Goal: Task Accomplishment & Management: Manage account settings

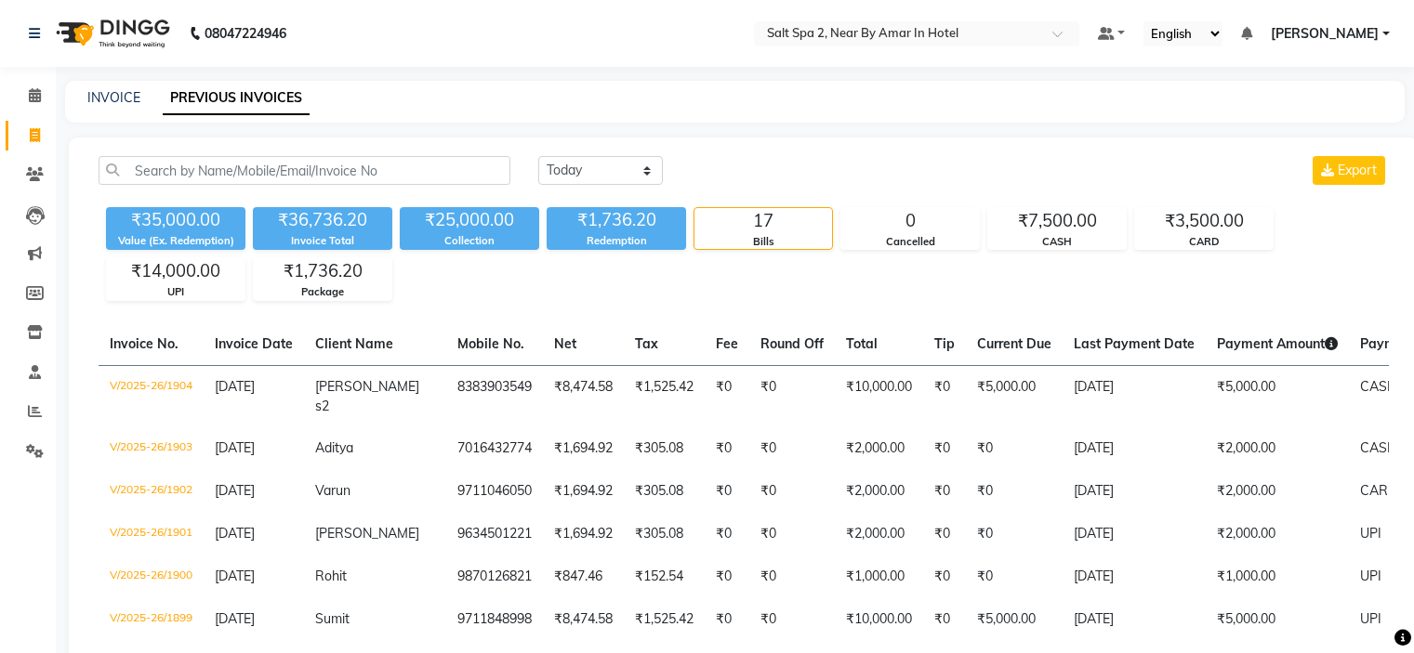
select select "[DATE]"
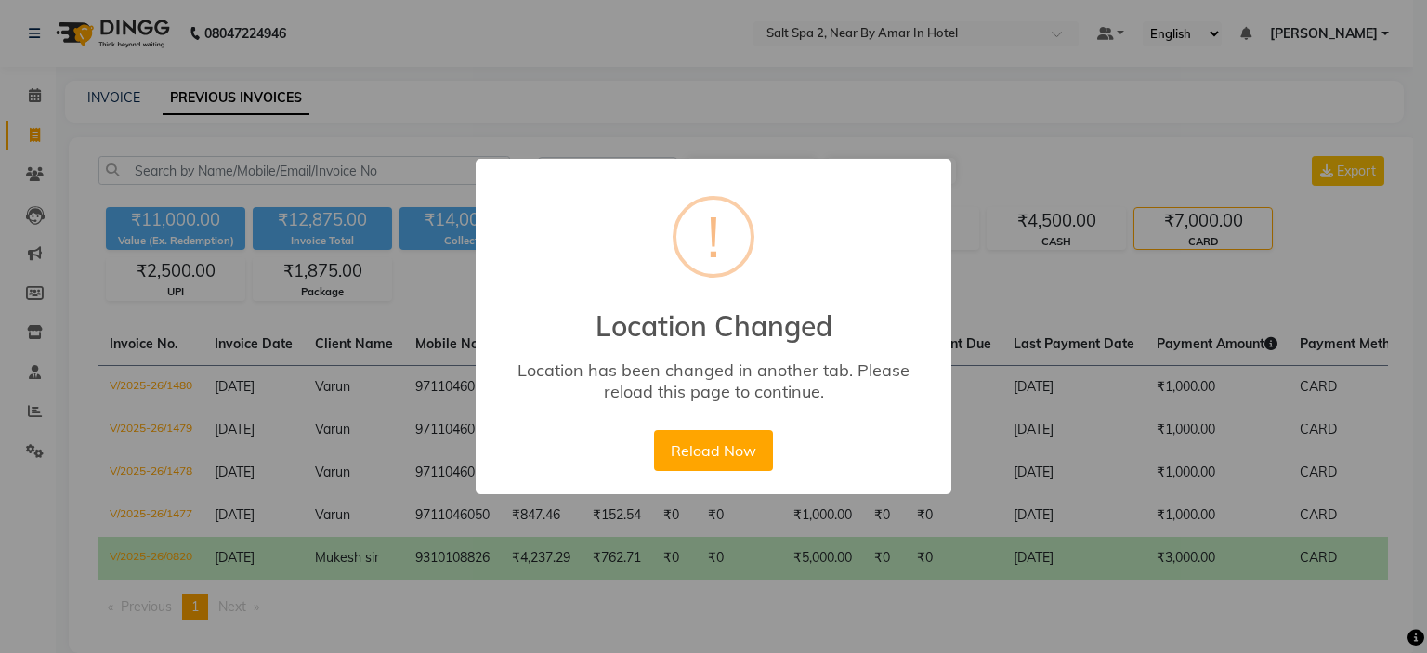
select select "range"
click at [736, 449] on button "Reload Now" at bounding box center [713, 450] width 118 height 41
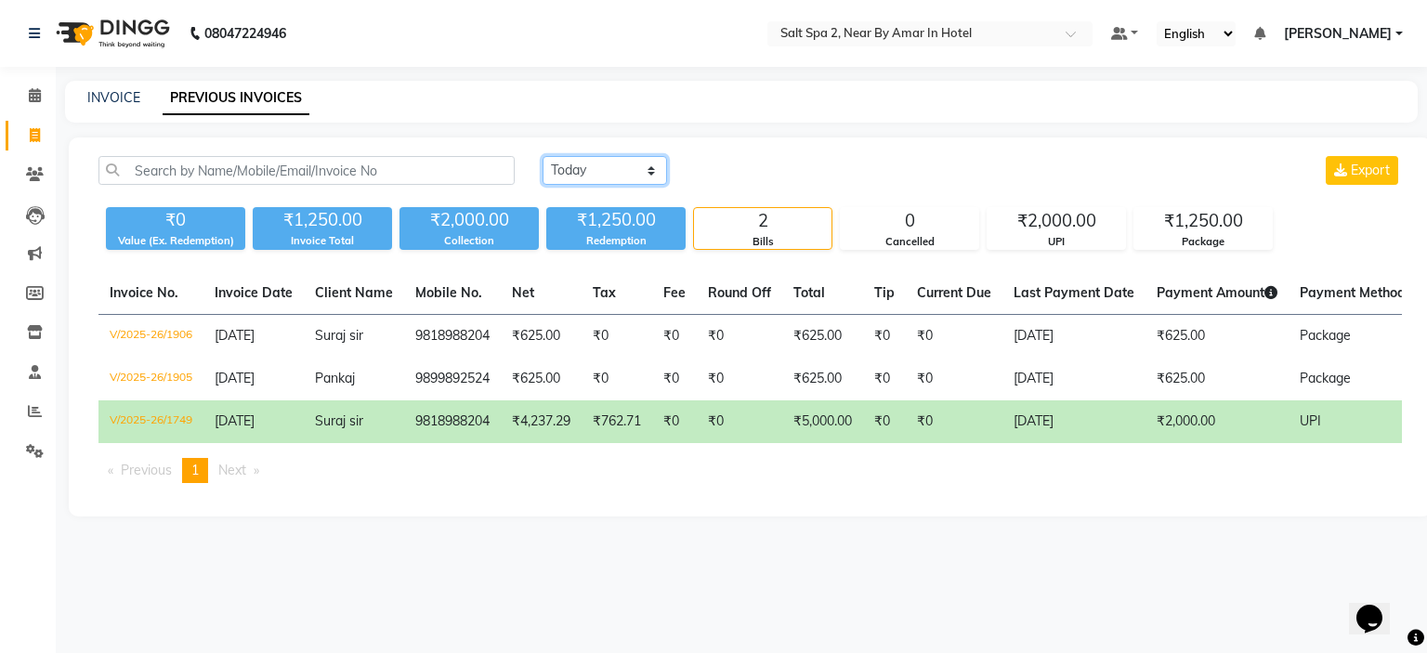
drag, startPoint x: 558, startPoint y: 168, endPoint x: 580, endPoint y: 181, distance: 25.8
click at [558, 168] on select "Today Yesterday Custom Range" at bounding box center [605, 170] width 125 height 29
click at [543, 156] on select "Today Yesterday Custom Range" at bounding box center [605, 170] width 125 height 29
click at [639, 171] on select "Today Yesterday Custom Range" at bounding box center [605, 170] width 125 height 29
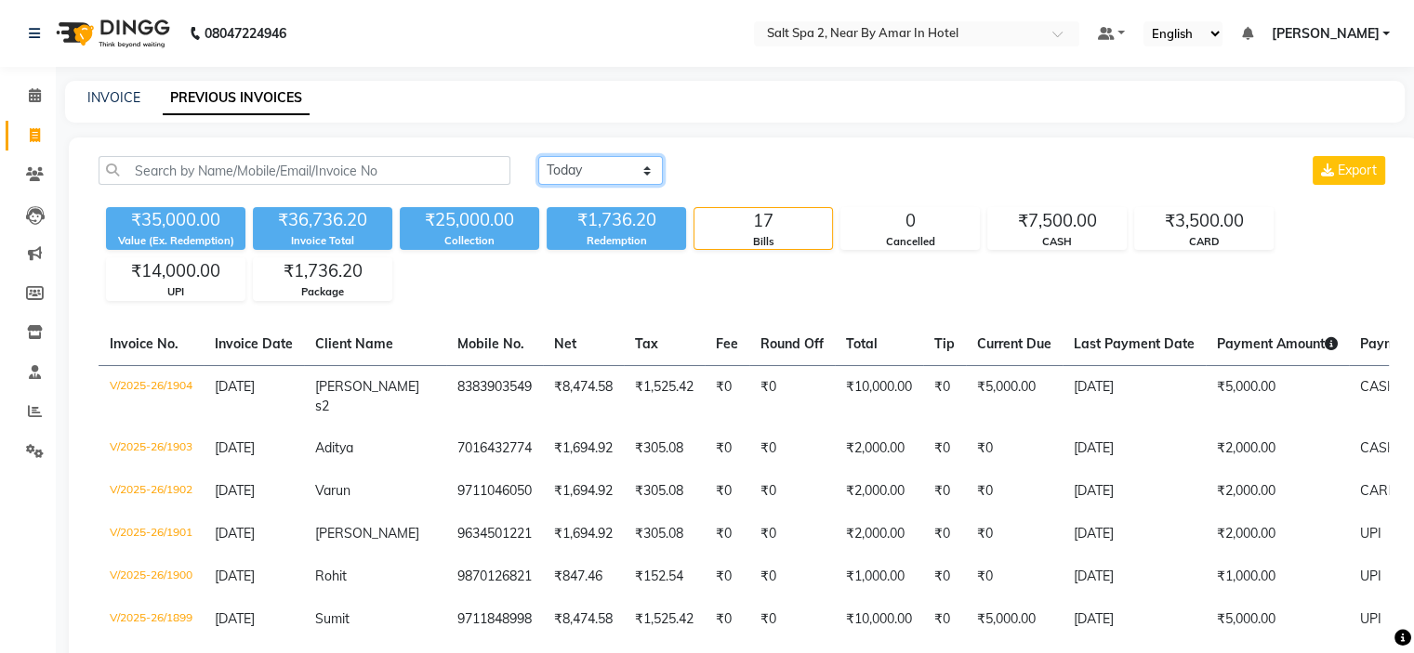
select select "range"
click at [538, 156] on select "Today Yesterday Custom Range" at bounding box center [600, 170] width 125 height 29
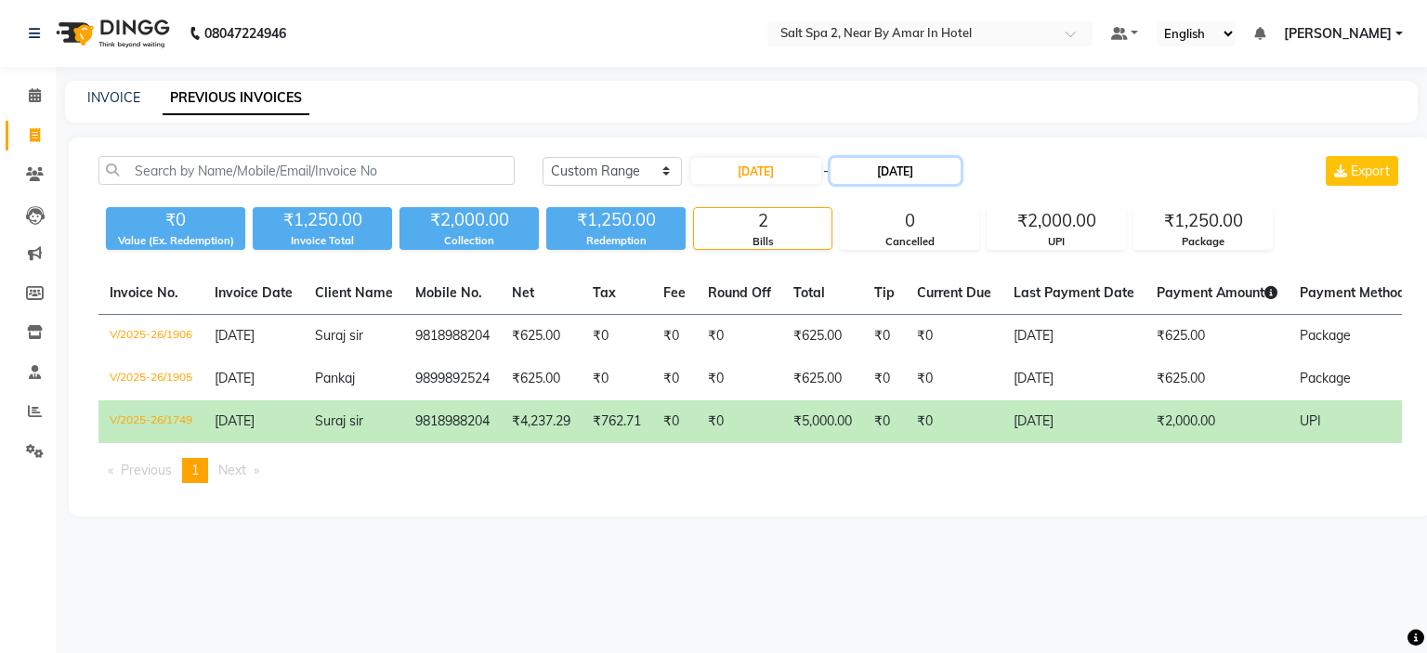
drag, startPoint x: 935, startPoint y: 159, endPoint x: 900, endPoint y: 173, distance: 38.0
click at [935, 164] on input "01-09-2025" at bounding box center [896, 171] width 130 height 26
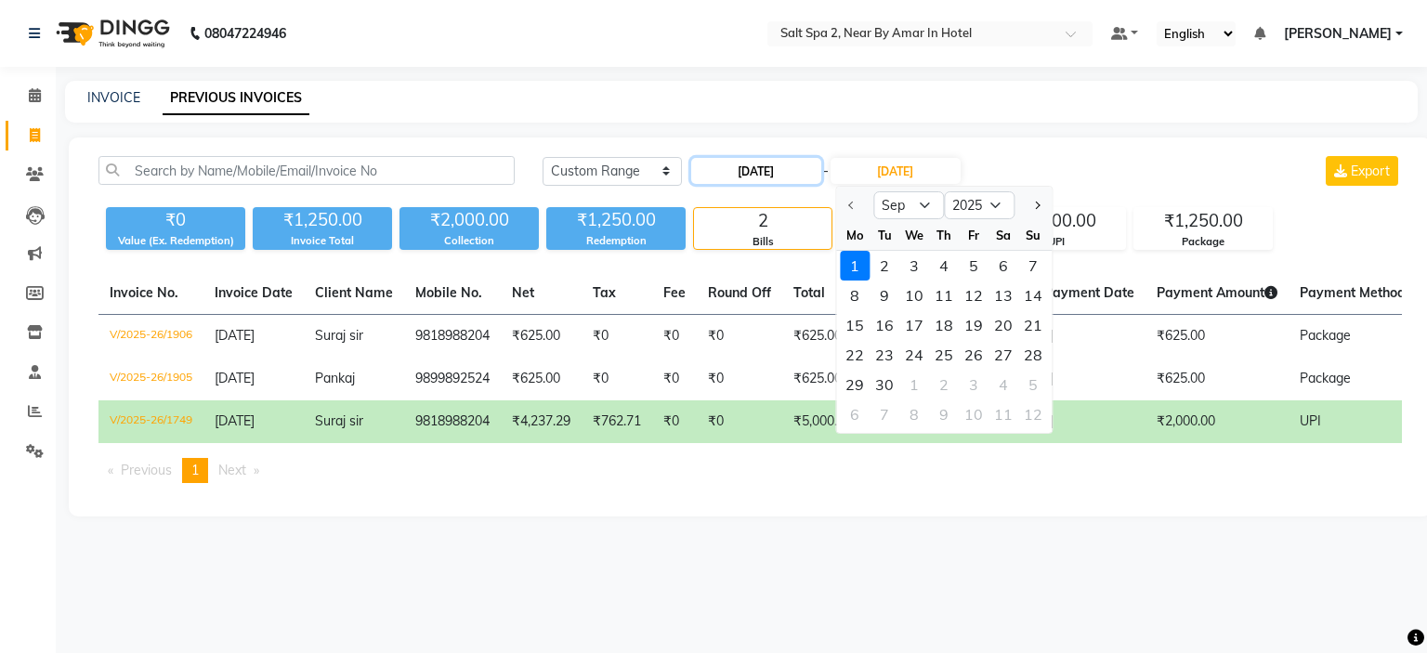
click at [771, 163] on input "[DATE]" at bounding box center [756, 171] width 130 height 26
select select "9"
select select "2025"
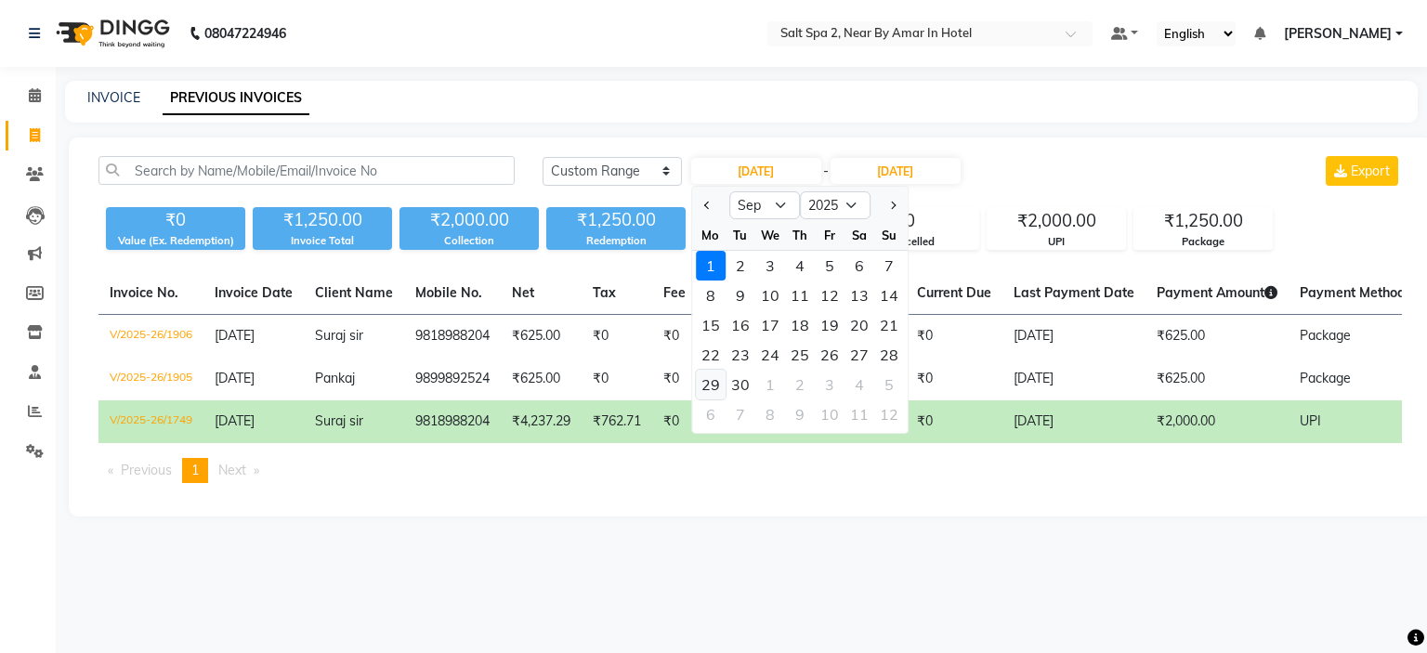
click at [711, 388] on div "29" at bounding box center [711, 385] width 30 height 30
type input "29-09-2025"
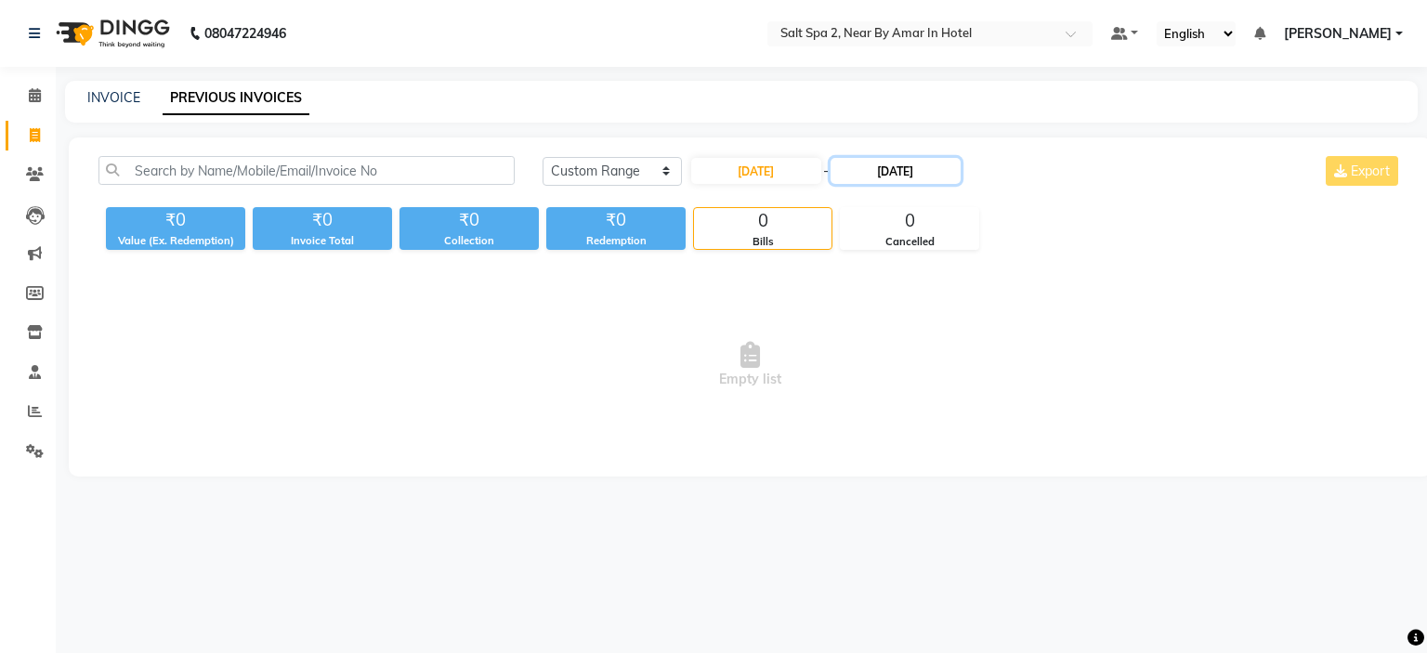
click at [876, 160] on input "[DATE]" at bounding box center [896, 171] width 130 height 26
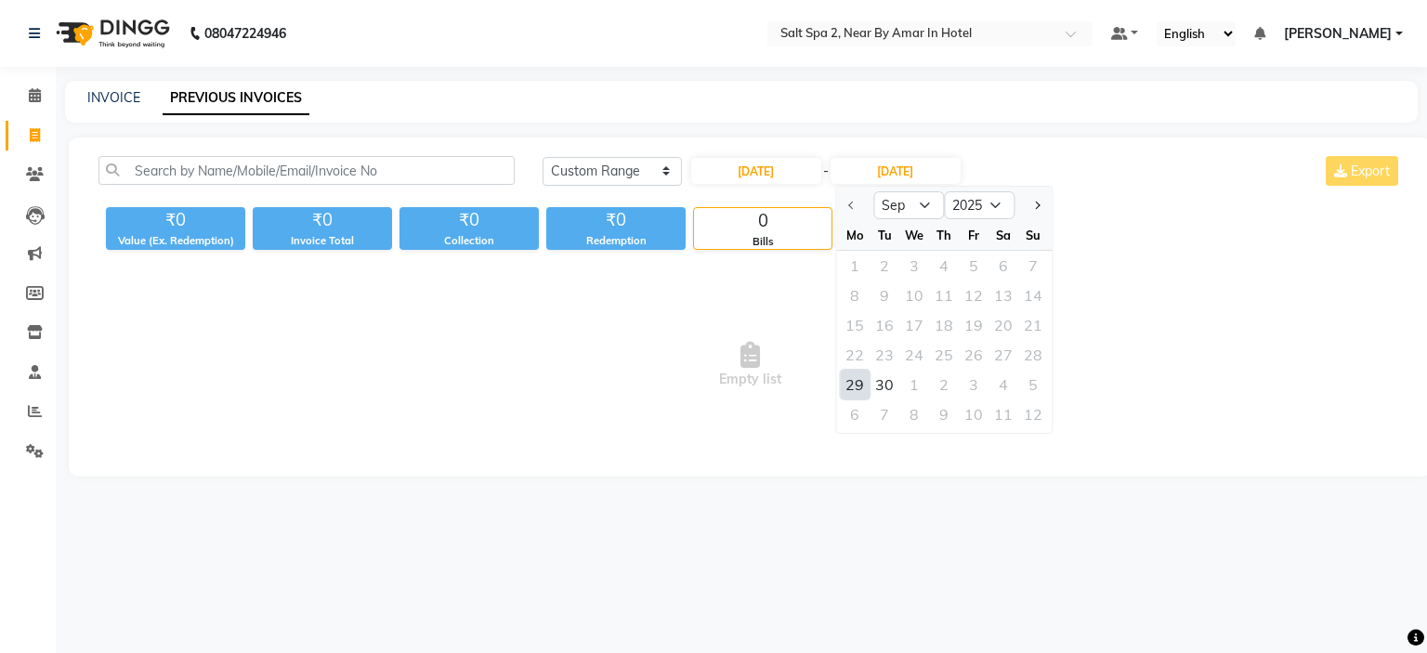
click at [859, 386] on div "29" at bounding box center [855, 385] width 30 height 30
type input "29-09-2025"
click at [986, 46] on ng-select "Select Location × Salt Spa 2, Near By Amar In Hotel" at bounding box center [930, 33] width 325 height 25
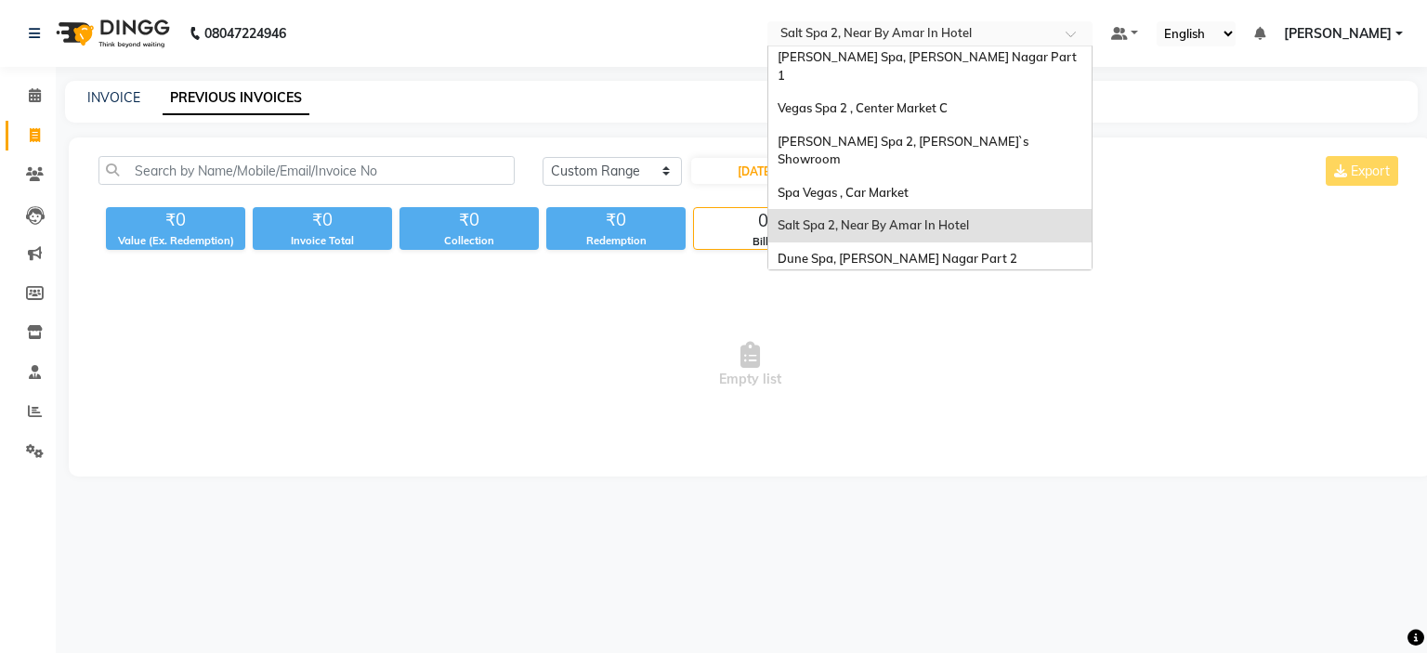
scroll to position [172, 0]
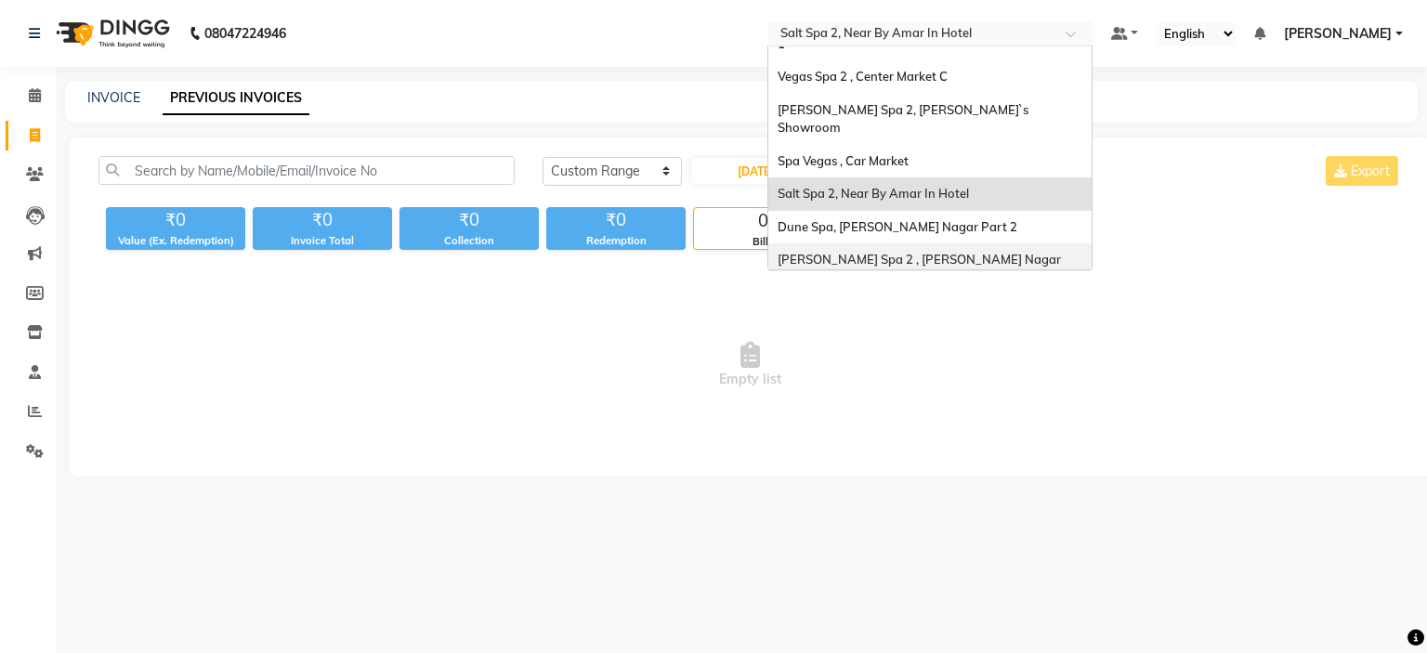
click at [886, 252] on span "[PERSON_NAME] Spa 2 , [PERSON_NAME] Nagar Part 2" at bounding box center [921, 268] width 286 height 33
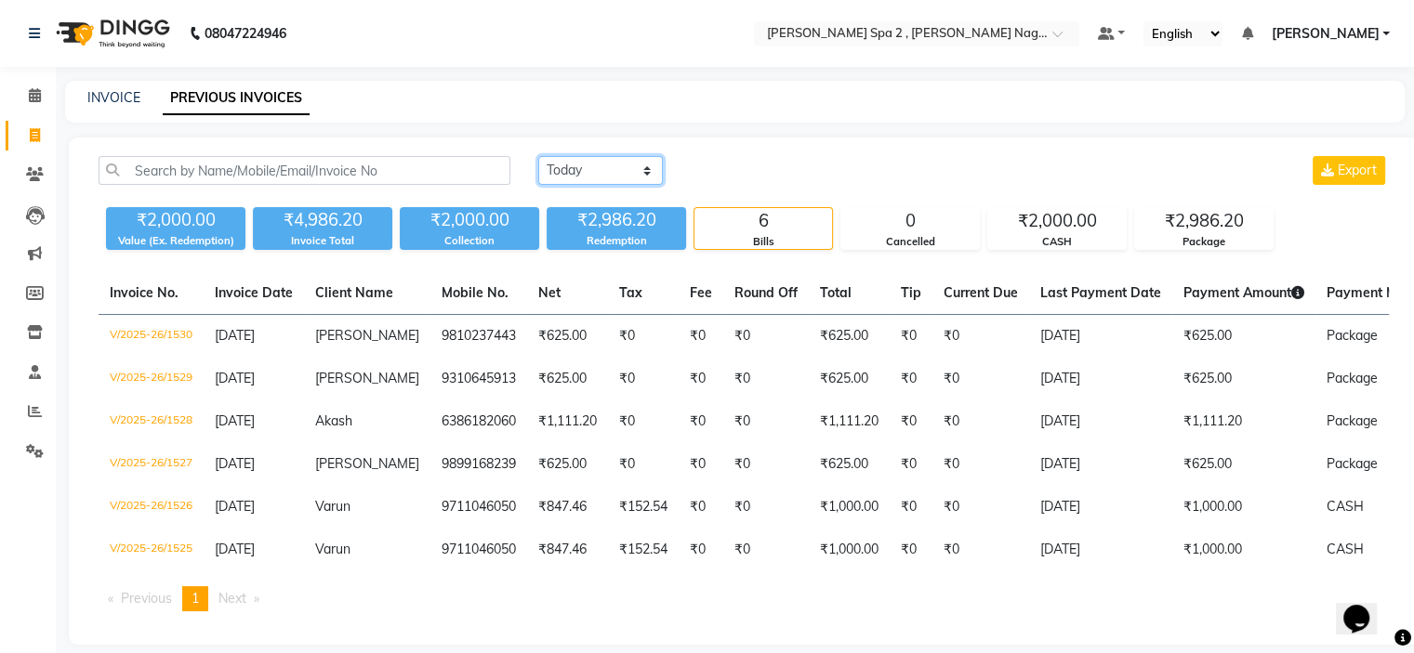
click at [613, 170] on select "Today Yesterday Custom Range" at bounding box center [600, 170] width 125 height 29
select select "range"
click at [538, 156] on select "Today Yesterday Custom Range" at bounding box center [600, 170] width 125 height 29
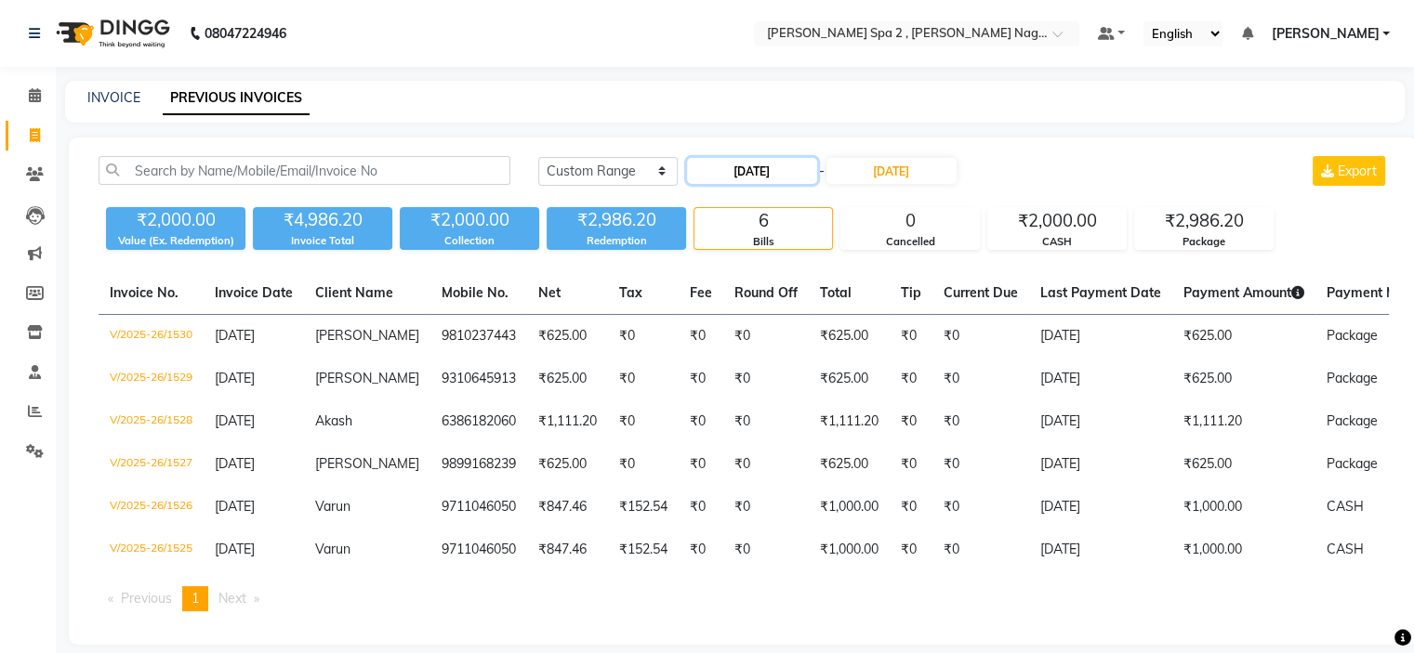
click at [765, 168] on input "01-09-2025" at bounding box center [752, 171] width 130 height 26
select select "9"
select select "2025"
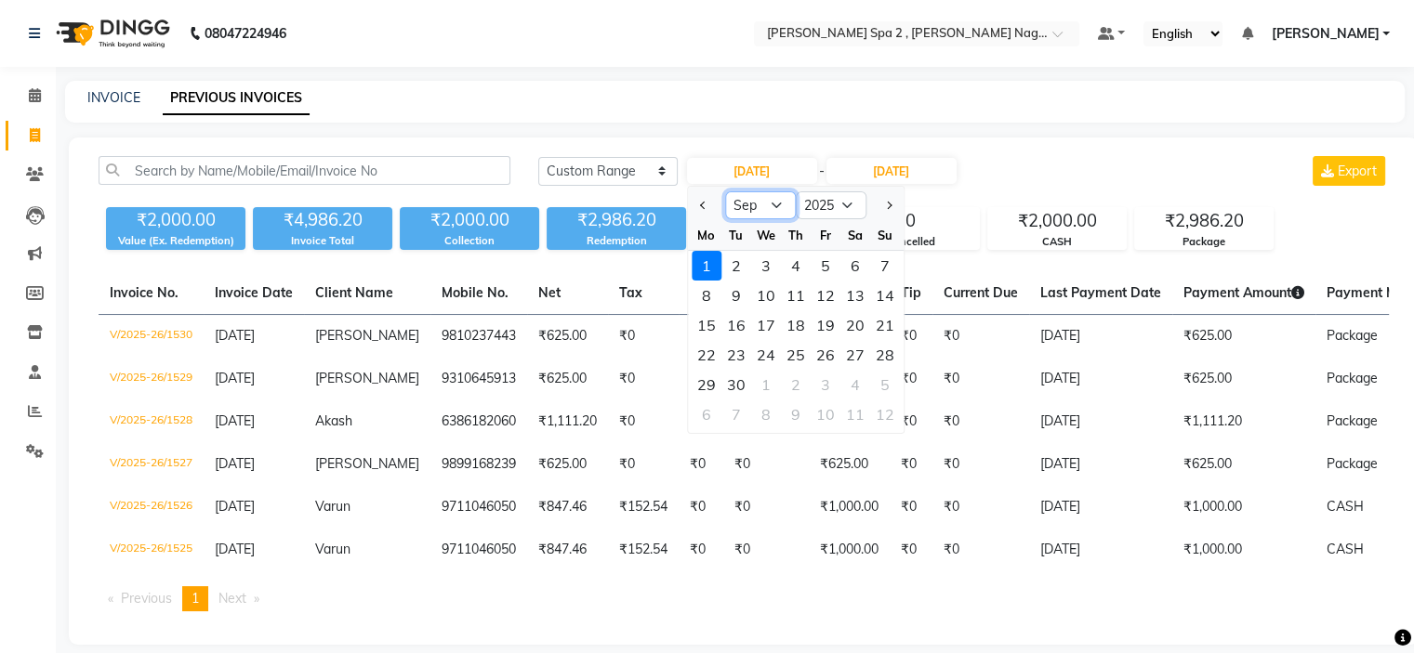
click at [759, 205] on select "Jan Feb Mar Apr May Jun [DATE] Aug Sep Oct Nov Dec" at bounding box center [760, 205] width 71 height 28
select select "8"
click at [725, 191] on select "Jan Feb Mar Apr May Jun [DATE] Aug Sep Oct Nov Dec" at bounding box center [760, 205] width 71 height 28
click at [827, 383] on div "29" at bounding box center [825, 385] width 30 height 30
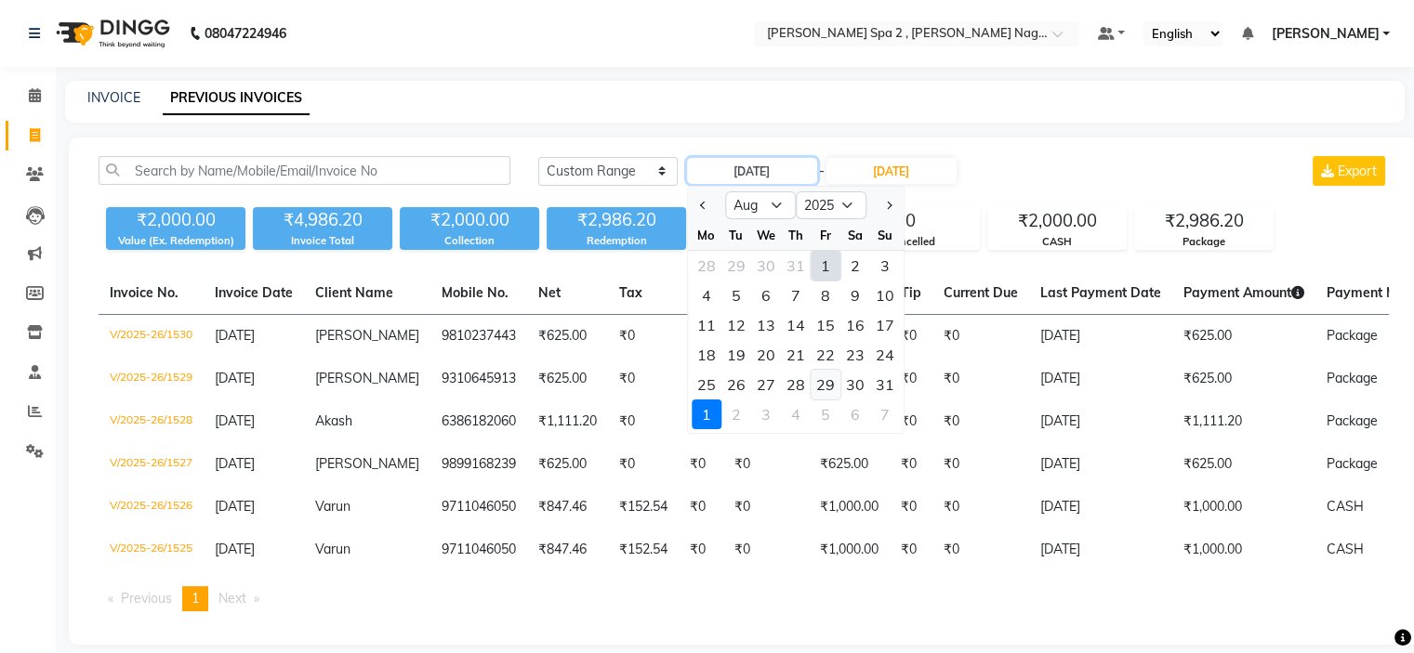
type input "29-08-2025"
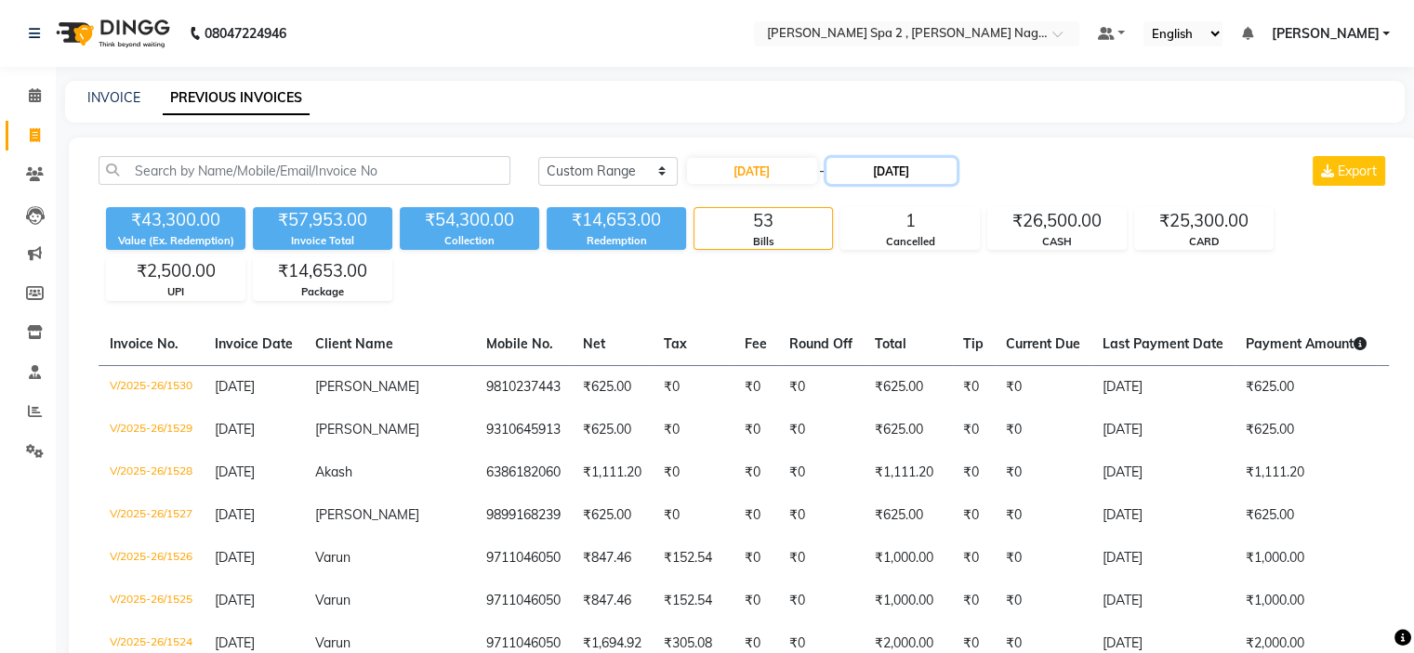
click at [914, 171] on input "[DATE]" at bounding box center [891, 171] width 130 height 26
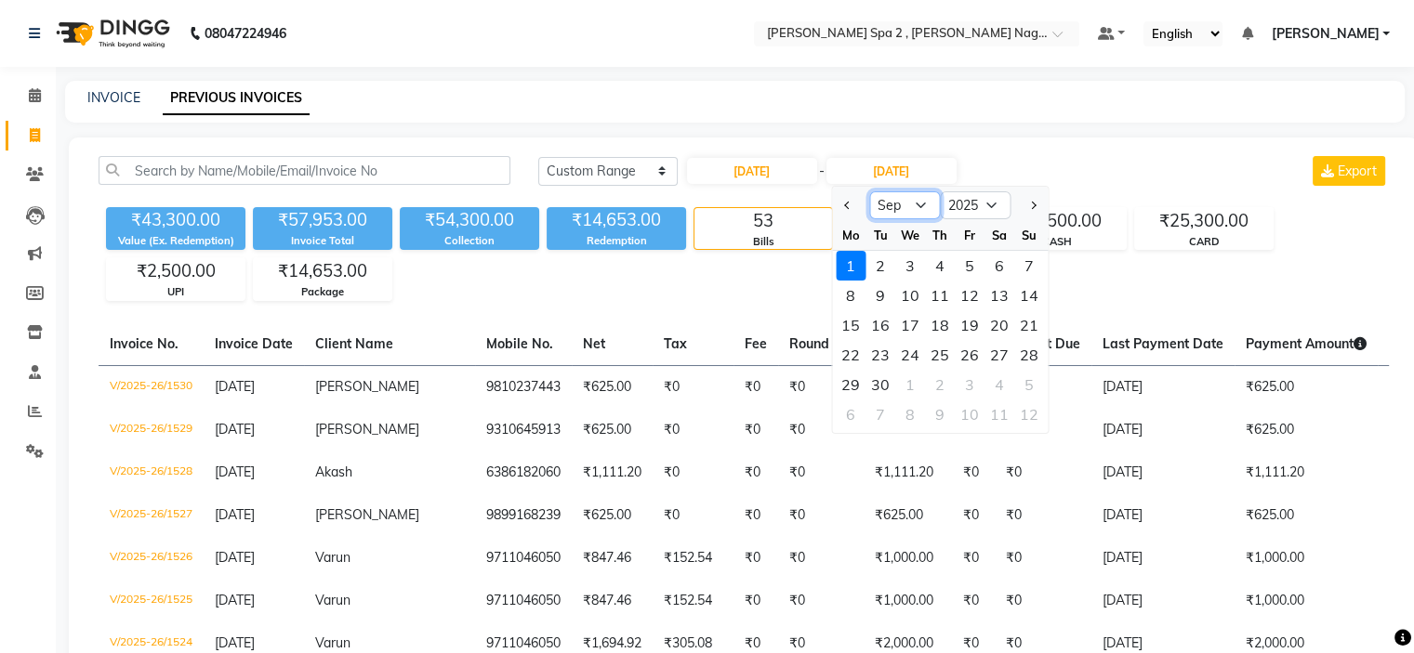
click at [892, 208] on select "Aug Sep Oct Nov Dec" at bounding box center [904, 205] width 71 height 28
select select "8"
click at [869, 191] on select "Aug Sep Oct Nov Dec" at bounding box center [904, 205] width 71 height 28
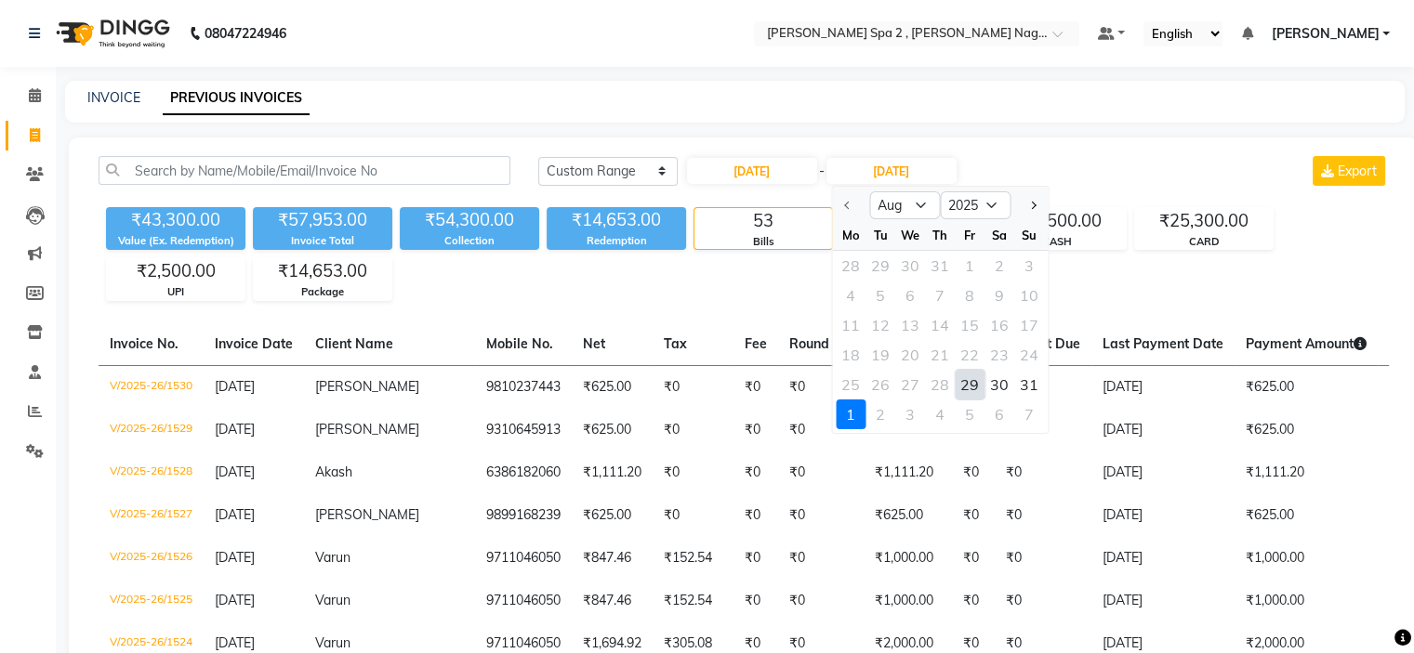
click at [974, 386] on div "29" at bounding box center [969, 385] width 30 height 30
type input "29-08-2025"
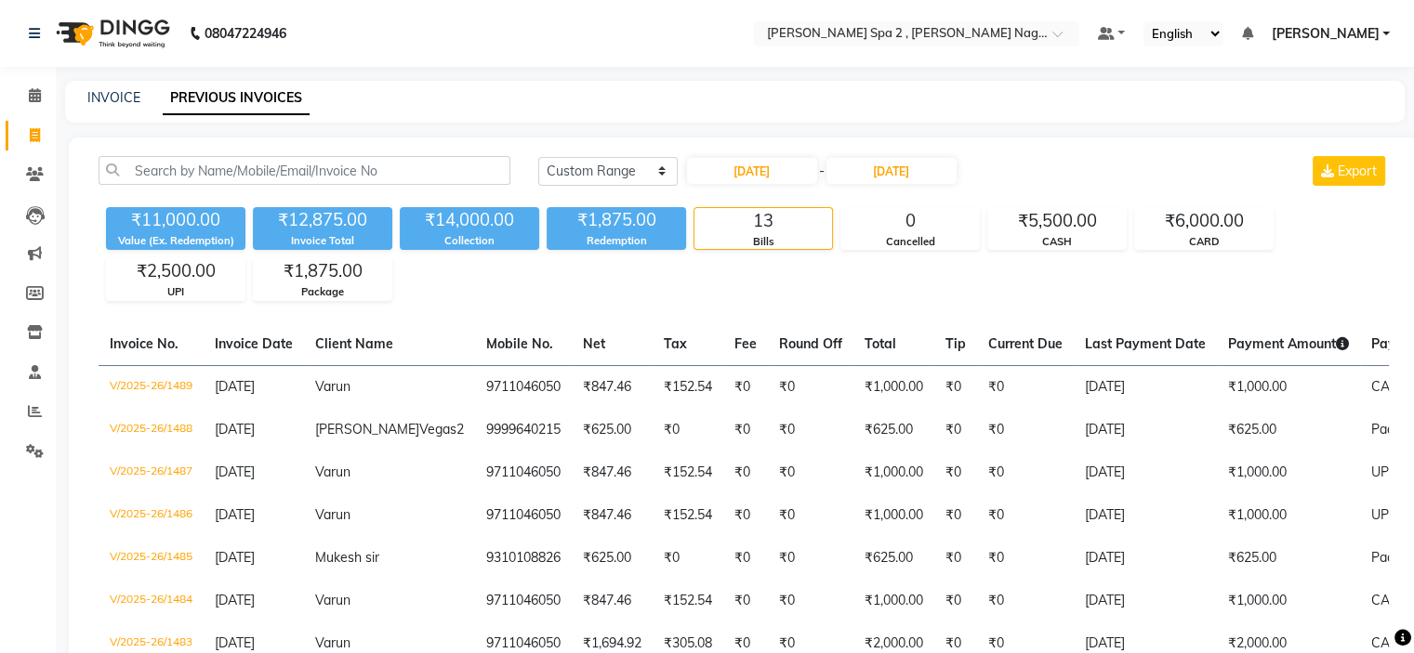
click at [1123, 134] on main "INVOICE PREVIOUS INVOICES Today Yesterday Custom Range 29-08-2025 - 29-08-2025 …" at bounding box center [735, 573] width 1358 height 985
click at [847, 31] on input "text" at bounding box center [898, 35] width 270 height 19
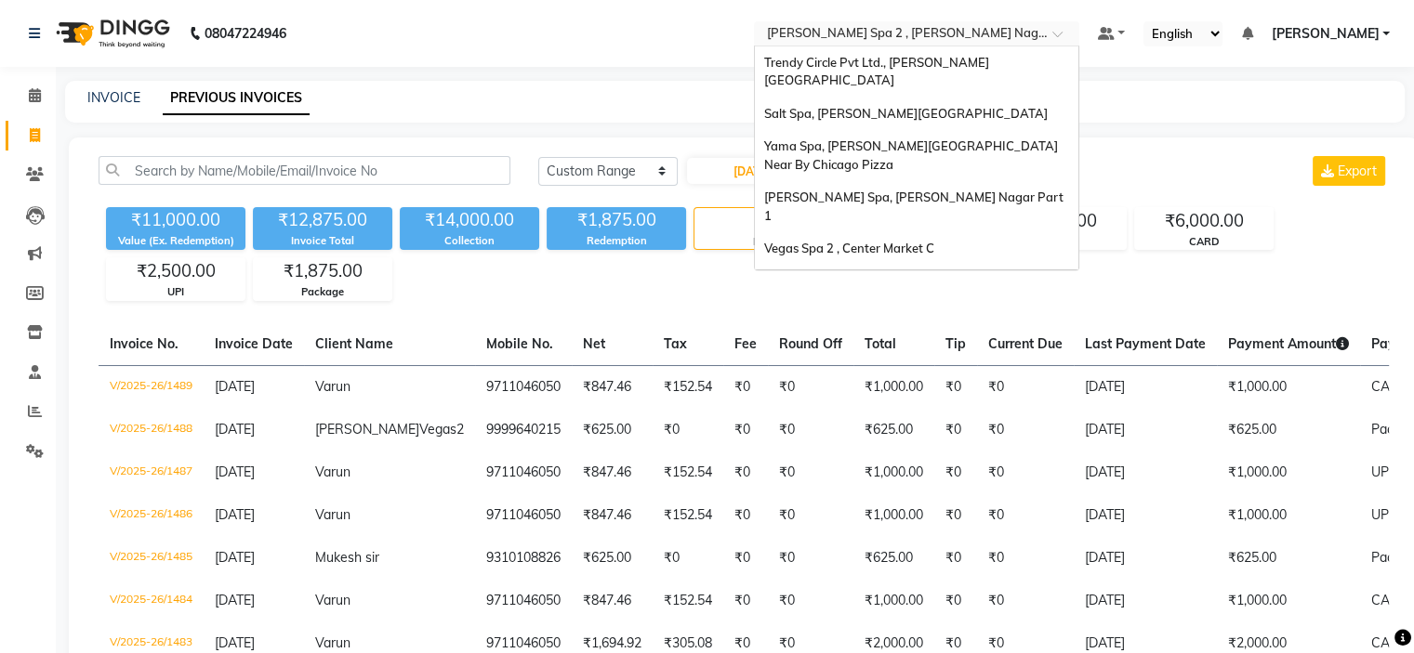
scroll to position [173, 0]
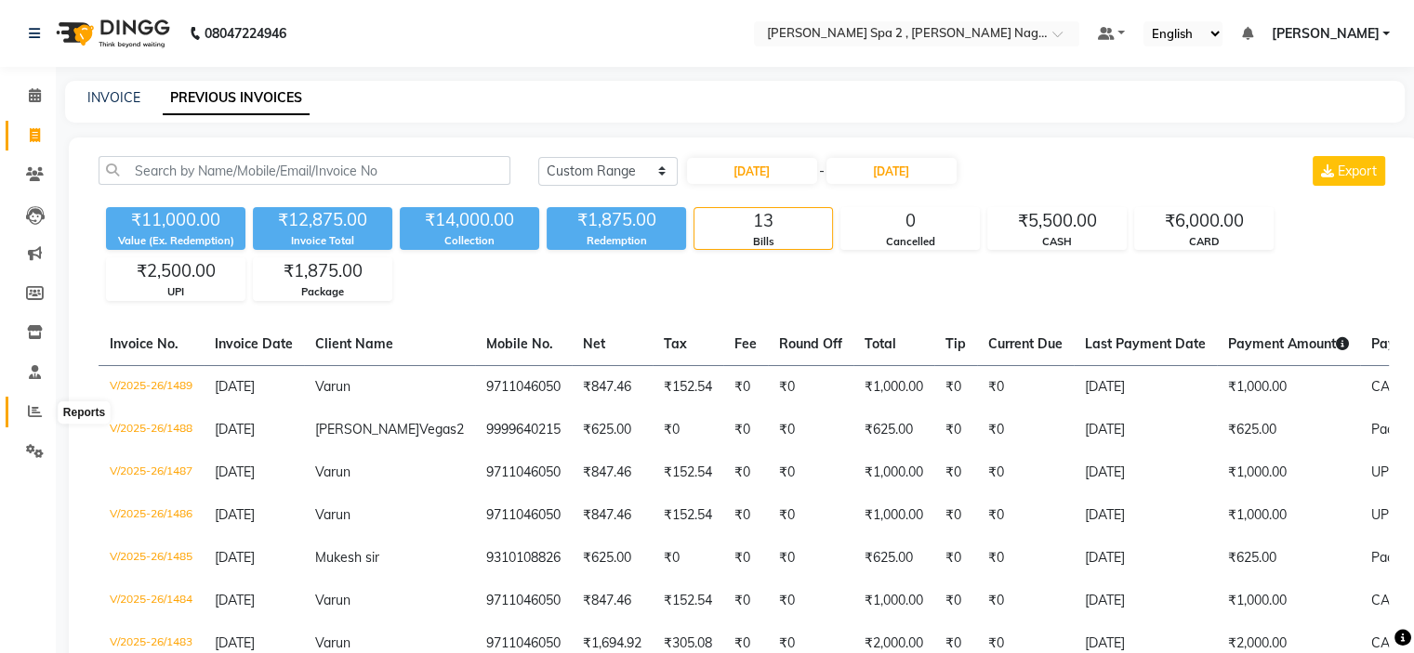
click at [22, 419] on span at bounding box center [35, 411] width 33 height 21
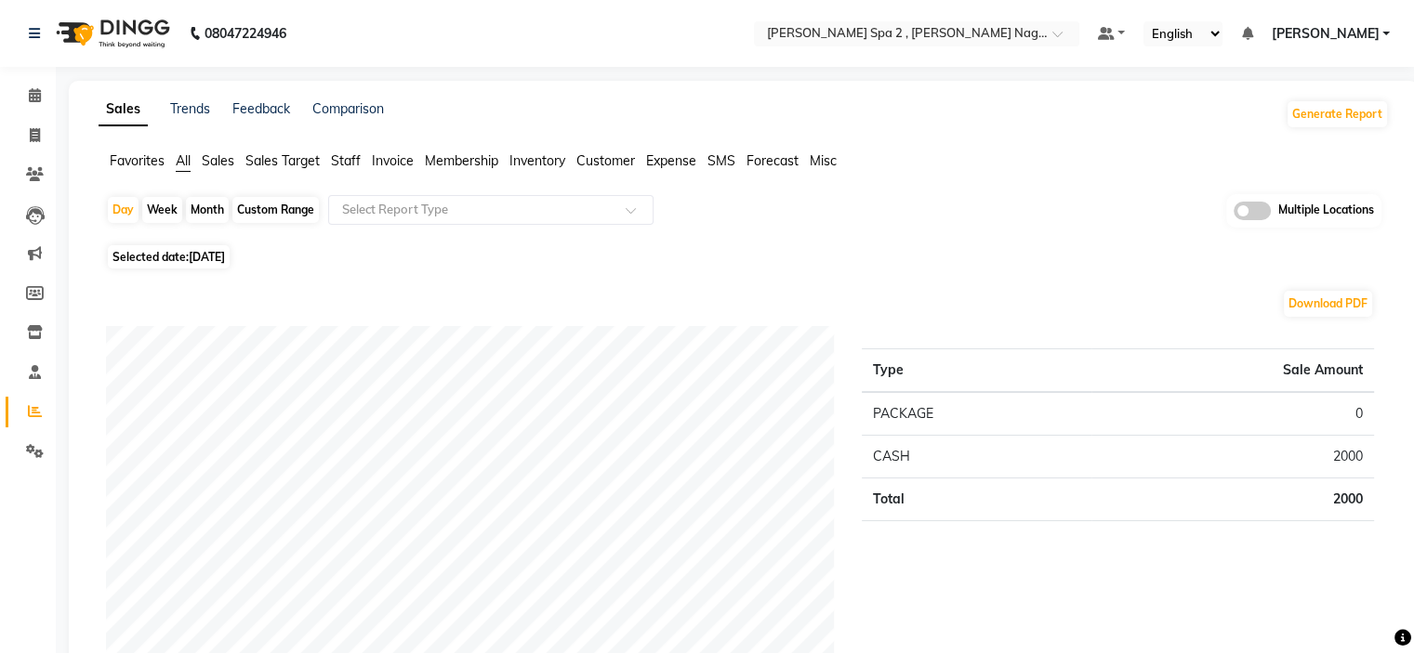
click at [1258, 210] on span at bounding box center [1251, 211] width 37 height 19
click at [1233, 214] on input "checkbox" at bounding box center [1233, 214] width 0 height 0
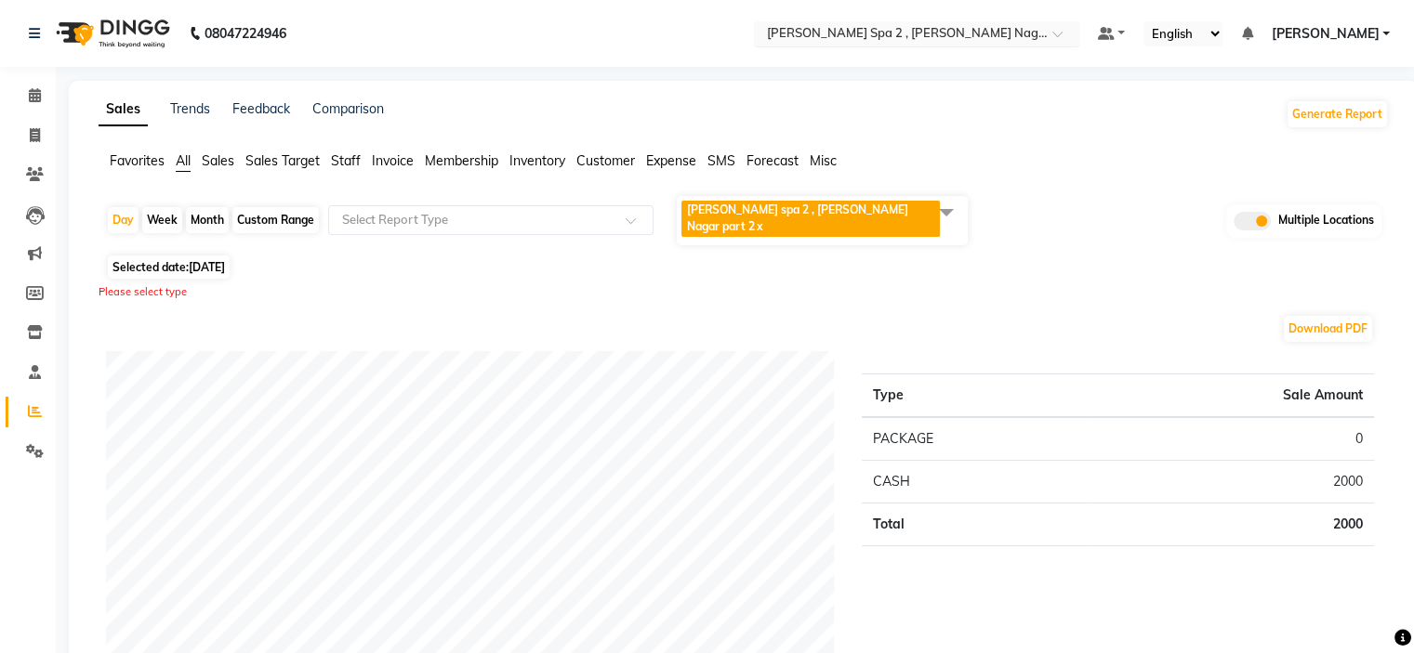
click at [955, 31] on input "text" at bounding box center [898, 35] width 270 height 19
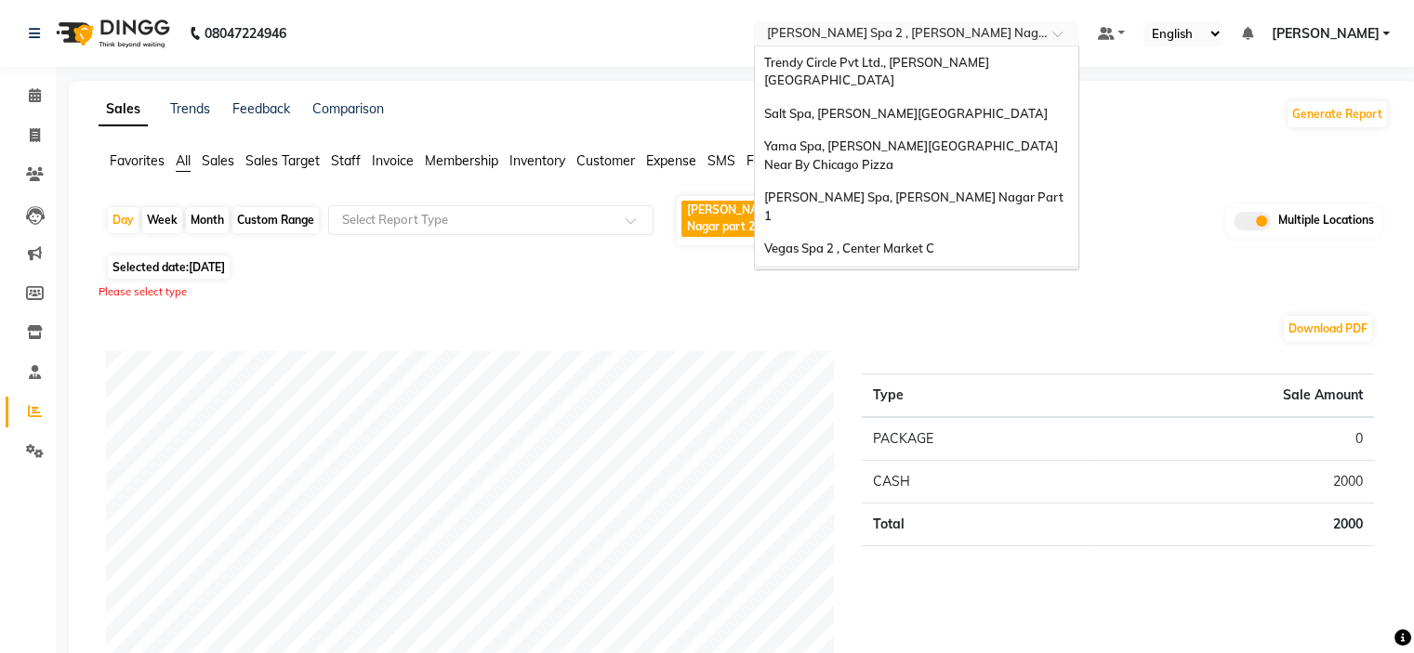
click at [731, 203] on span "Eli spa 2 , Lajpat Nagar part 2" at bounding box center [797, 218] width 221 height 31
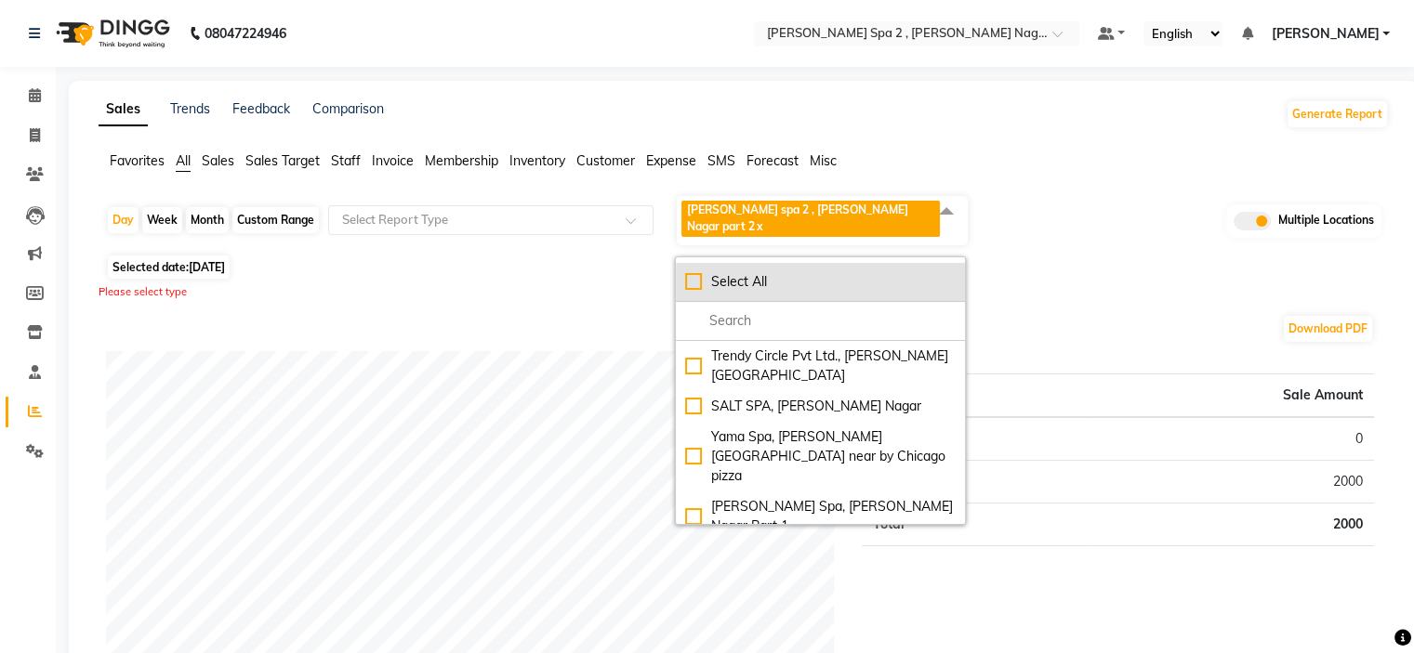
click at [702, 272] on div "Select All" at bounding box center [820, 282] width 270 height 20
checkbox input "true"
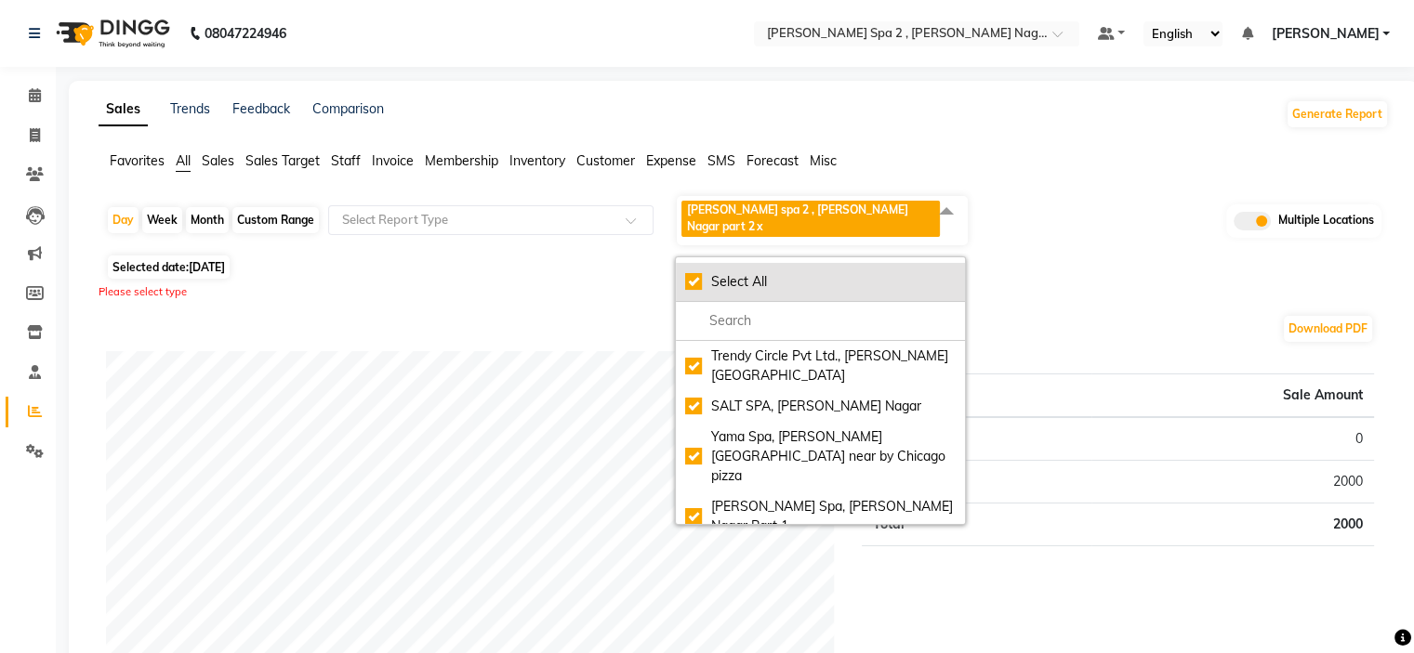
checkbox input "true"
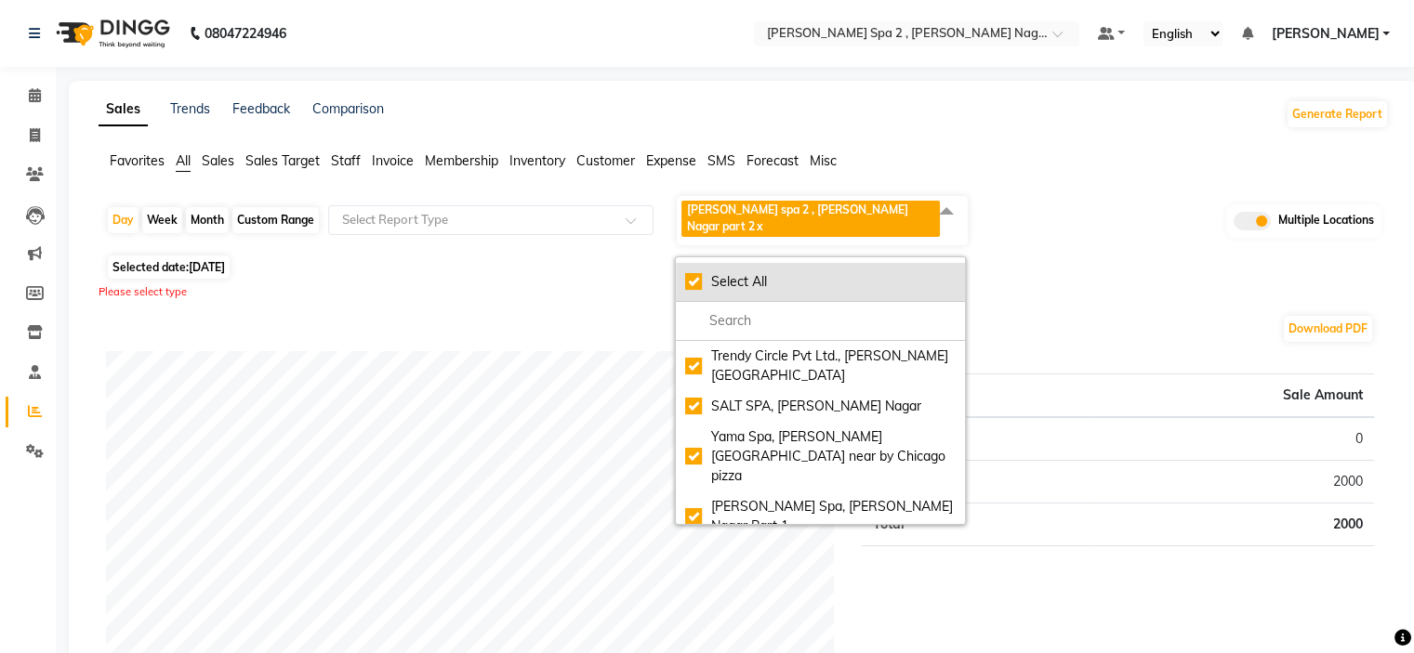
checkbox input "true"
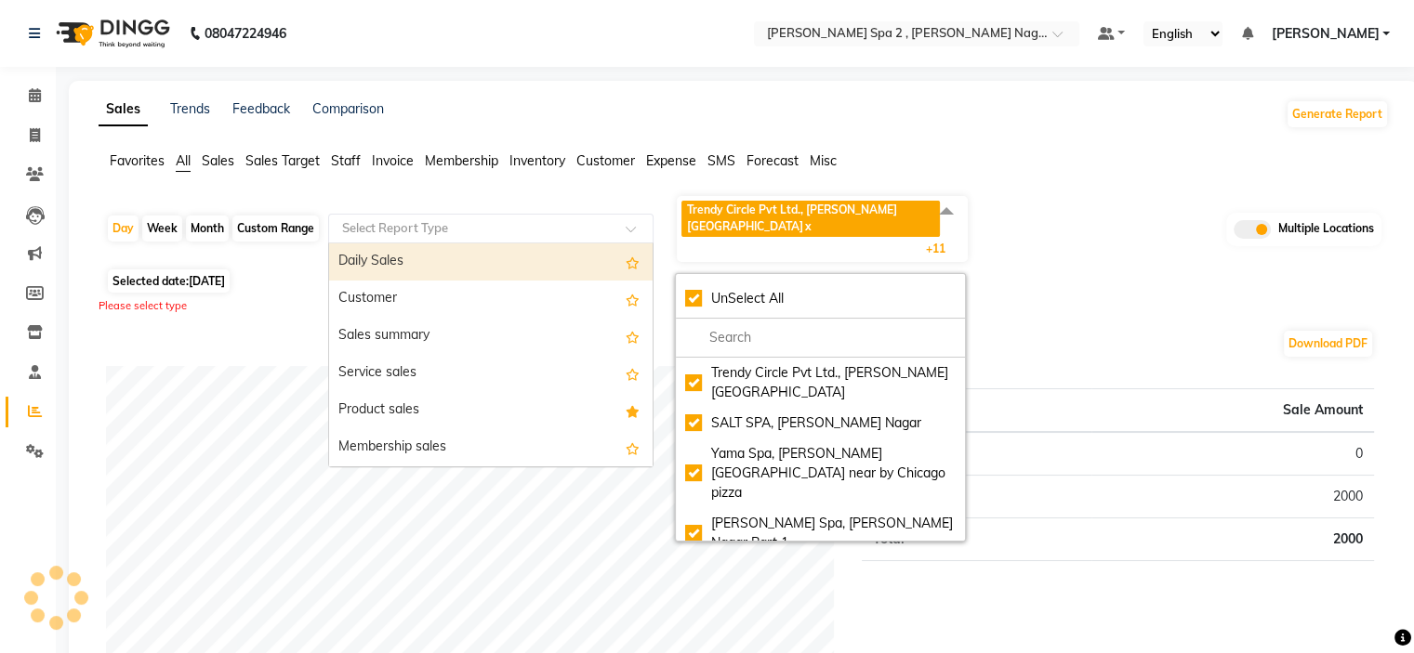
click at [413, 219] on input "text" at bounding box center [472, 228] width 268 height 19
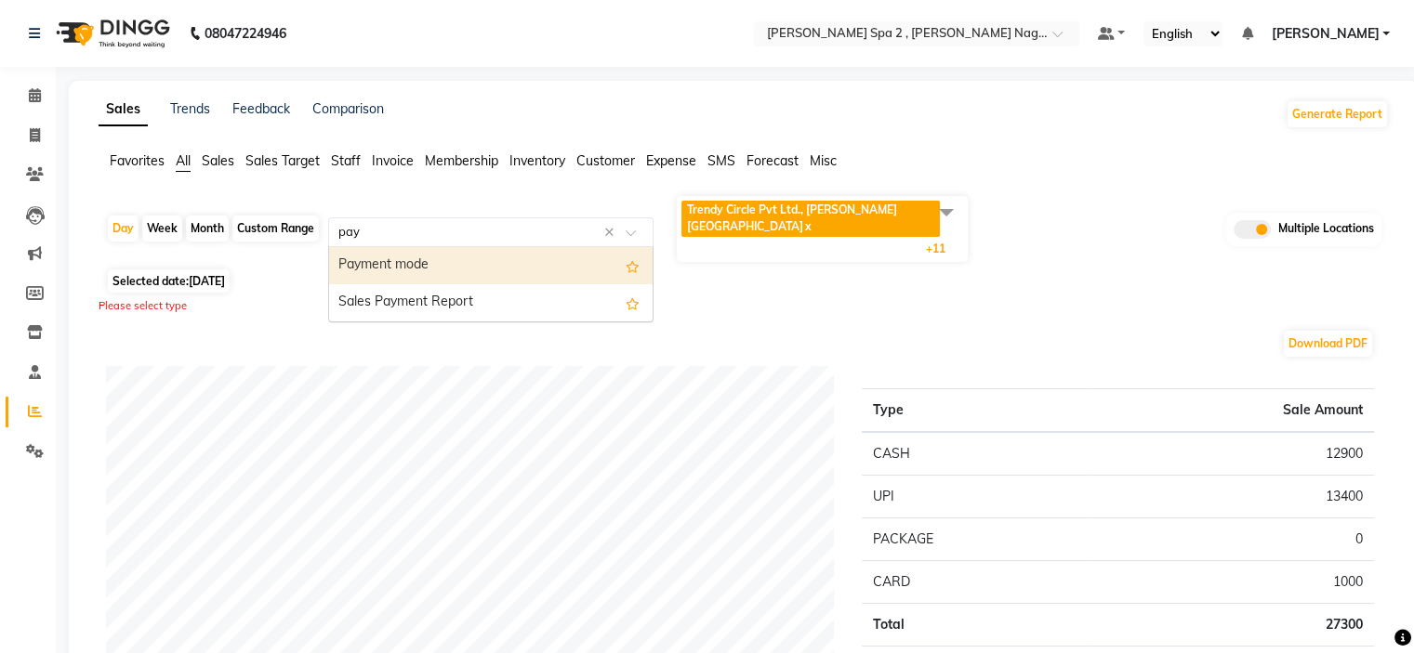
type input "paym"
click at [401, 247] on div "Payment mode" at bounding box center [490, 265] width 323 height 37
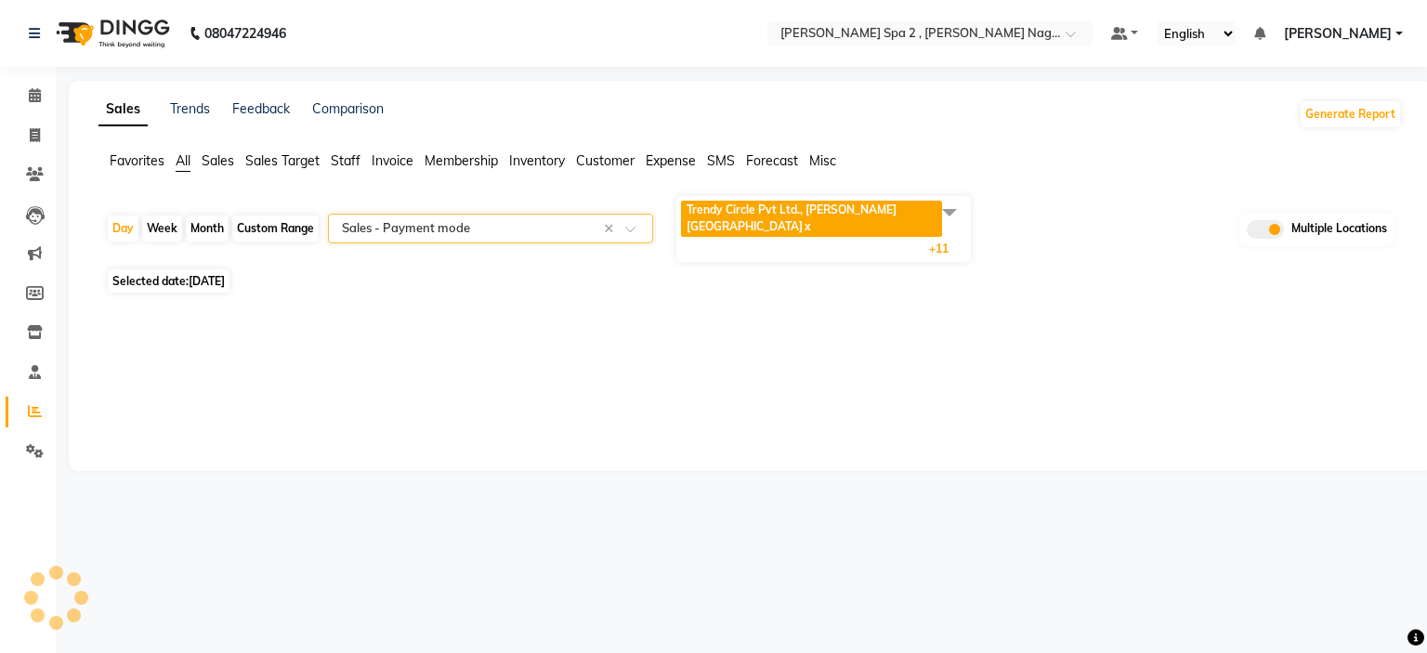
click at [212, 274] on span "01-09-2025" at bounding box center [207, 281] width 36 height 14
select select "9"
select select "2025"
select select "filtered_report"
select select "csv"
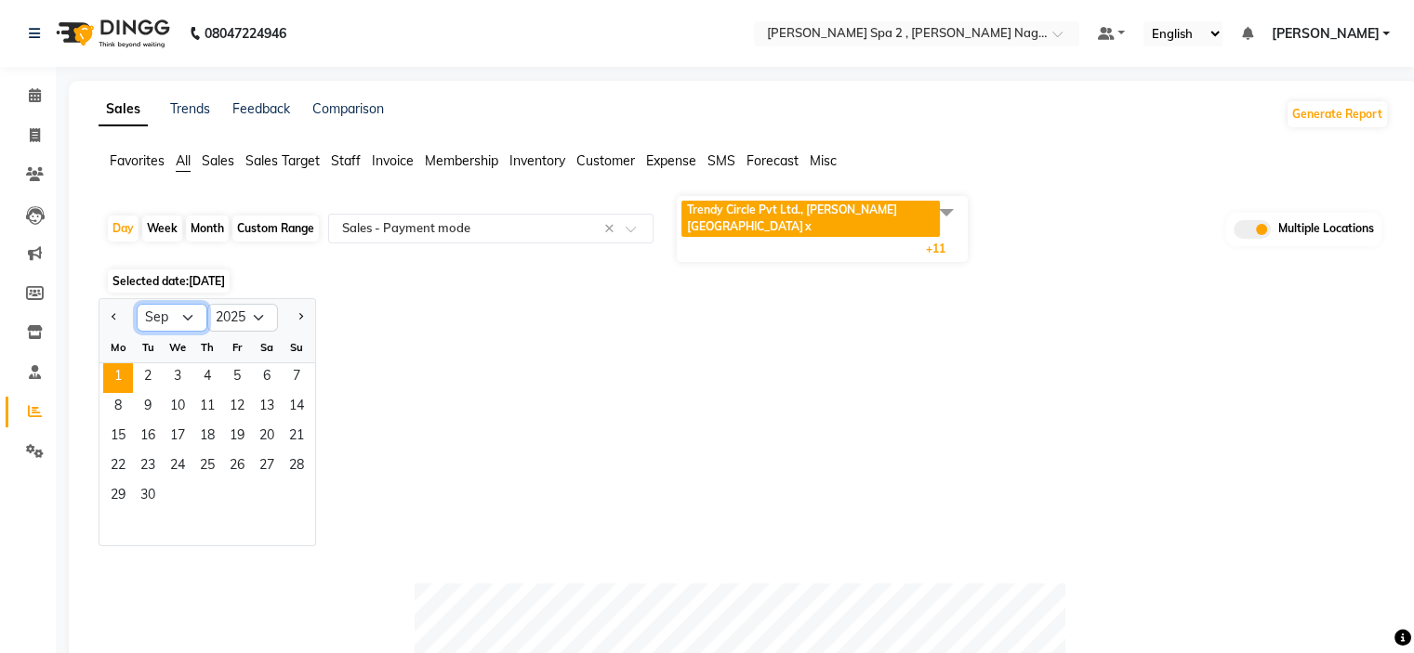
click at [160, 304] on select "Jan Feb Mar Apr May Jun Jul Aug Sep Oct Nov Dec" at bounding box center [172, 318] width 71 height 28
select select "8"
click at [137, 304] on select "Jan Feb Mar Apr May Jun Jul Aug Sep Oct Nov Dec" at bounding box center [172, 318] width 71 height 28
click at [297, 482] on span "31" at bounding box center [297, 497] width 30 height 30
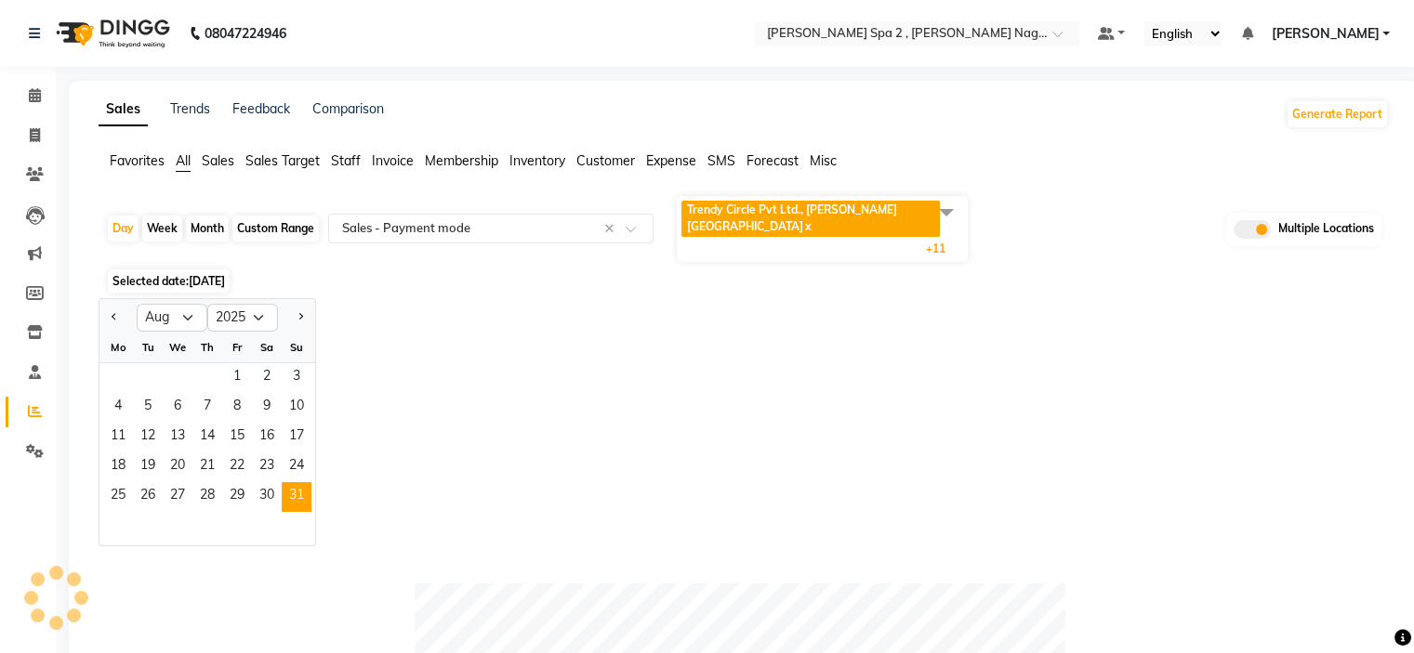
click at [888, 350] on div "Jan Feb Mar Apr May Jun Jul Aug Sep Oct Nov Dec 2015 2016 2017 2018 2019 2020 2…" at bounding box center [744, 422] width 1290 height 248
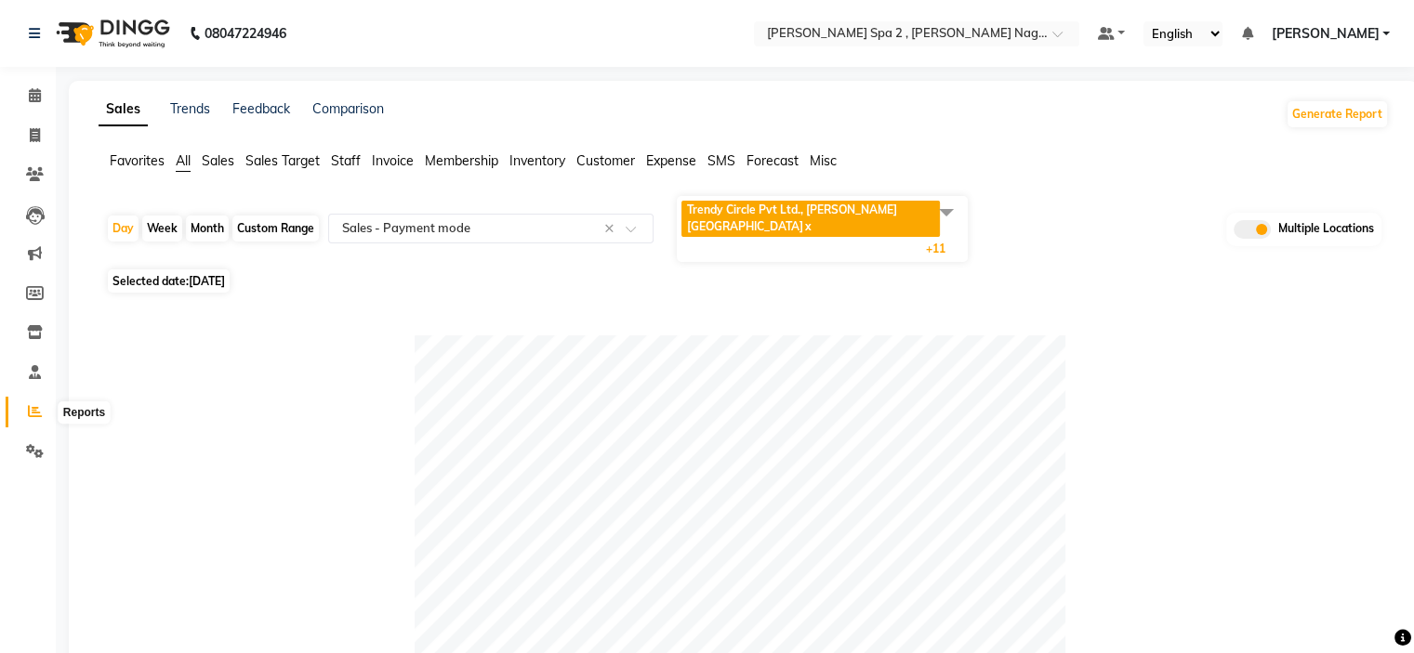
click at [38, 417] on icon at bounding box center [35, 411] width 14 height 14
click at [30, 130] on icon at bounding box center [35, 135] width 10 height 14
select select "service"
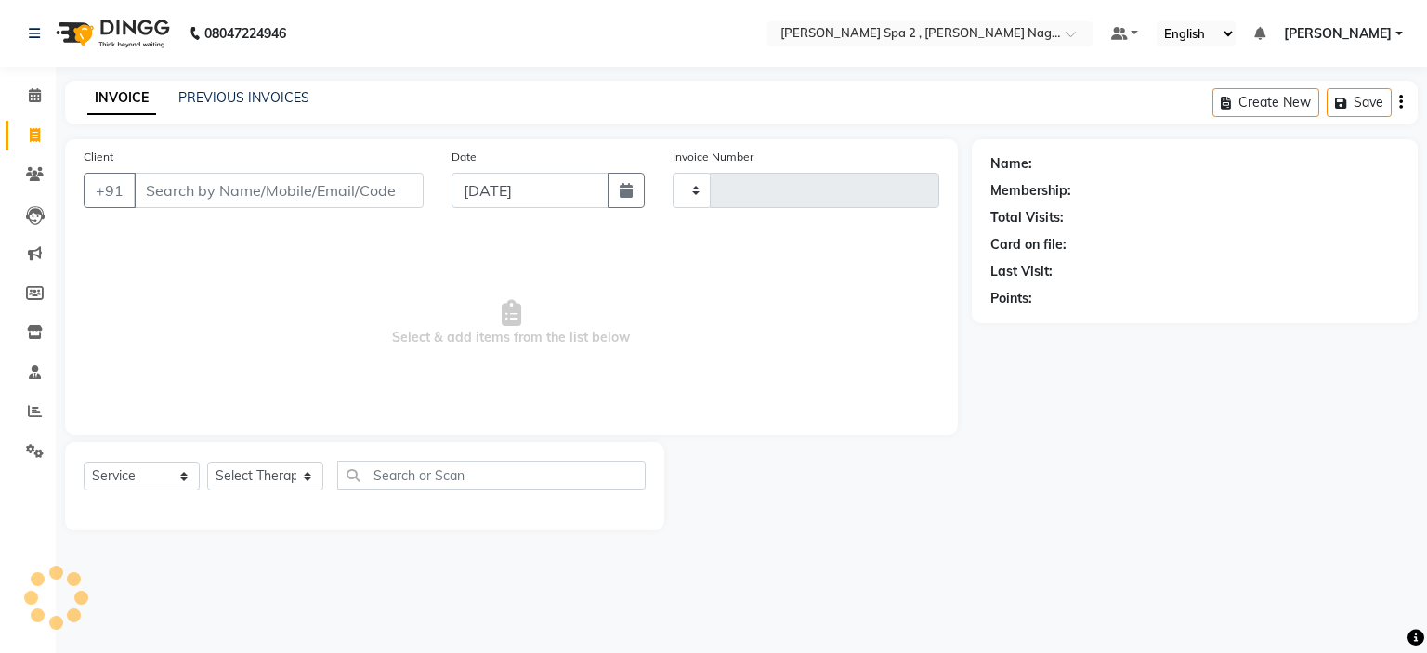
type input "1533"
select select "7611"
click at [243, 97] on link "PREVIOUS INVOICES" at bounding box center [243, 97] width 131 height 17
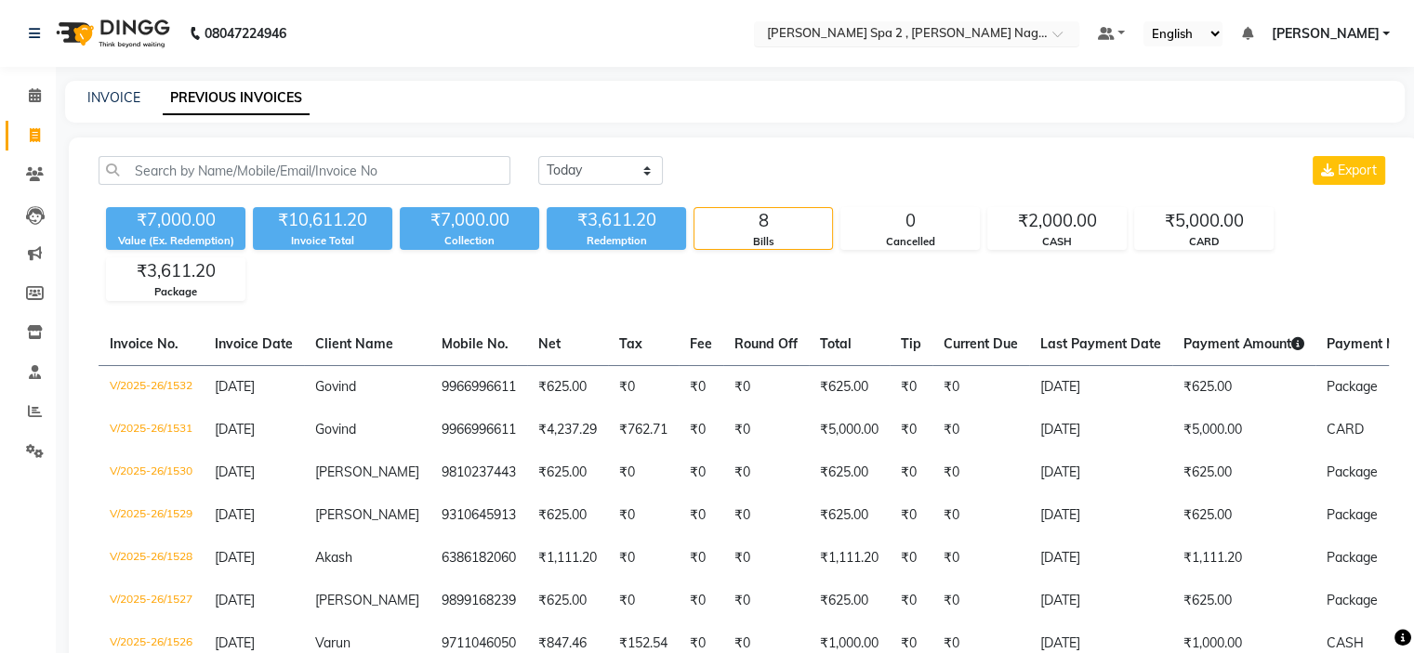
click at [887, 37] on input "text" at bounding box center [898, 35] width 270 height 19
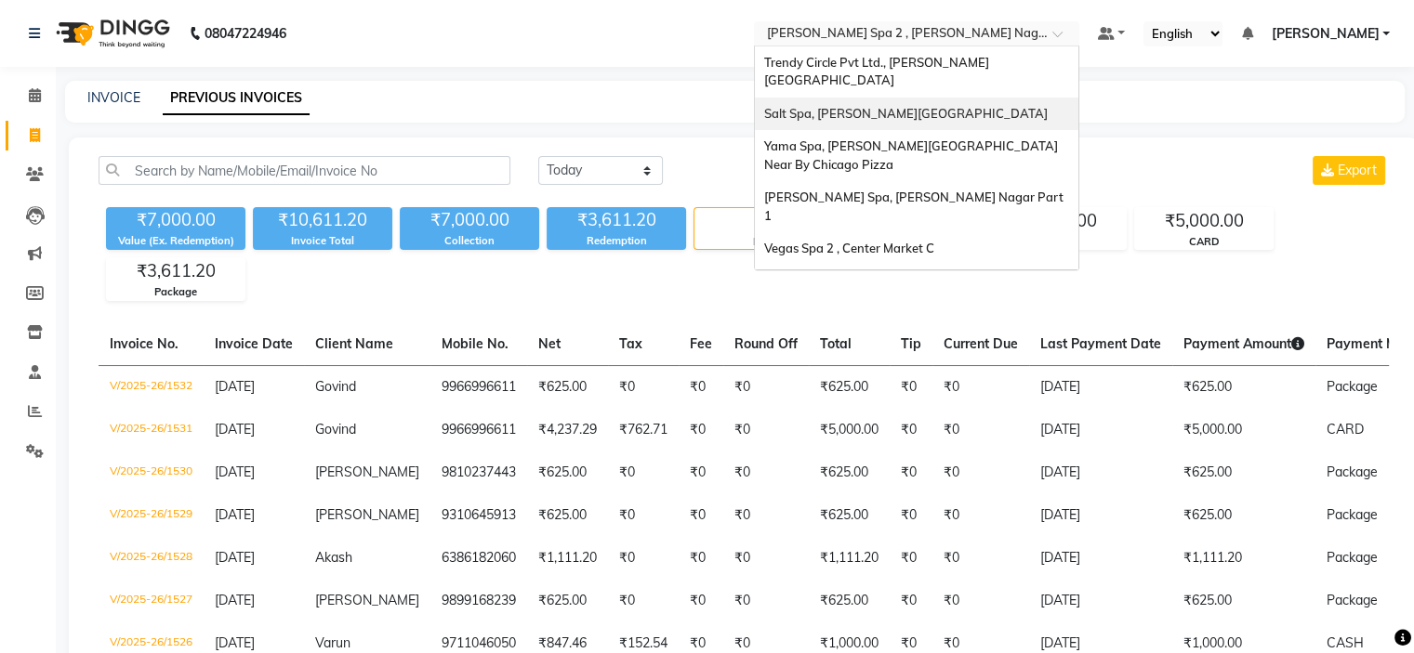
click at [907, 106] on span "Salt Spa, Lajpat Nagar" at bounding box center [905, 113] width 283 height 15
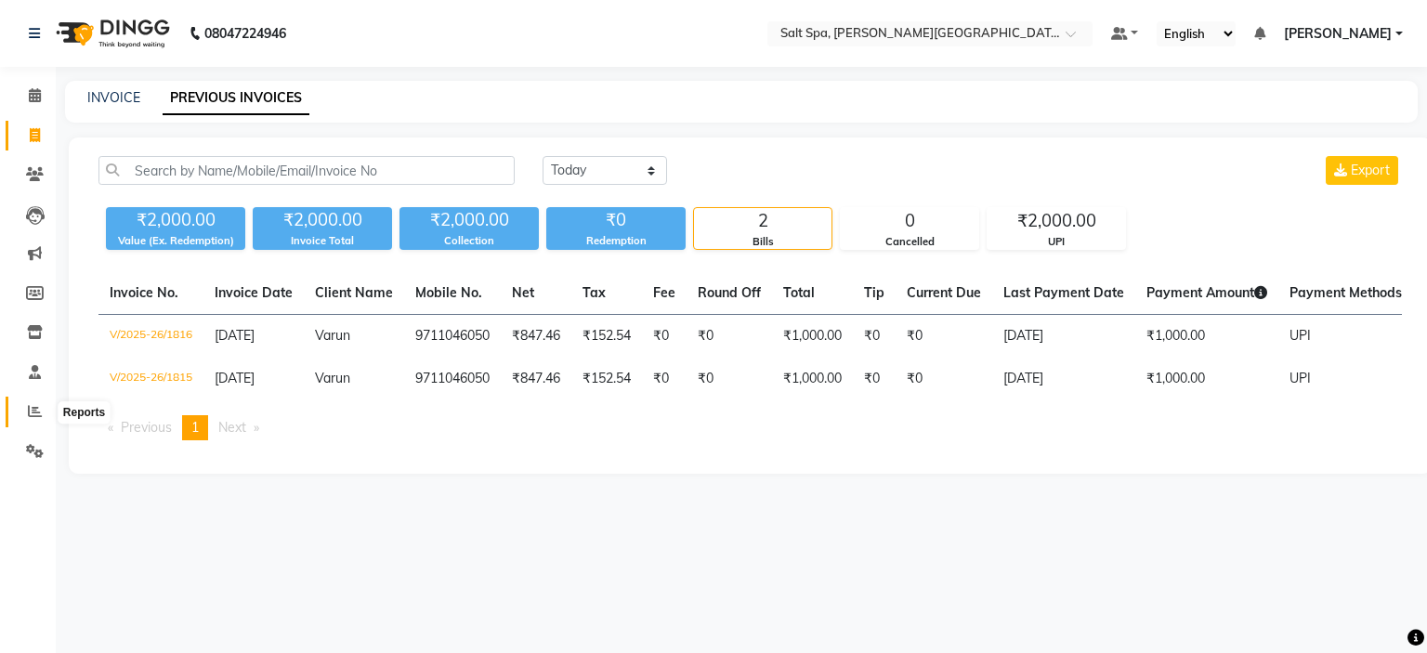
click at [37, 412] on icon at bounding box center [35, 411] width 14 height 14
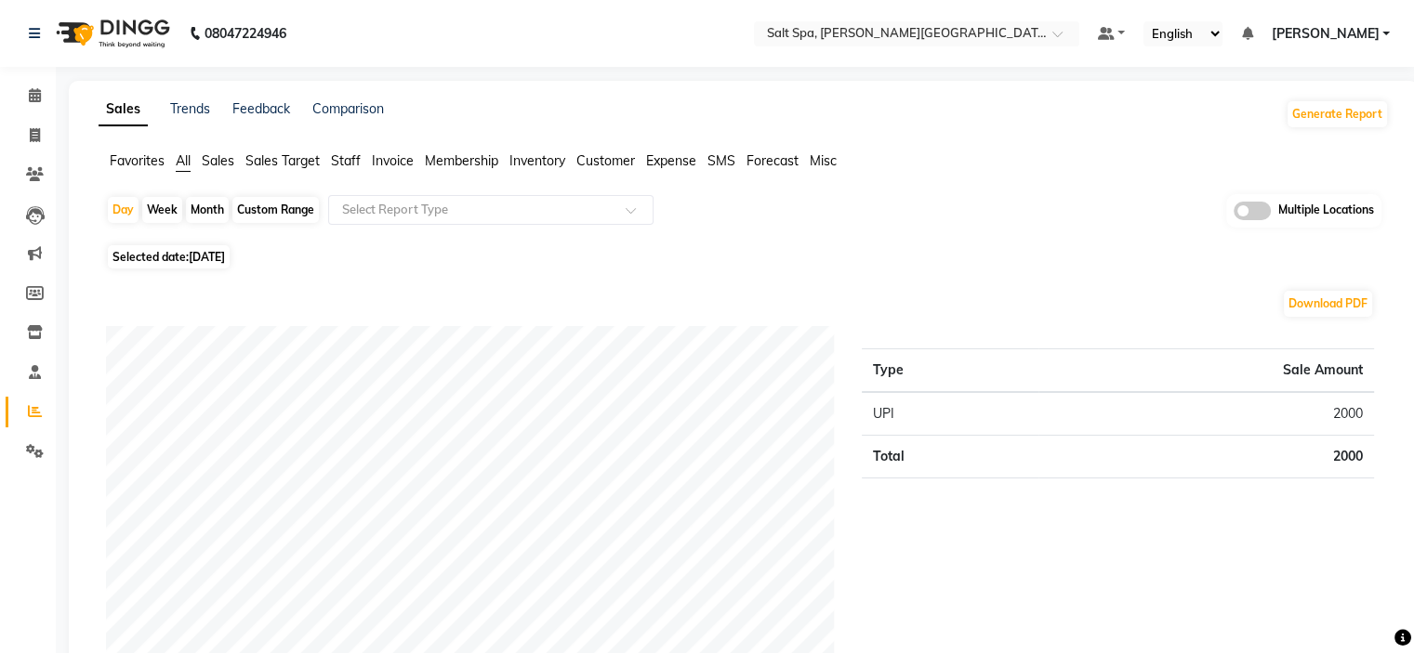
click at [1253, 211] on span at bounding box center [1251, 211] width 37 height 19
click at [1233, 214] on input "checkbox" at bounding box center [1233, 214] width 0 height 0
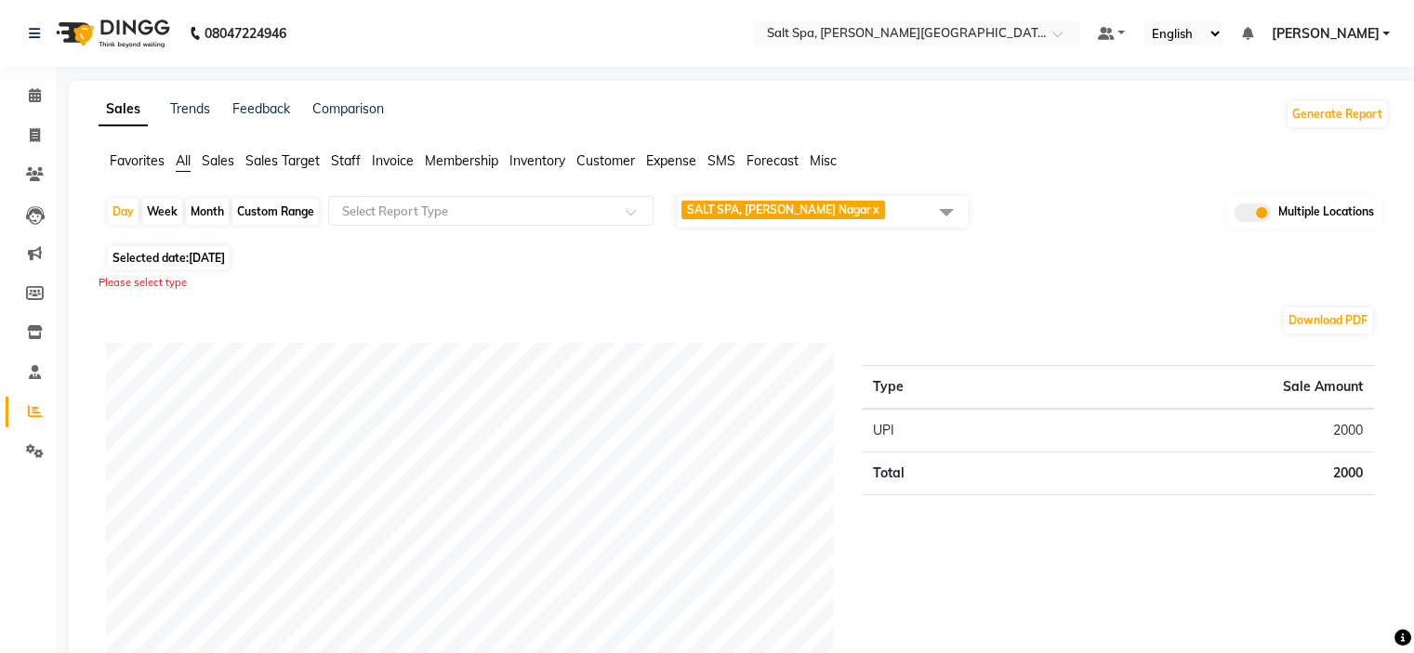
click at [850, 222] on span "SALT SPA, Lajpat Nagar x" at bounding box center [822, 212] width 291 height 32
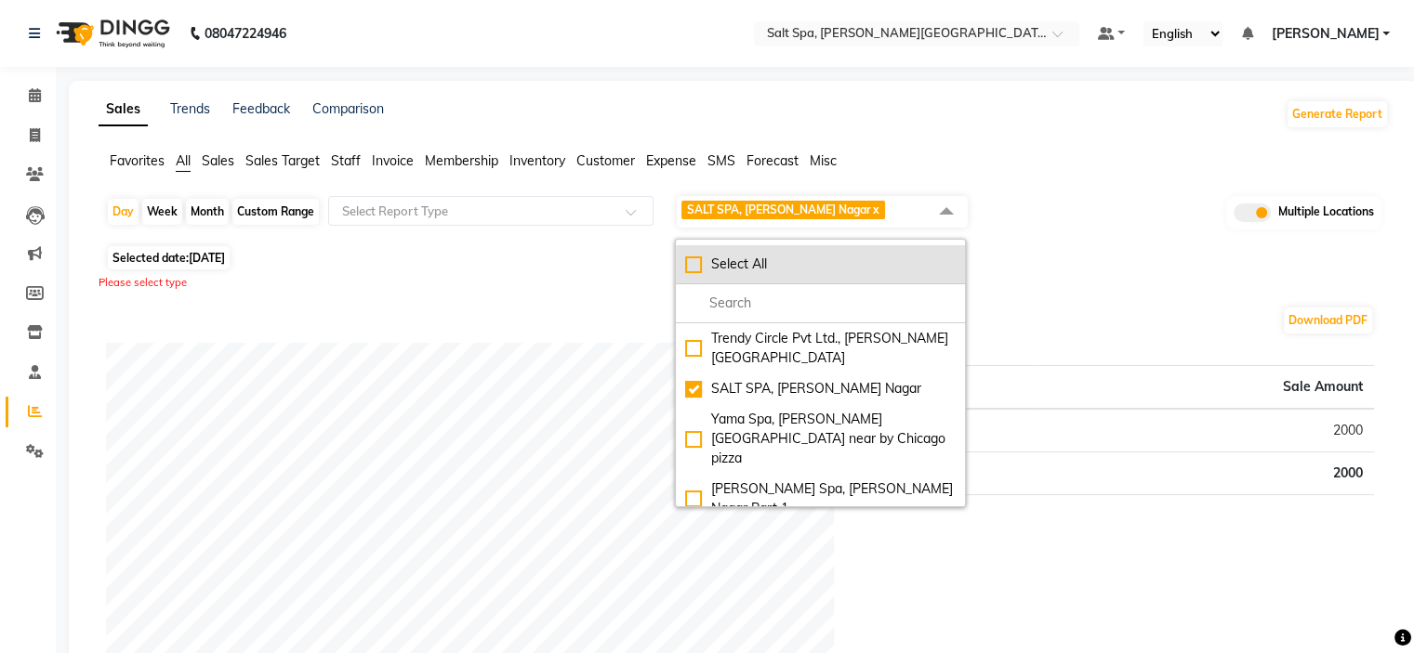
click at [691, 269] on div "Select All" at bounding box center [820, 265] width 270 height 20
checkbox input "true"
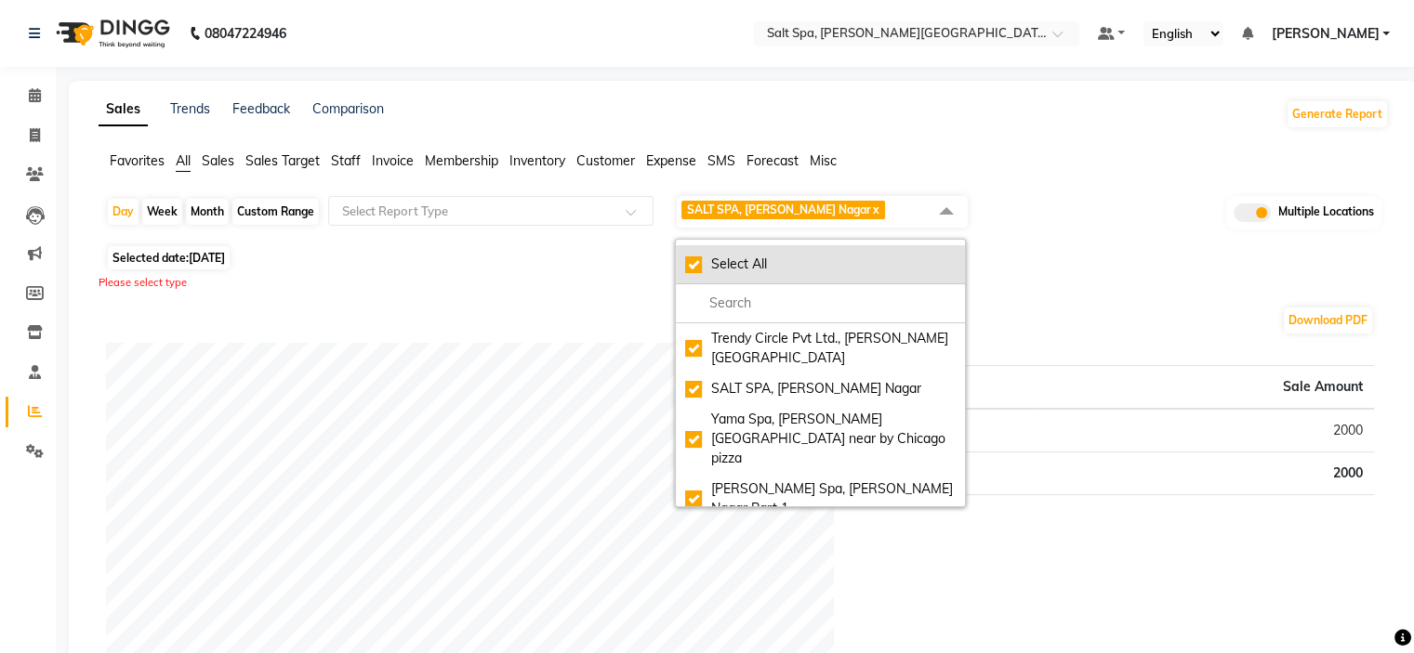
checkbox input "true"
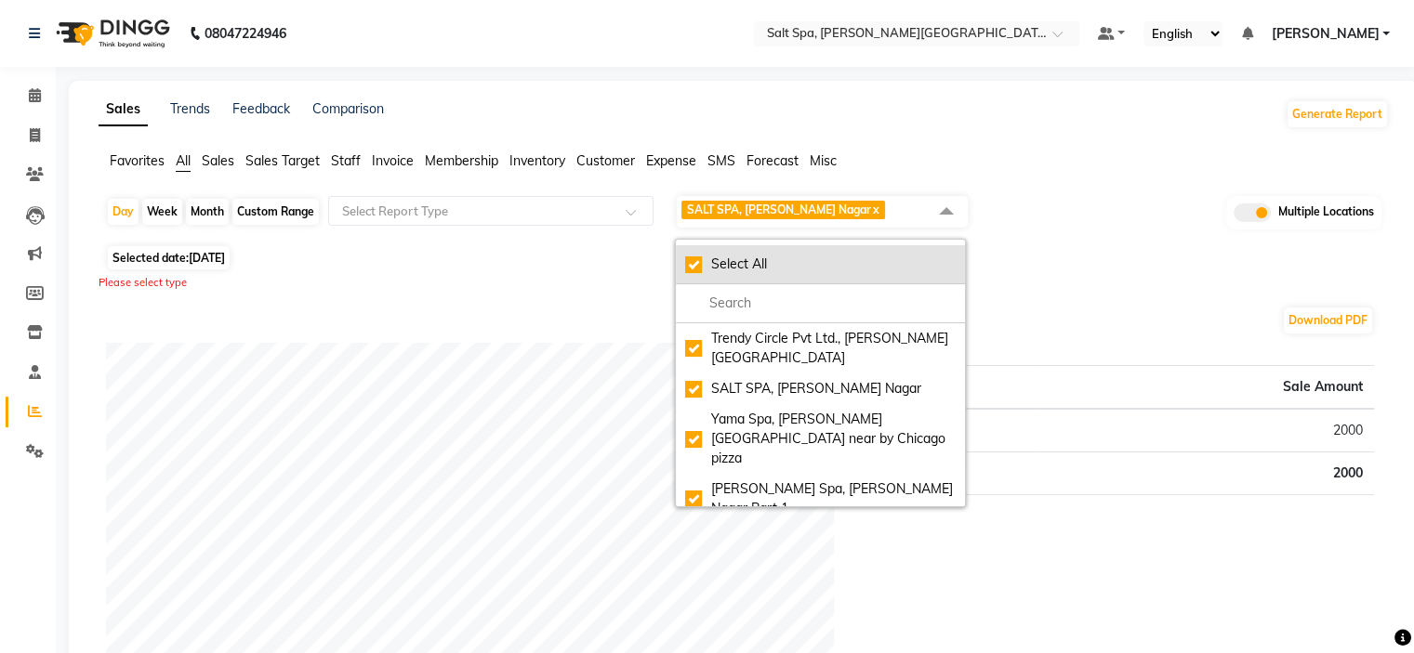
checkbox input "true"
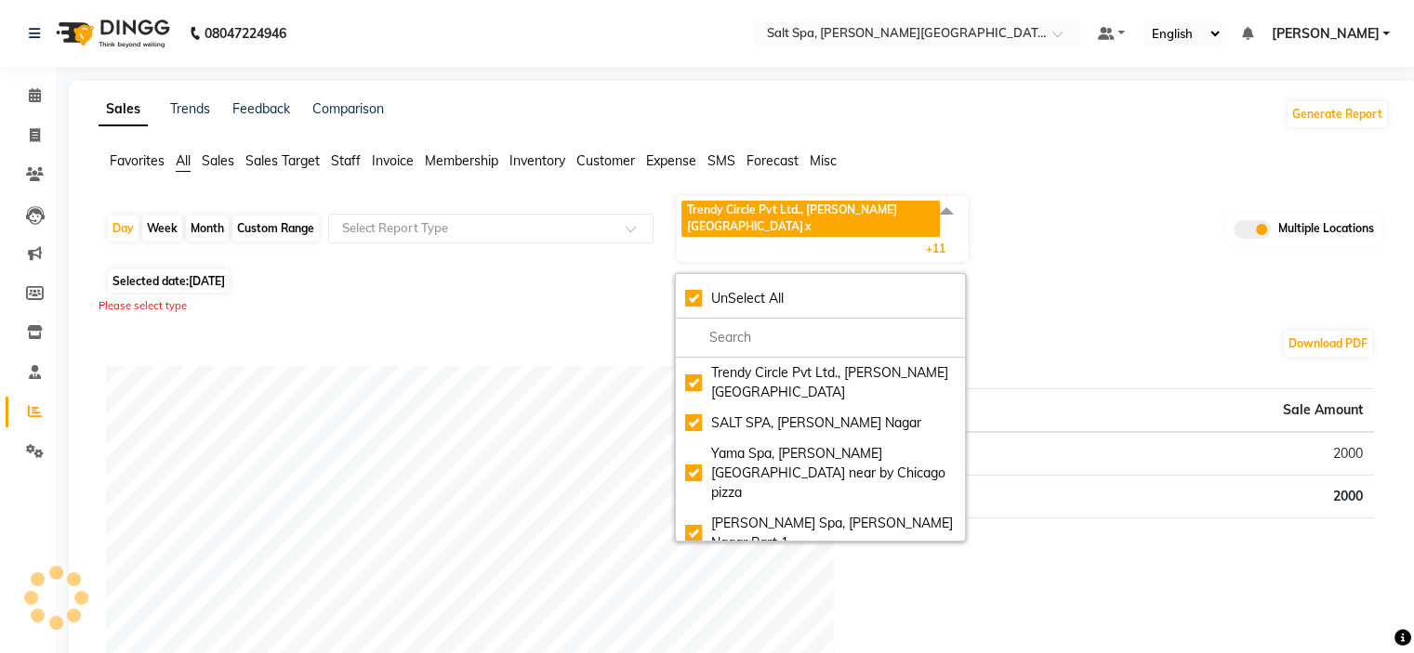
click at [1149, 230] on div "Day Week Month Custom Range Select Report Type Trendy Circle Pvt Ltd., Lajpat N…" at bounding box center [743, 229] width 1275 height 70
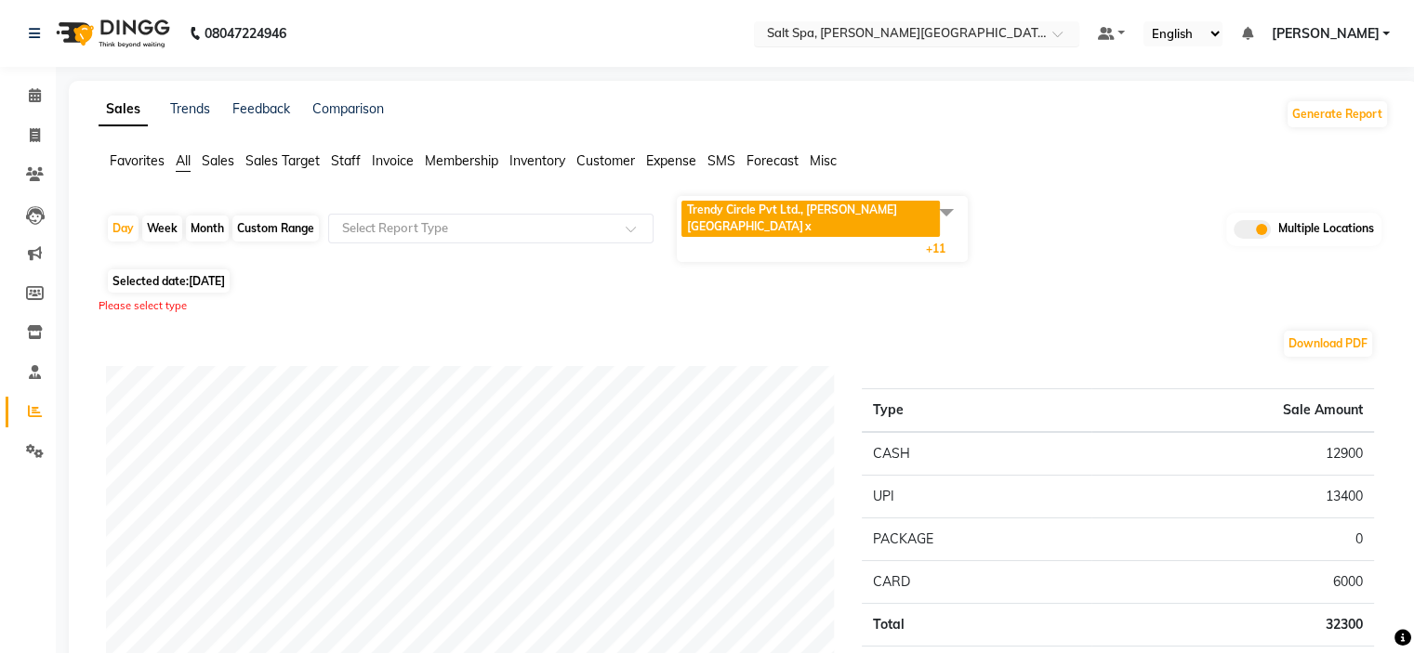
click at [859, 26] on input "text" at bounding box center [898, 35] width 270 height 19
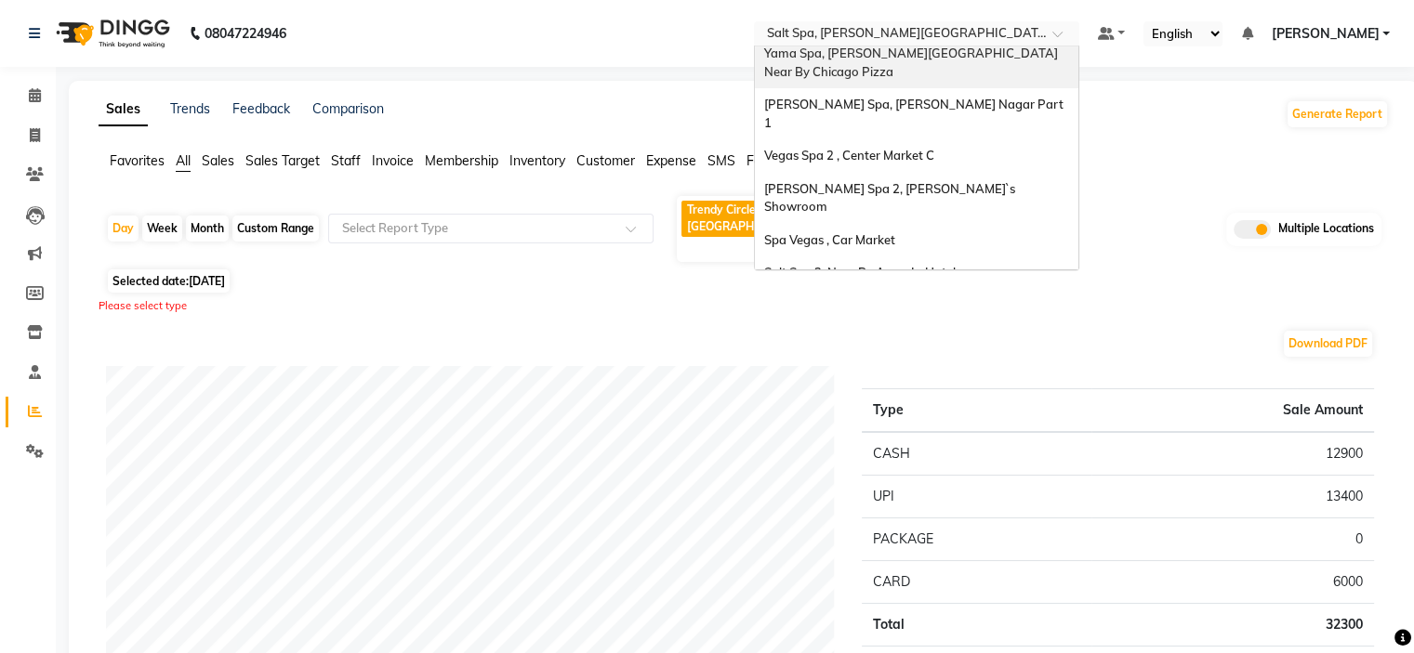
scroll to position [172, 0]
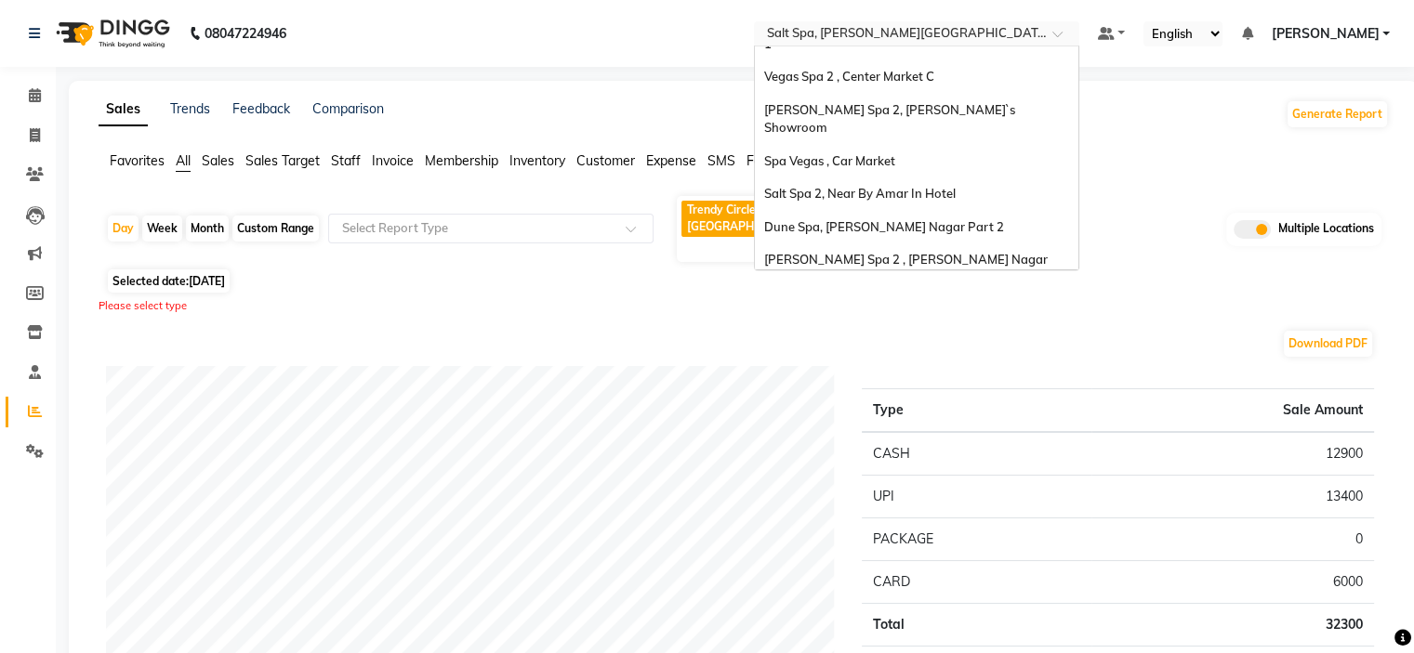
click at [972, 328] on div "Spa 7, Lajpat Nagar" at bounding box center [916, 344] width 323 height 33
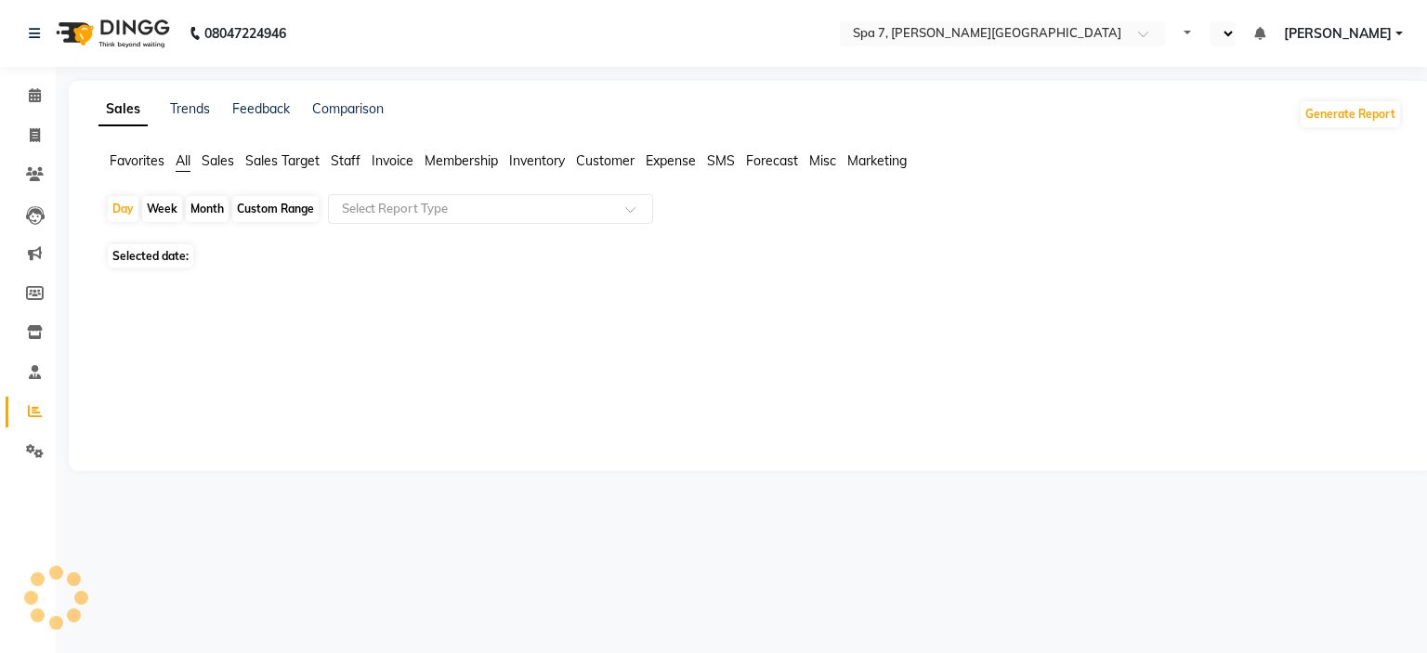
select select "en"
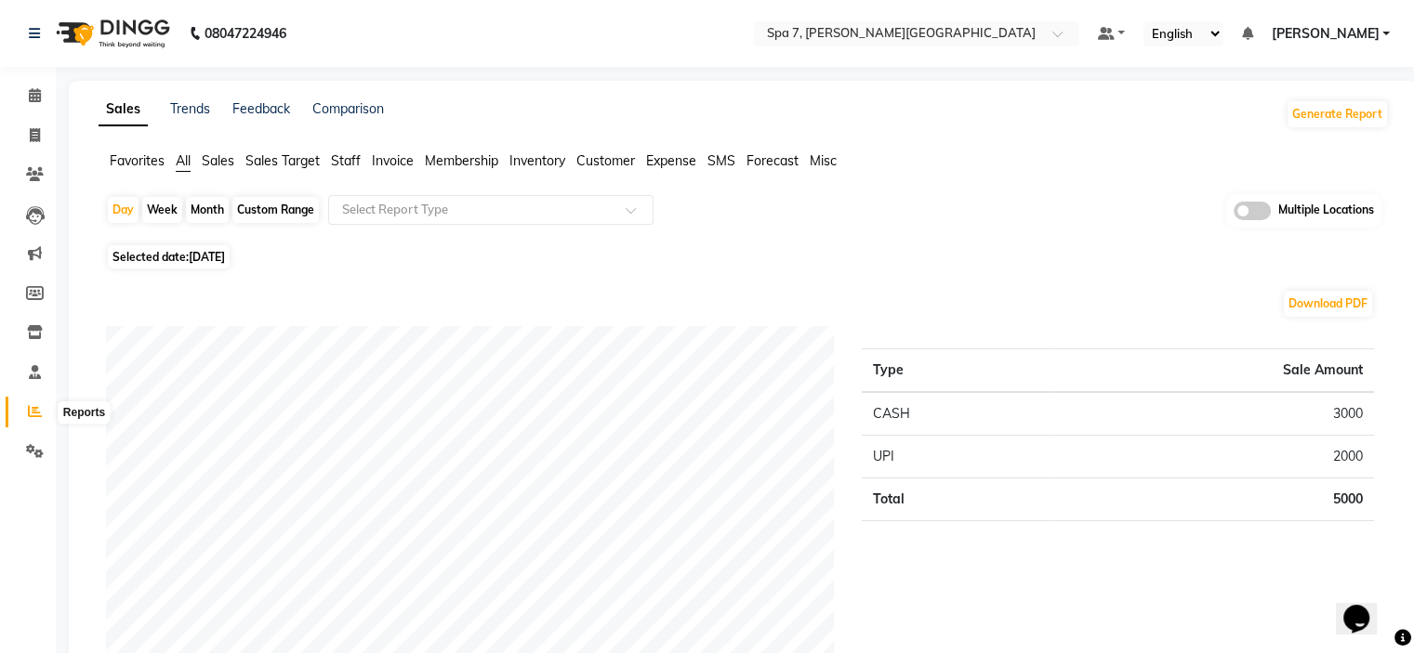
click at [30, 404] on icon at bounding box center [35, 411] width 14 height 14
click at [1265, 215] on span at bounding box center [1251, 211] width 37 height 19
click at [1233, 214] on input "checkbox" at bounding box center [1233, 214] width 0 height 0
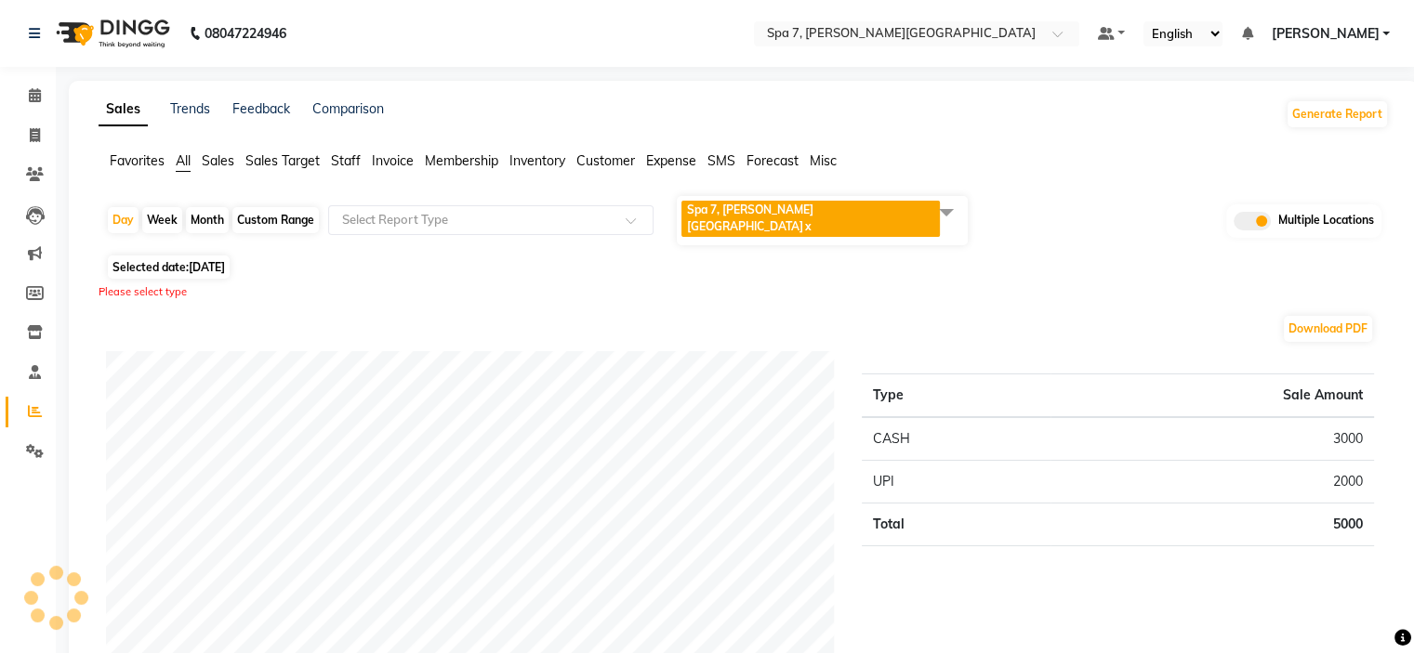
click at [833, 218] on span "Spa 7, [PERSON_NAME] Nagar x" at bounding box center [822, 220] width 291 height 49
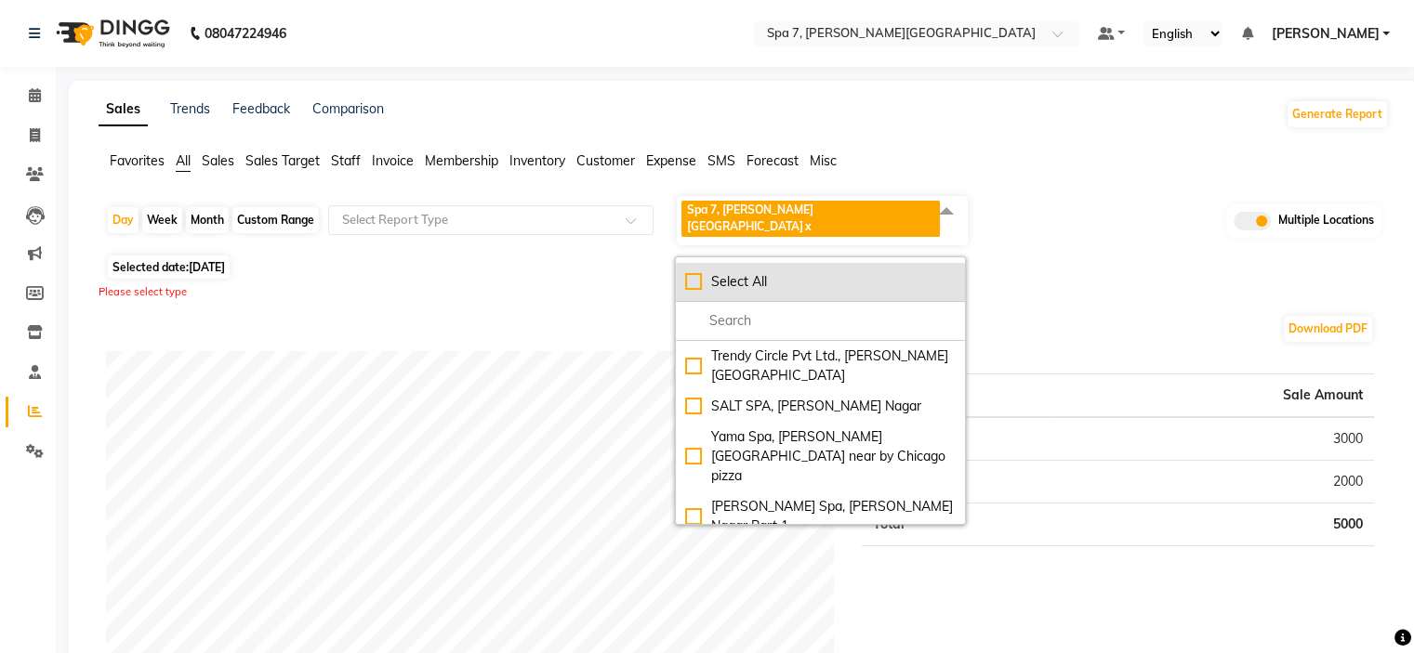
click at [699, 272] on div "Select All" at bounding box center [820, 282] width 270 height 20
checkbox input "true"
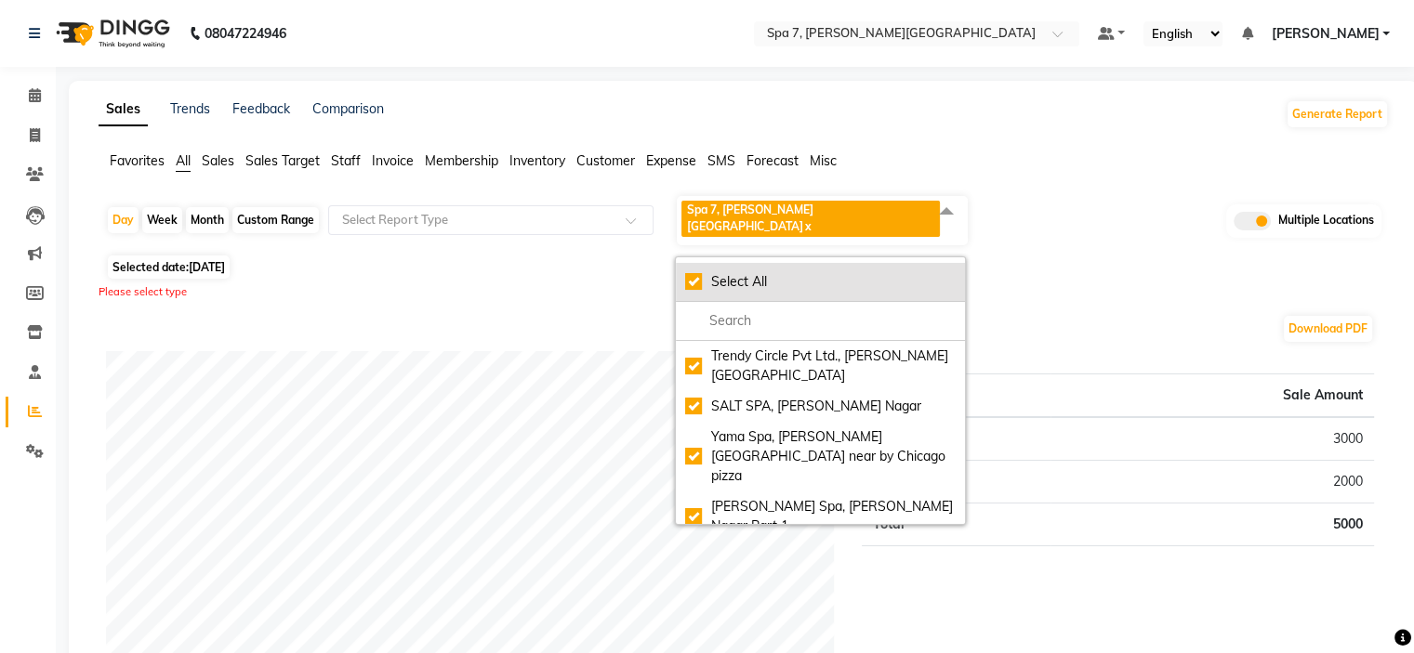
checkbox input "true"
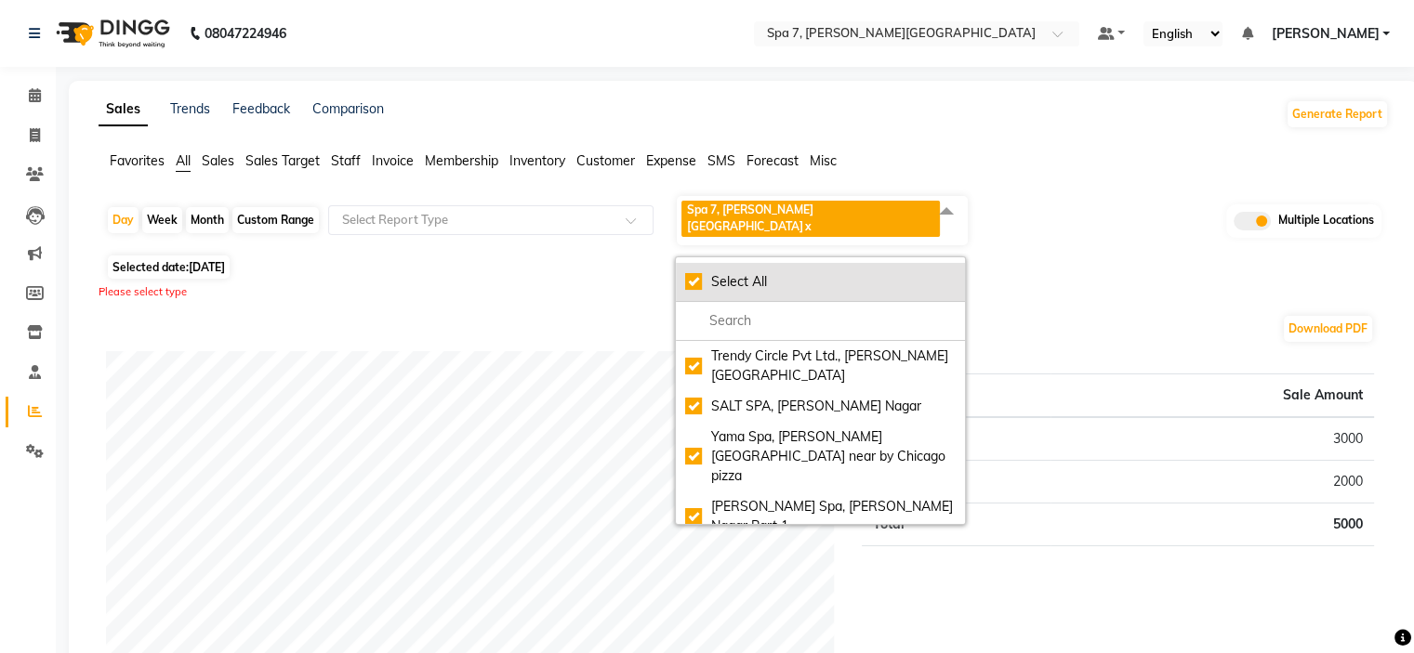
checkbox input "true"
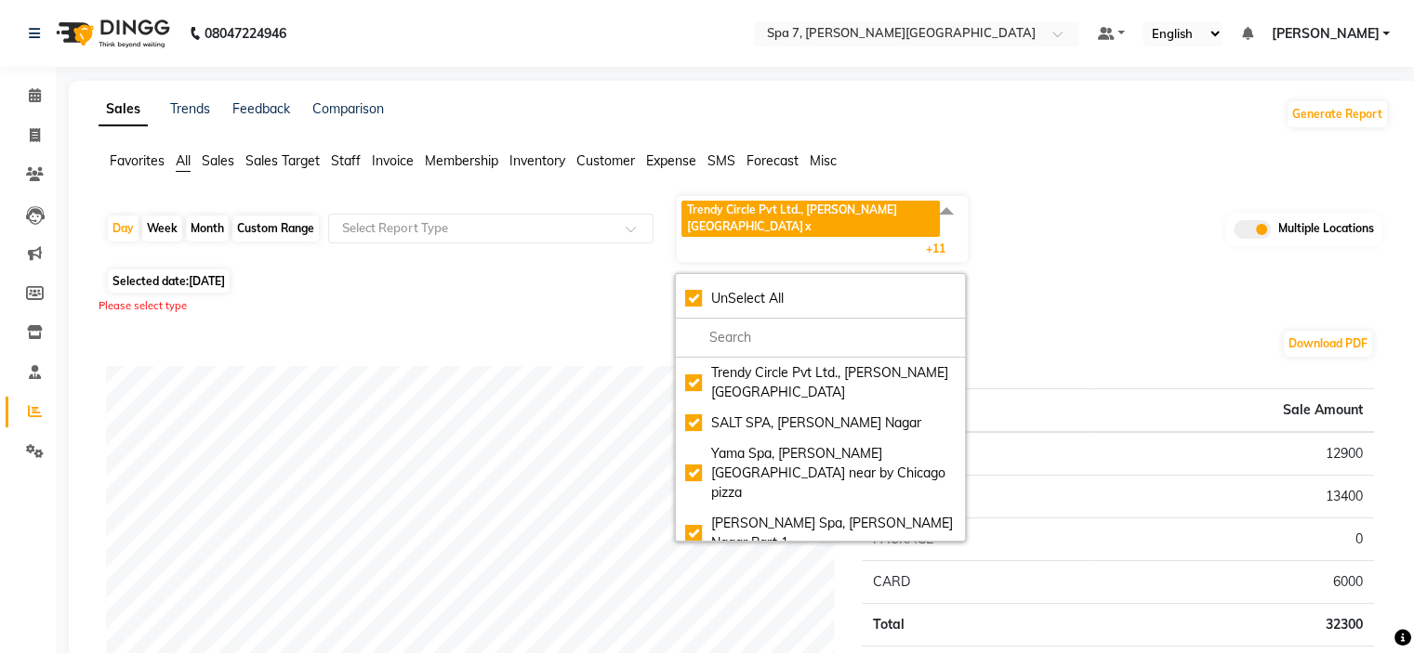
click at [213, 164] on span "Sales" at bounding box center [218, 160] width 33 height 17
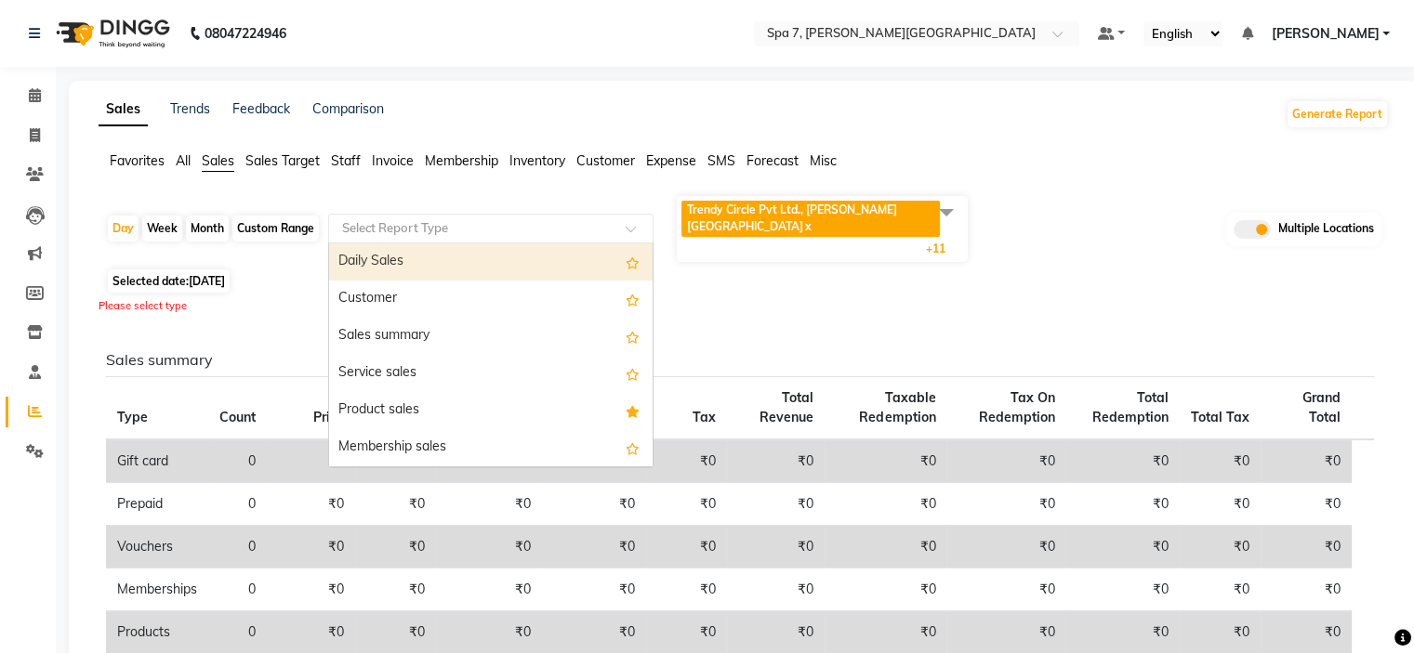
click at [421, 214] on div "Select Report Type" at bounding box center [490, 229] width 325 height 30
click at [108, 216] on div "Day" at bounding box center [123, 229] width 31 height 26
select select "9"
select select "2025"
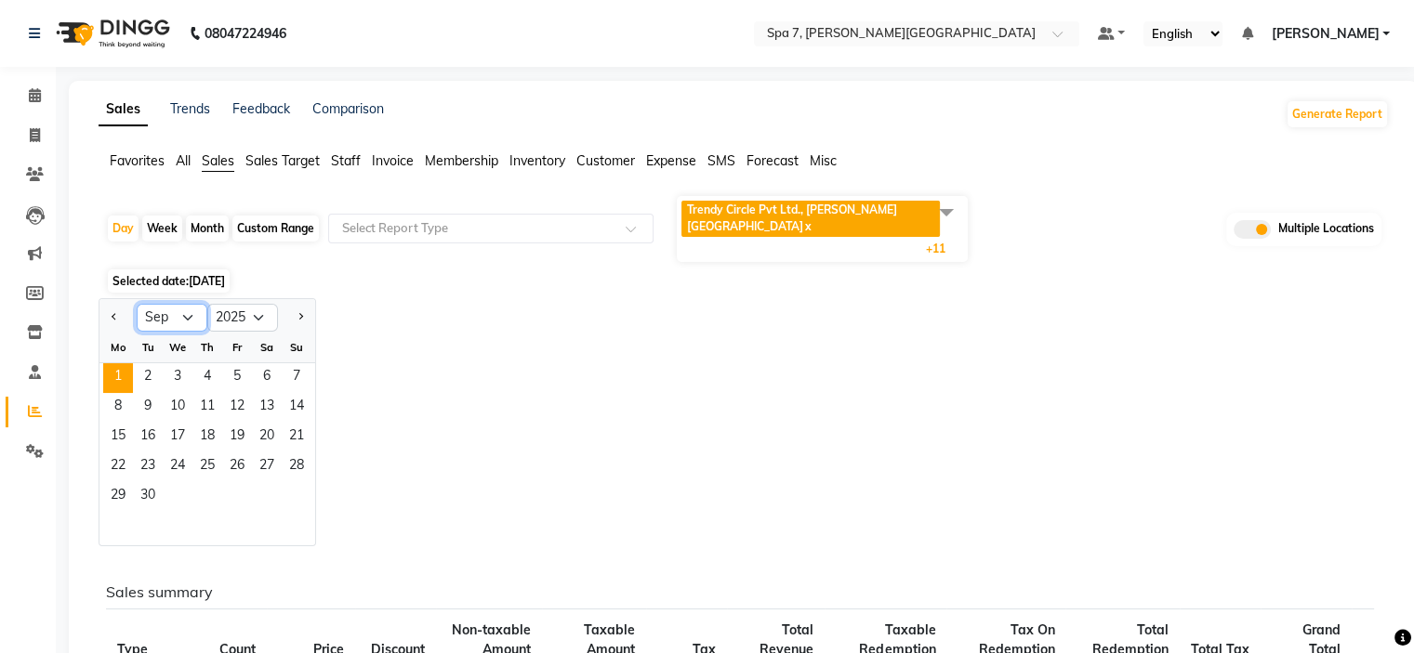
click at [188, 304] on select "Jan Feb Mar Apr May Jun Jul Aug Sep Oct Nov Dec" at bounding box center [172, 318] width 71 height 28
select select "8"
click at [137, 304] on select "Jan Feb Mar Apr May Jun Jul Aug Sep Oct Nov Dec" at bounding box center [172, 318] width 71 height 28
click at [233, 363] on span "1" at bounding box center [237, 378] width 30 height 30
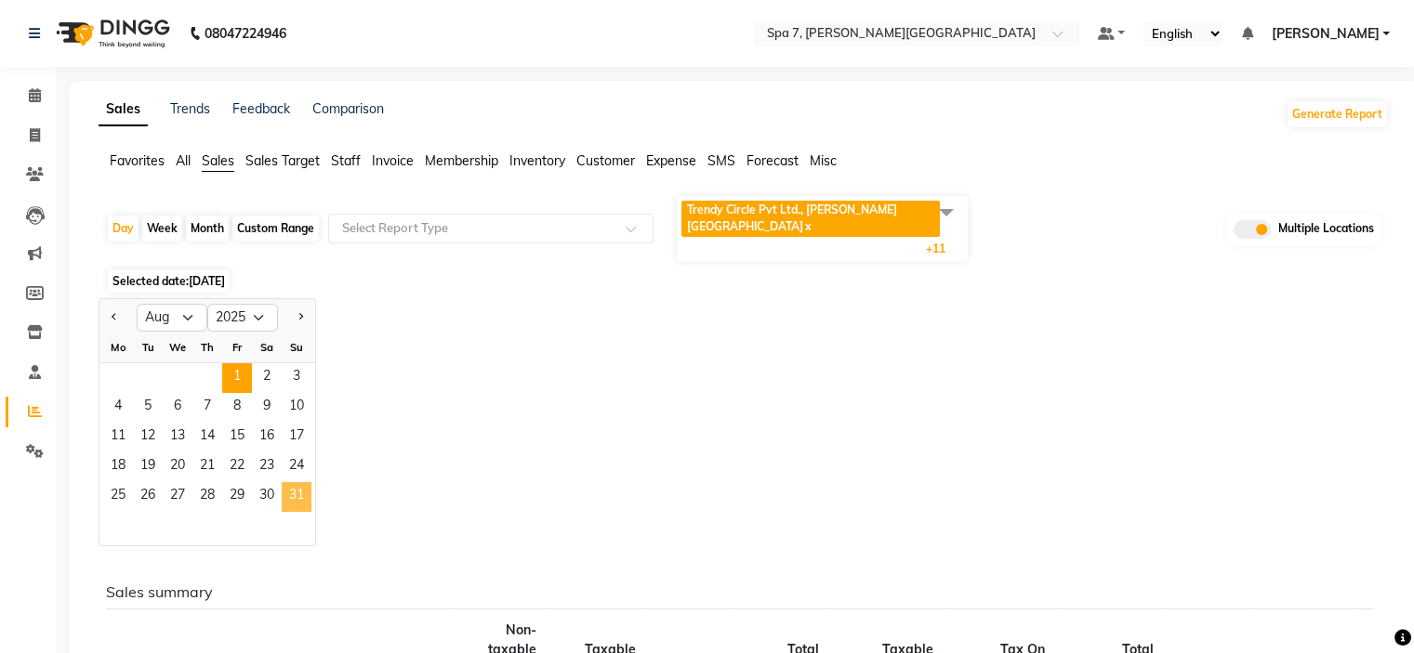
click at [297, 482] on span "31" at bounding box center [297, 497] width 30 height 30
click at [710, 319] on div "Jan Feb Mar Apr May Jun Jul Aug Sep Oct Nov Dec 2015 2016 2017 2018 2019 2020 2…" at bounding box center [744, 422] width 1290 height 248
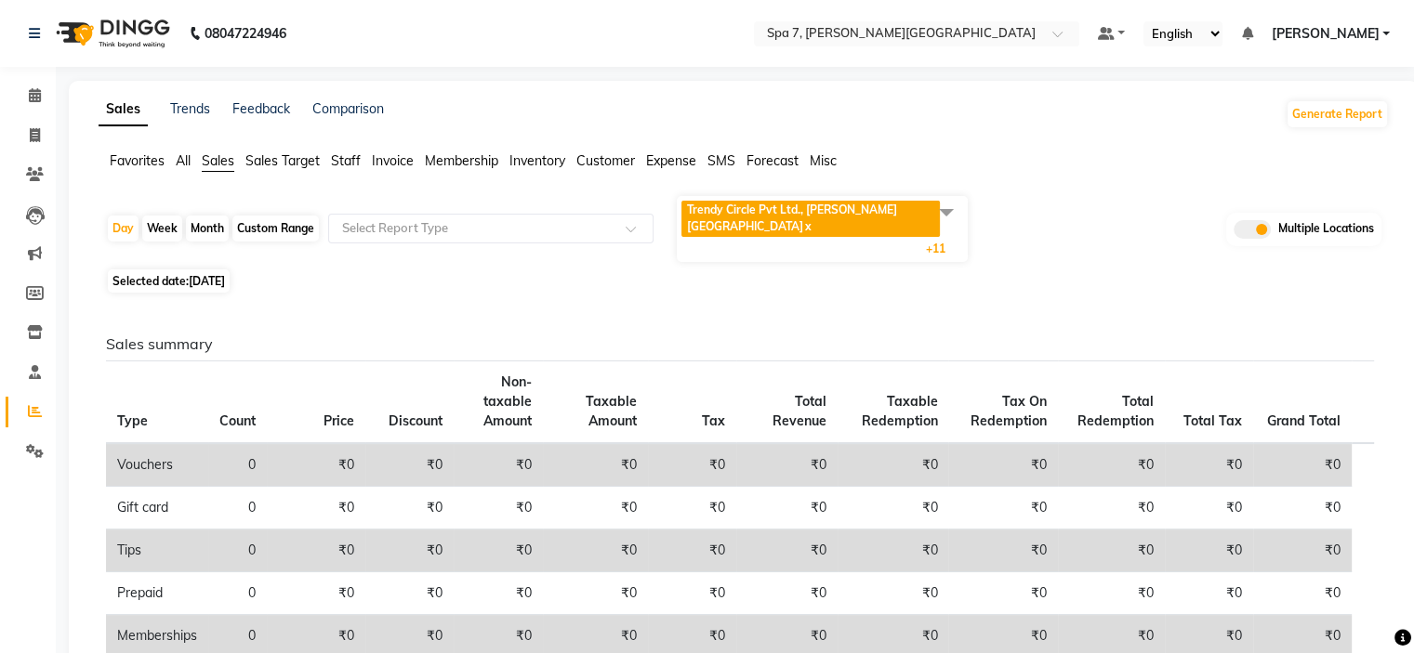
click at [268, 216] on div "Custom Range" at bounding box center [275, 229] width 86 height 26
select select "8"
select select "2025"
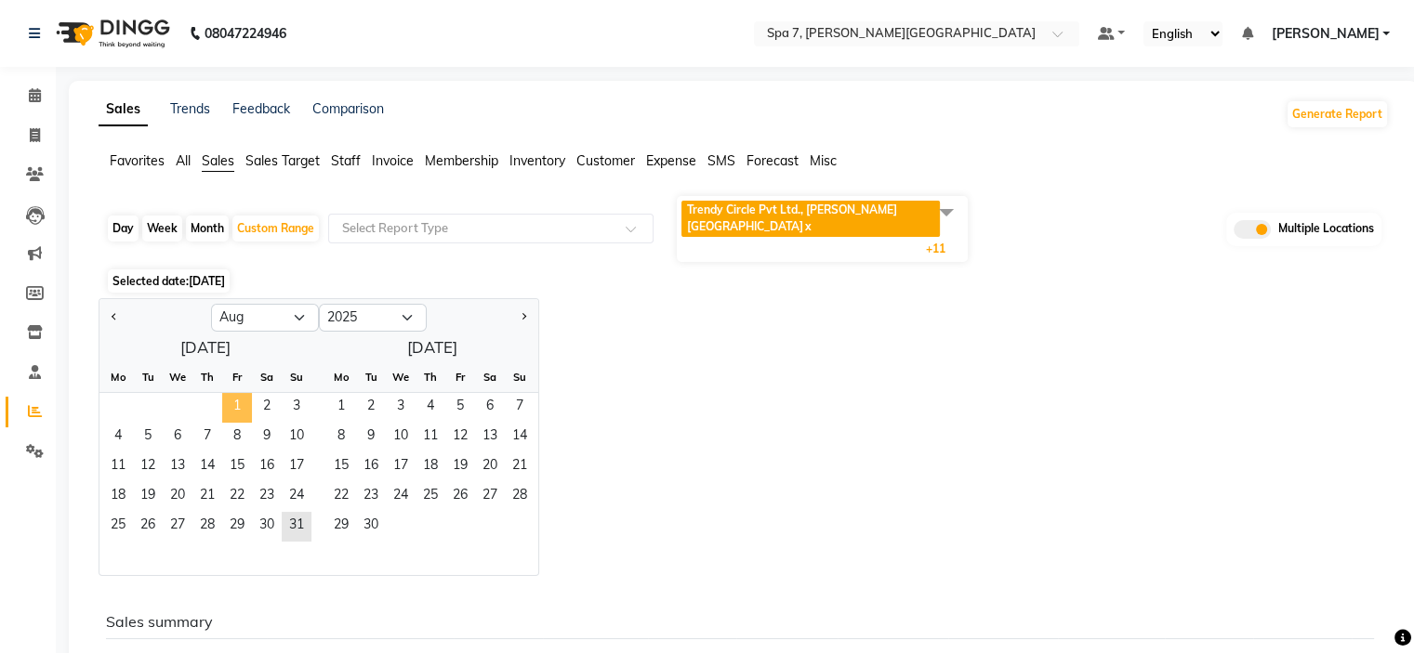
click at [223, 393] on span "1" at bounding box center [237, 408] width 30 height 30
click at [294, 512] on span "31" at bounding box center [297, 527] width 30 height 30
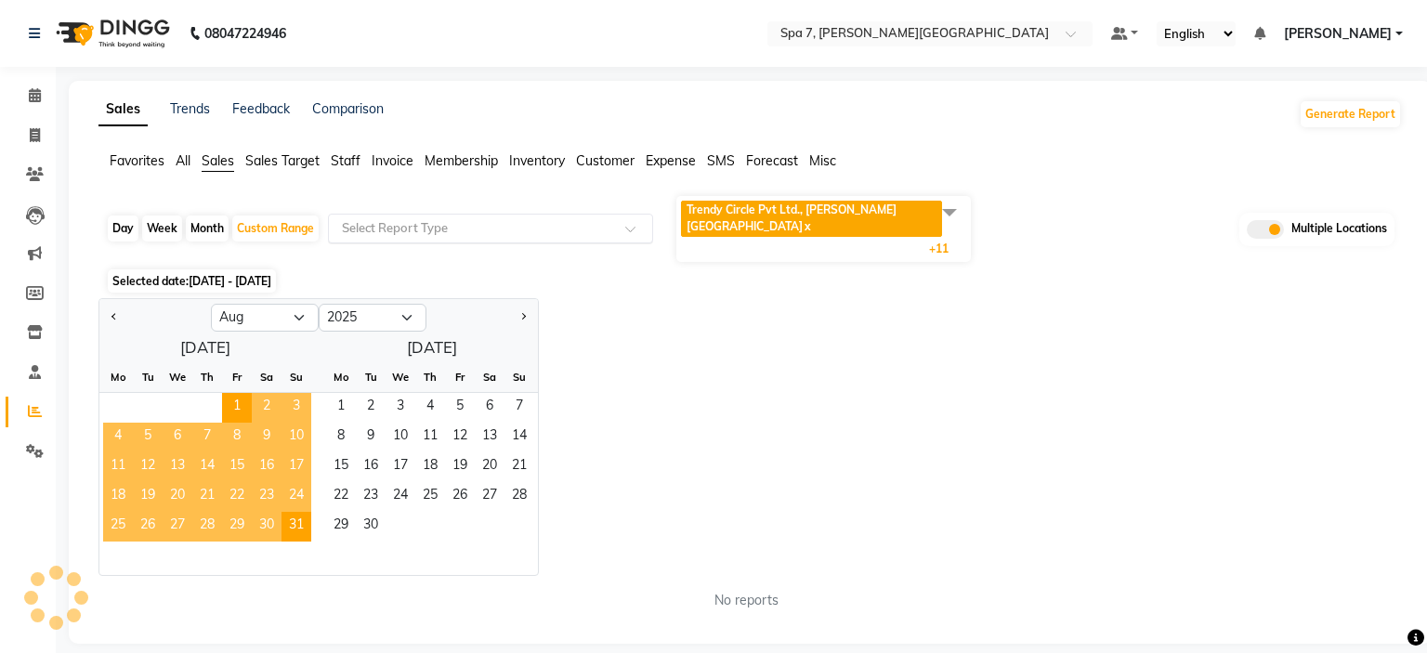
click at [428, 219] on input "text" at bounding box center [472, 228] width 268 height 19
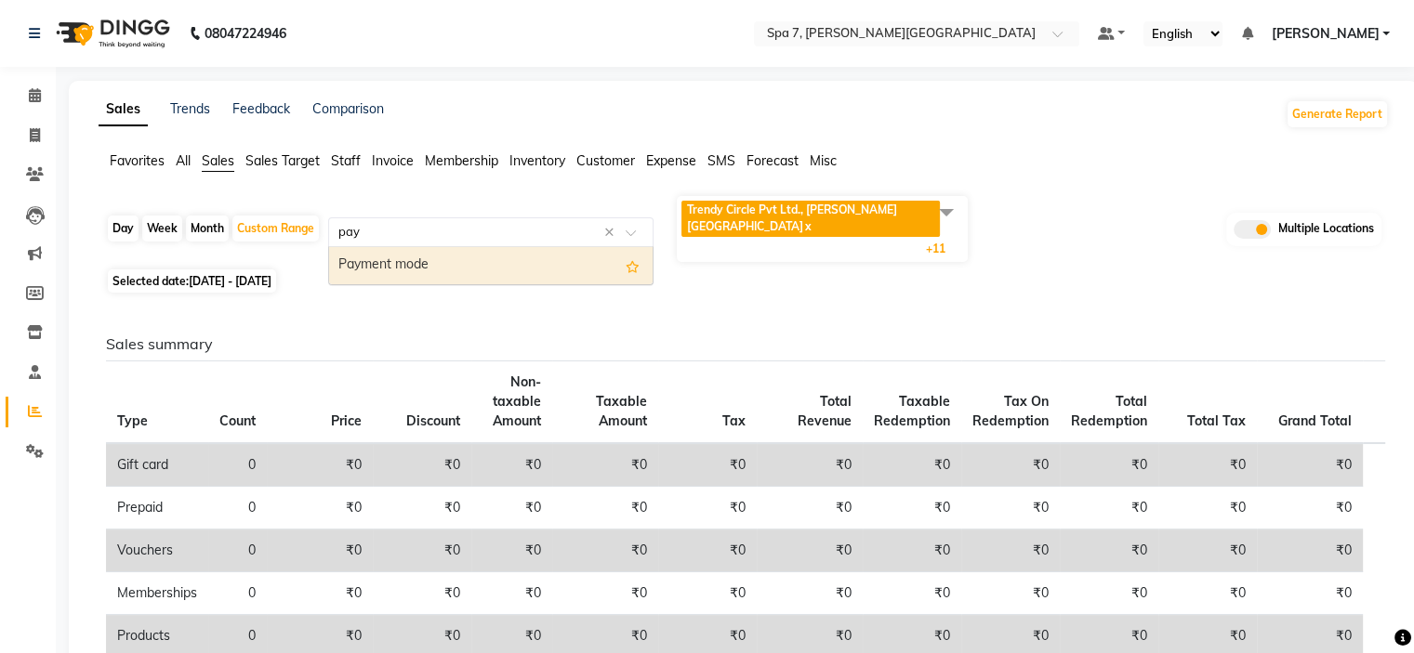
type input "paym"
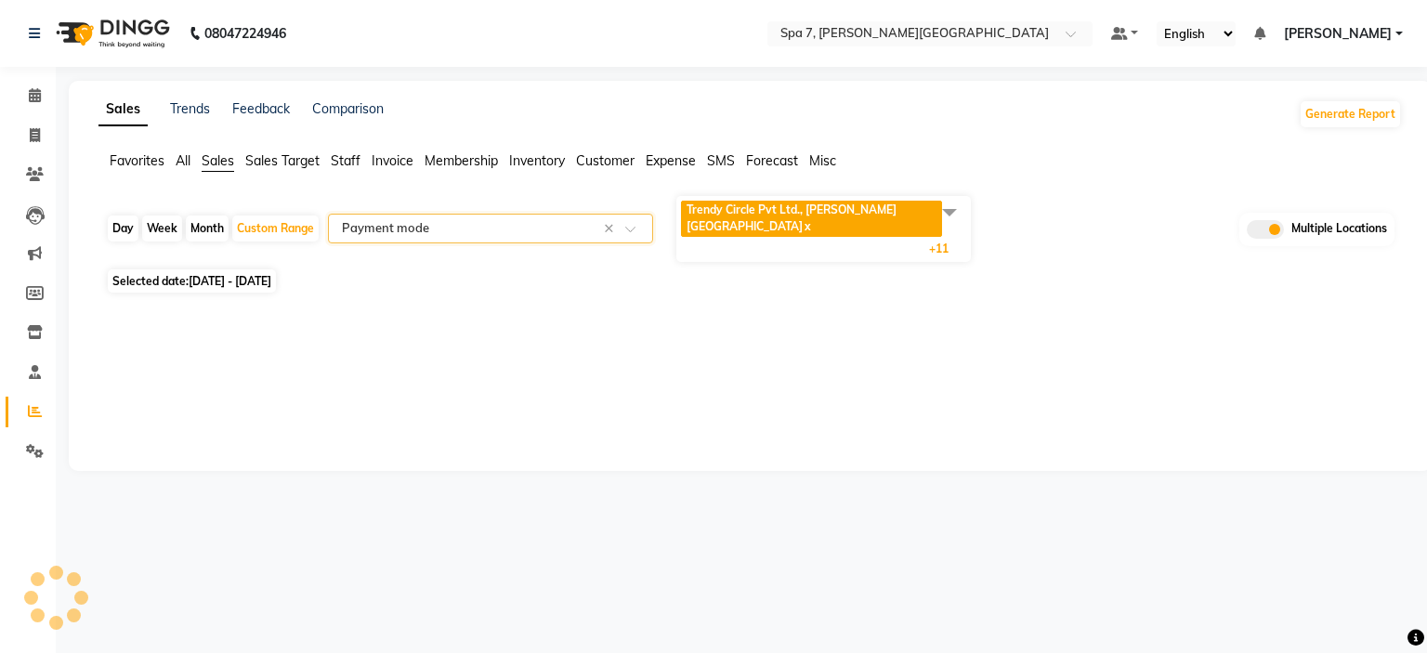
select select "full_report"
select select "csv"
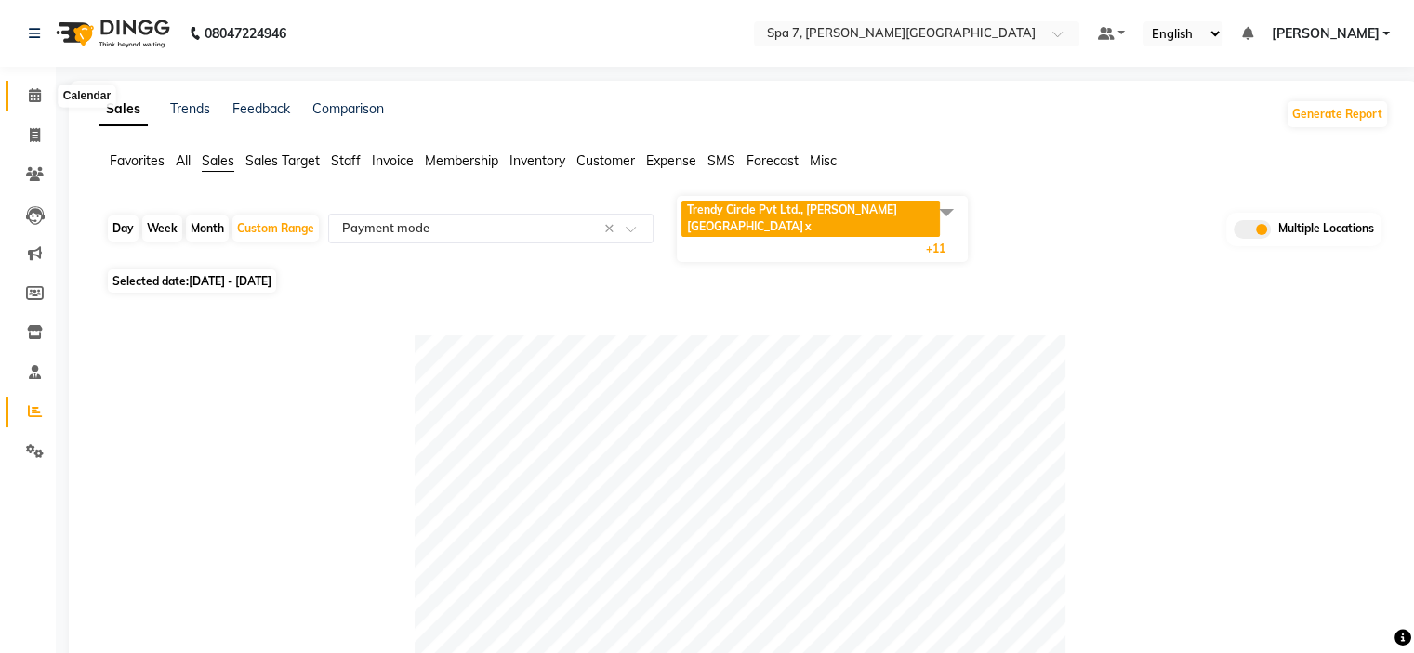
click at [41, 96] on span at bounding box center [35, 96] width 33 height 21
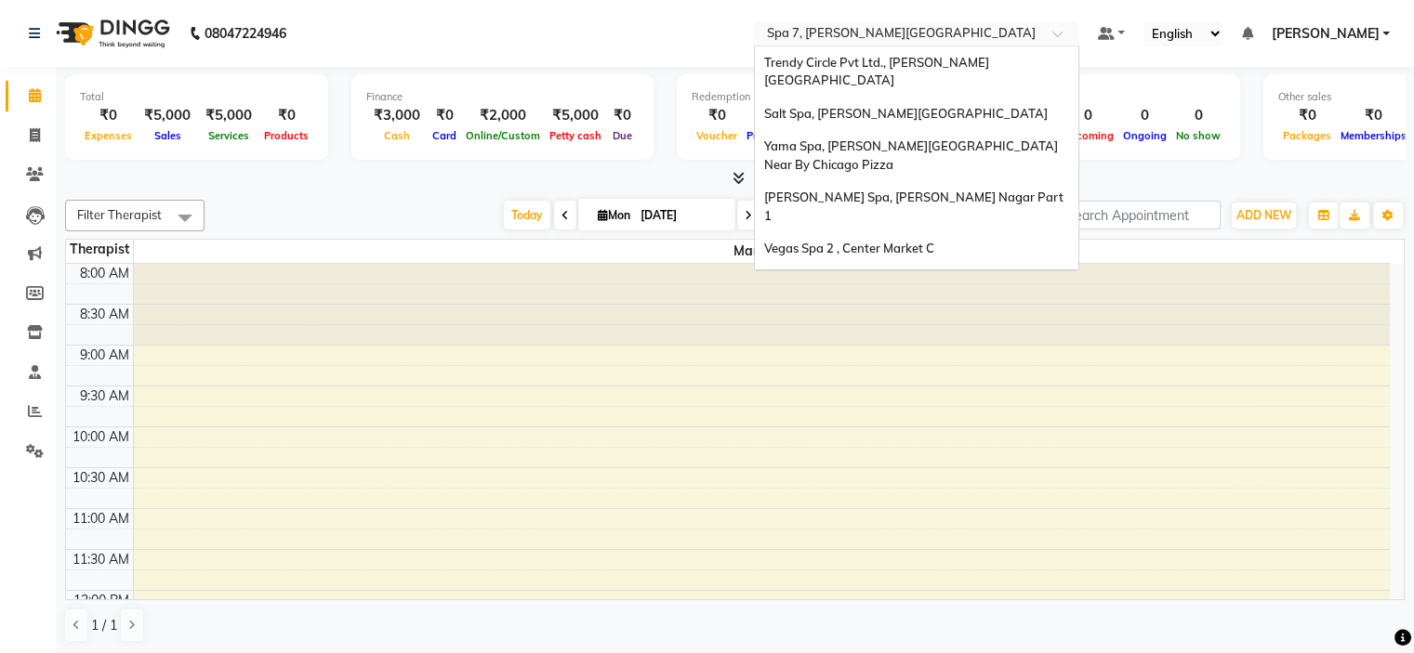
click at [890, 31] on input "text" at bounding box center [898, 35] width 270 height 19
click at [900, 98] on div "Salt Spa, Lajpat Nagar" at bounding box center [916, 114] width 323 height 33
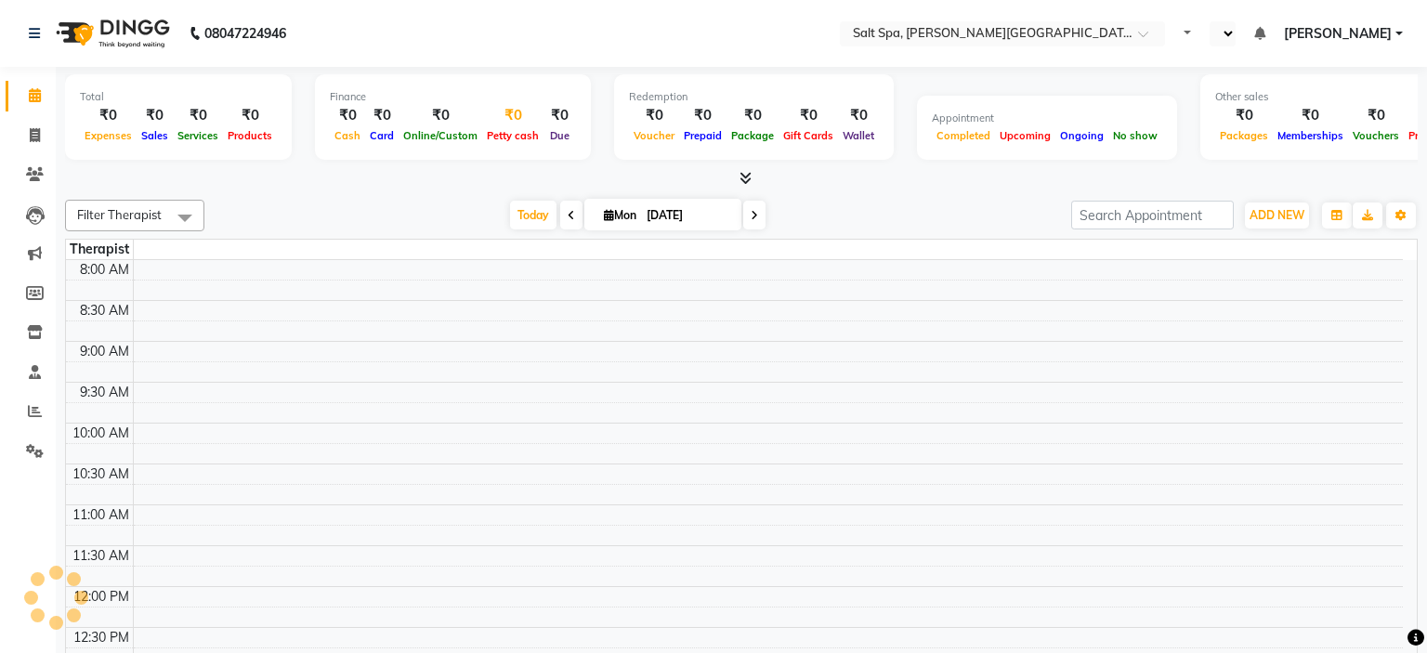
select select "en"
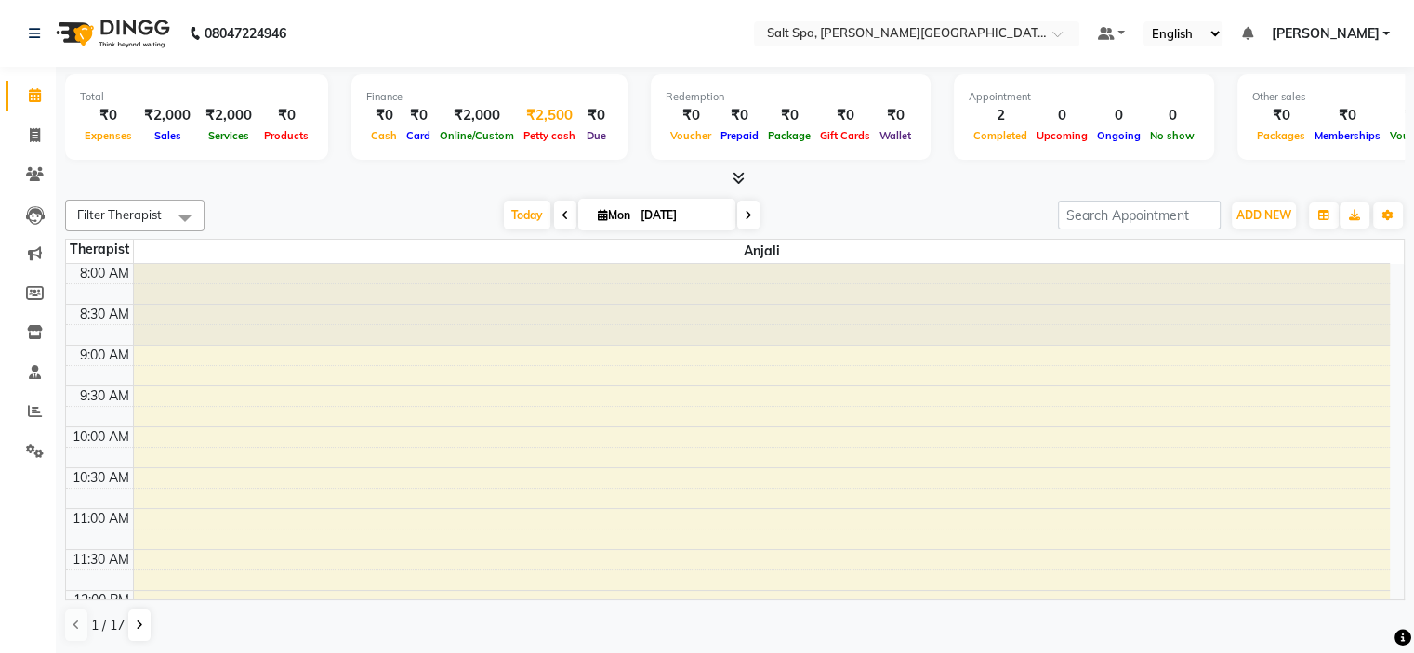
click at [543, 129] on div "Petty cash" at bounding box center [549, 135] width 61 height 20
click at [533, 130] on span "Petty cash" at bounding box center [549, 135] width 61 height 13
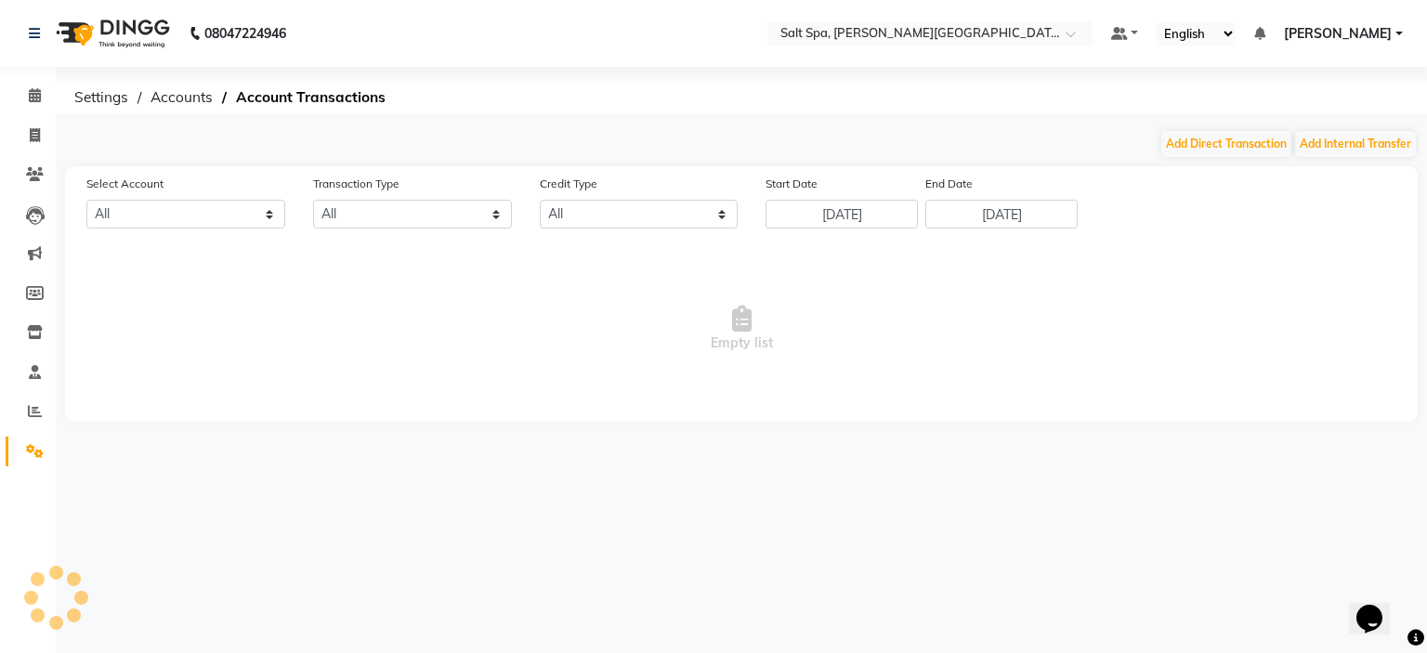
select select "6723"
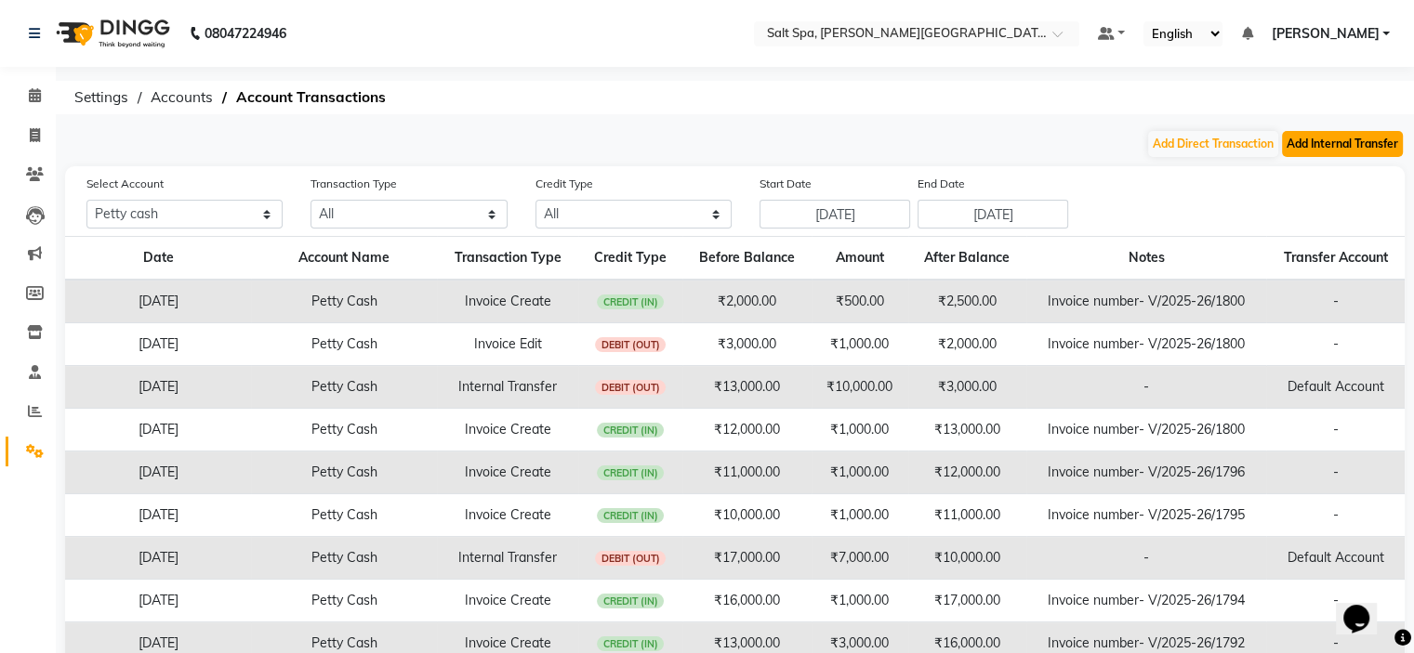
click at [1335, 138] on button "Add Internal Transfer" at bounding box center [1342, 144] width 121 height 26
select select "internal transfer"
select select "6723"
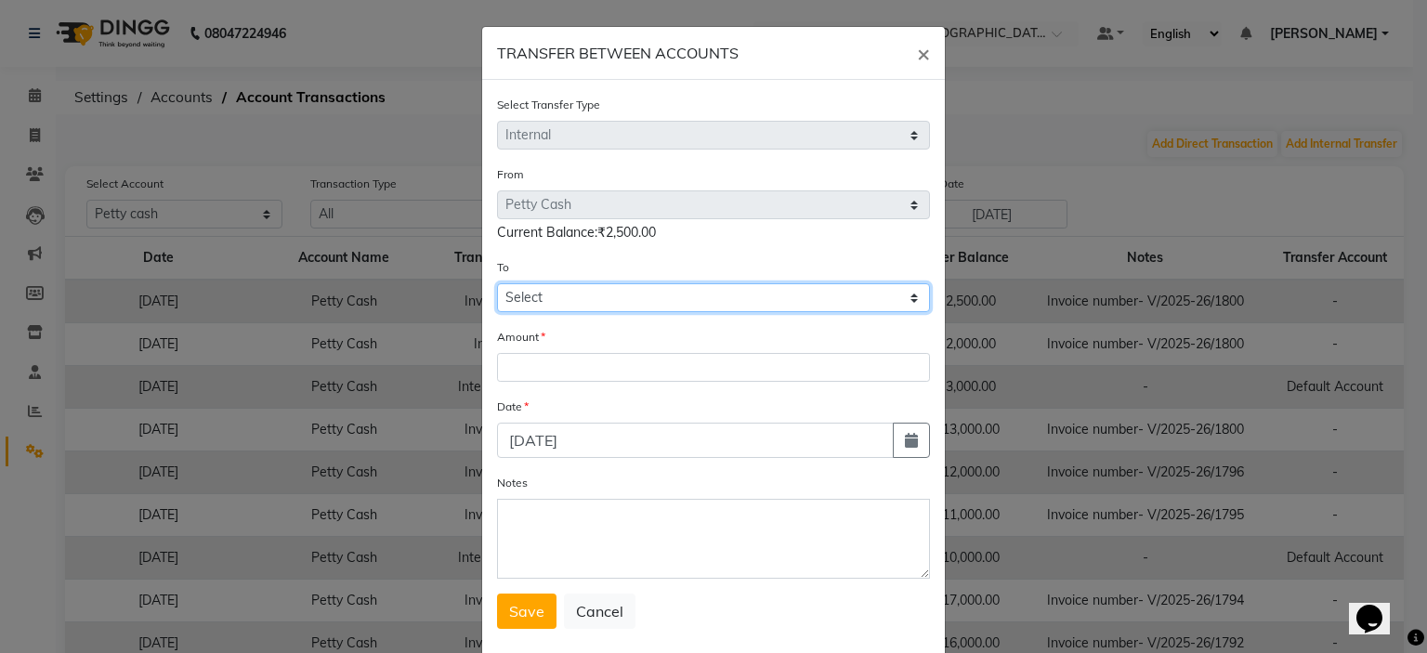
click at [563, 307] on select "Select [PERSON_NAME] Cash Default Account" at bounding box center [713, 297] width 433 height 29
select select "6724"
click at [497, 286] on select "Select [PERSON_NAME] Cash Default Account" at bounding box center [713, 297] width 433 height 29
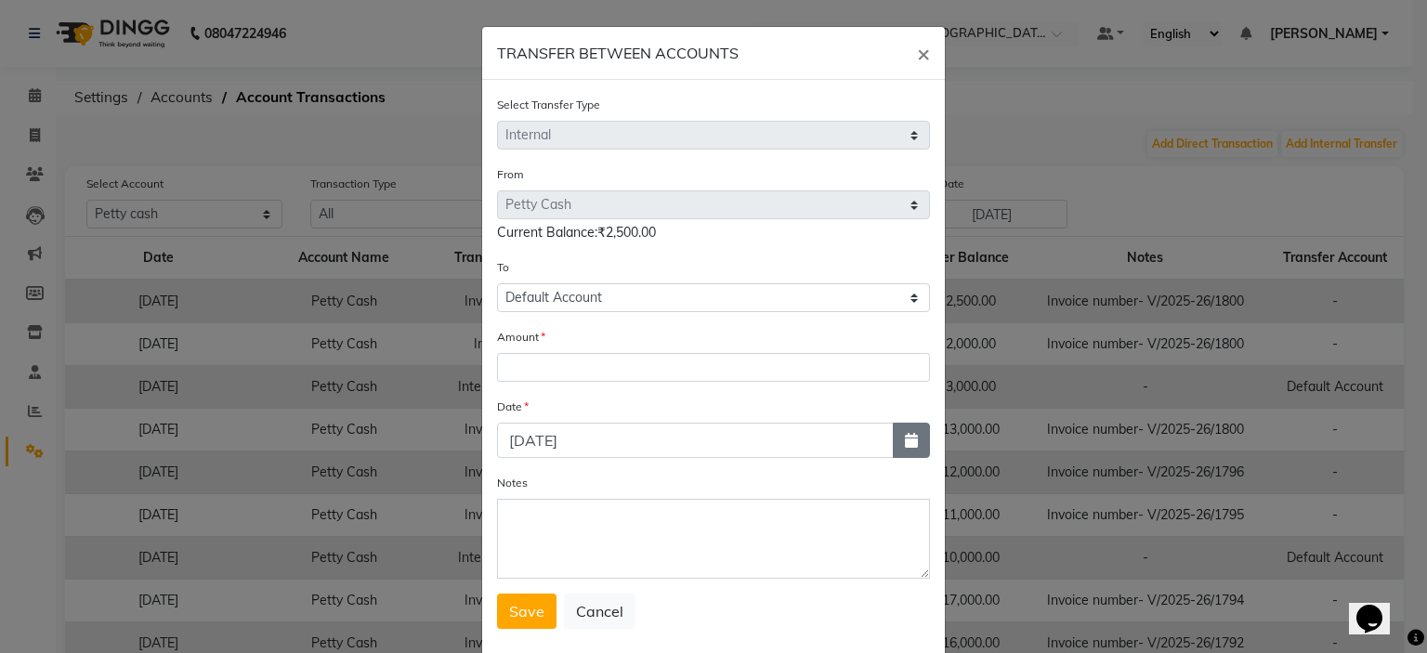
click at [896, 447] on button "button" at bounding box center [911, 440] width 37 height 35
select select "9"
select select "2025"
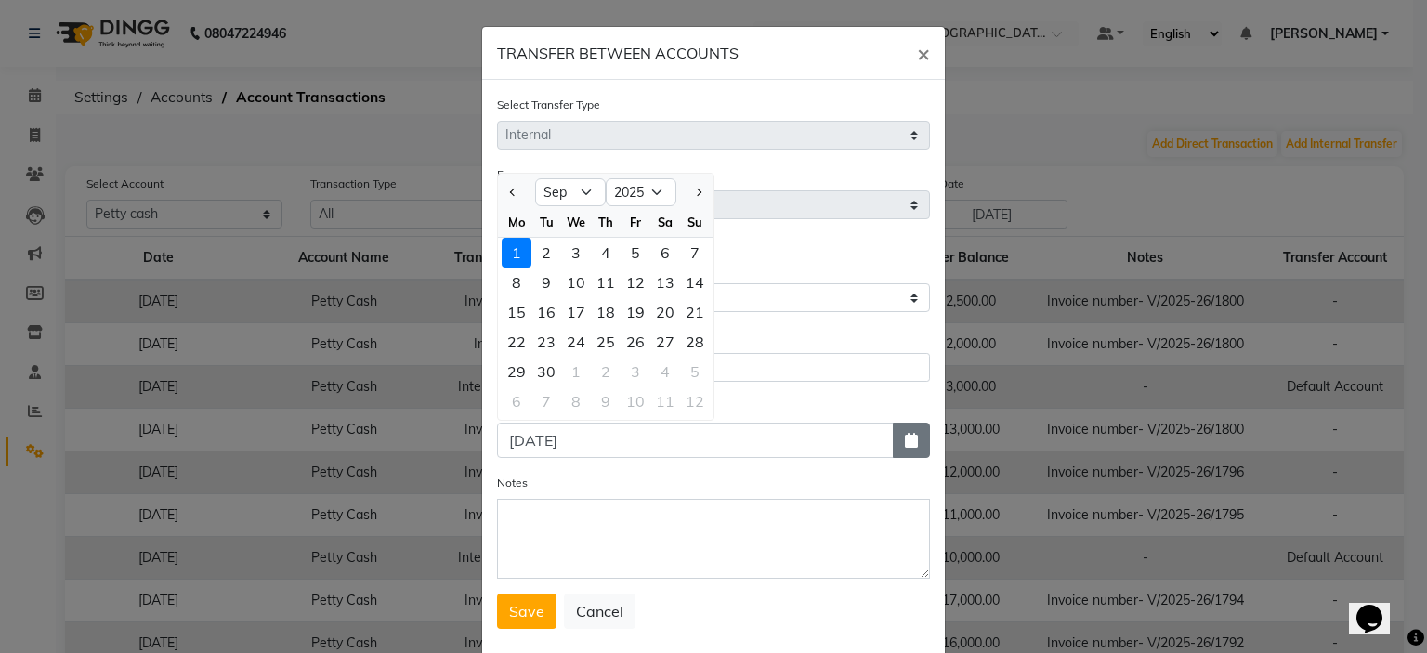
click at [896, 447] on button "button" at bounding box center [911, 440] width 37 height 35
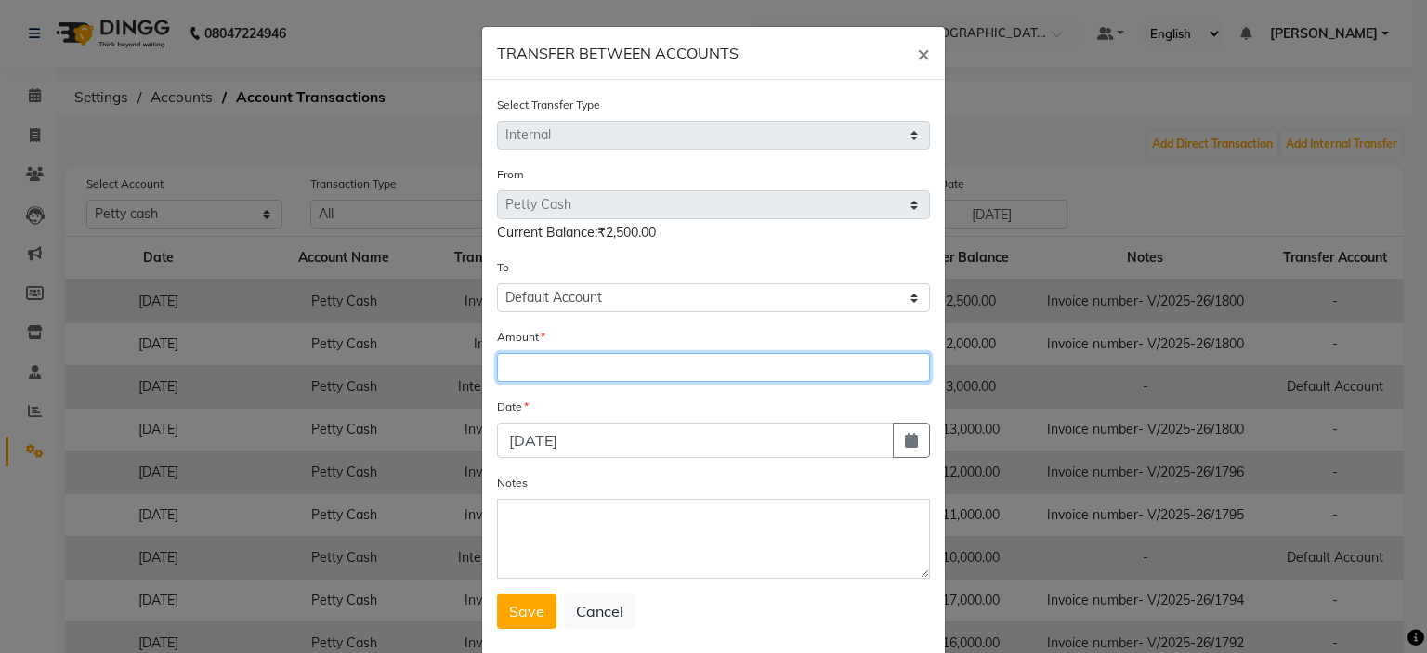
click at [546, 376] on input "number" at bounding box center [713, 367] width 433 height 29
type input "2500"
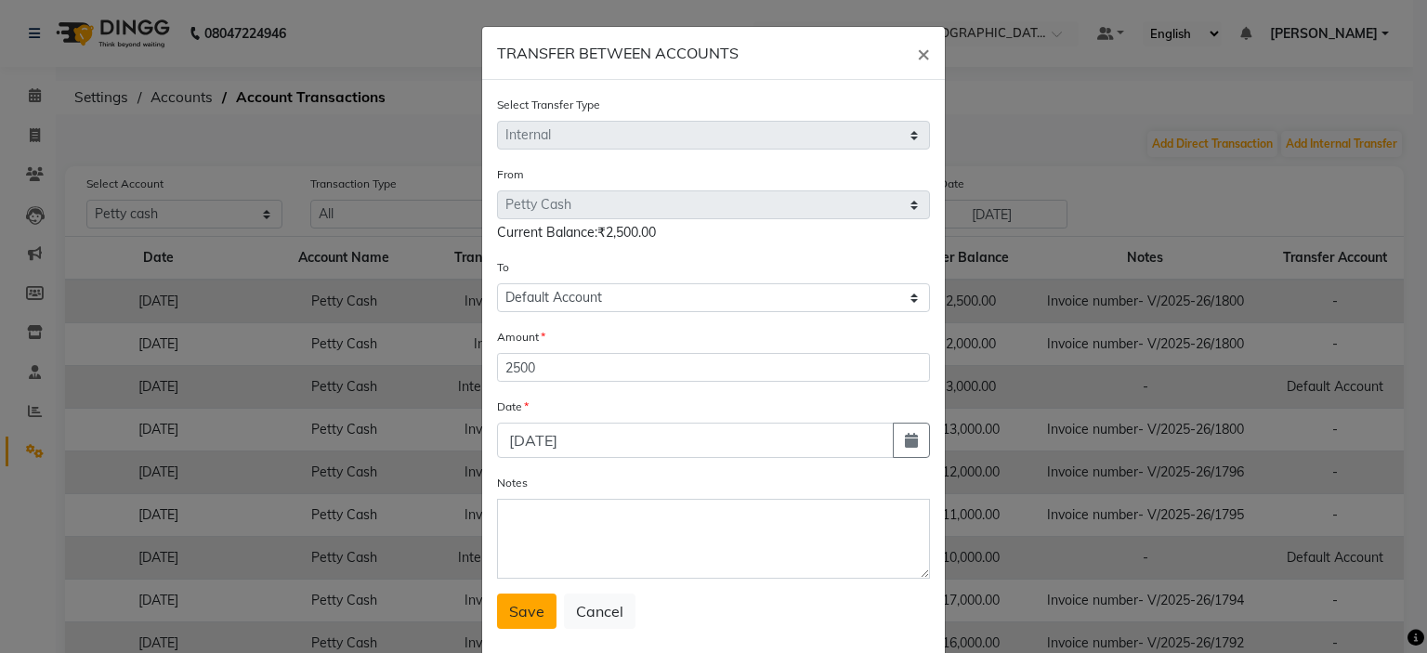
click at [523, 621] on span "Save" at bounding box center [526, 611] width 35 height 19
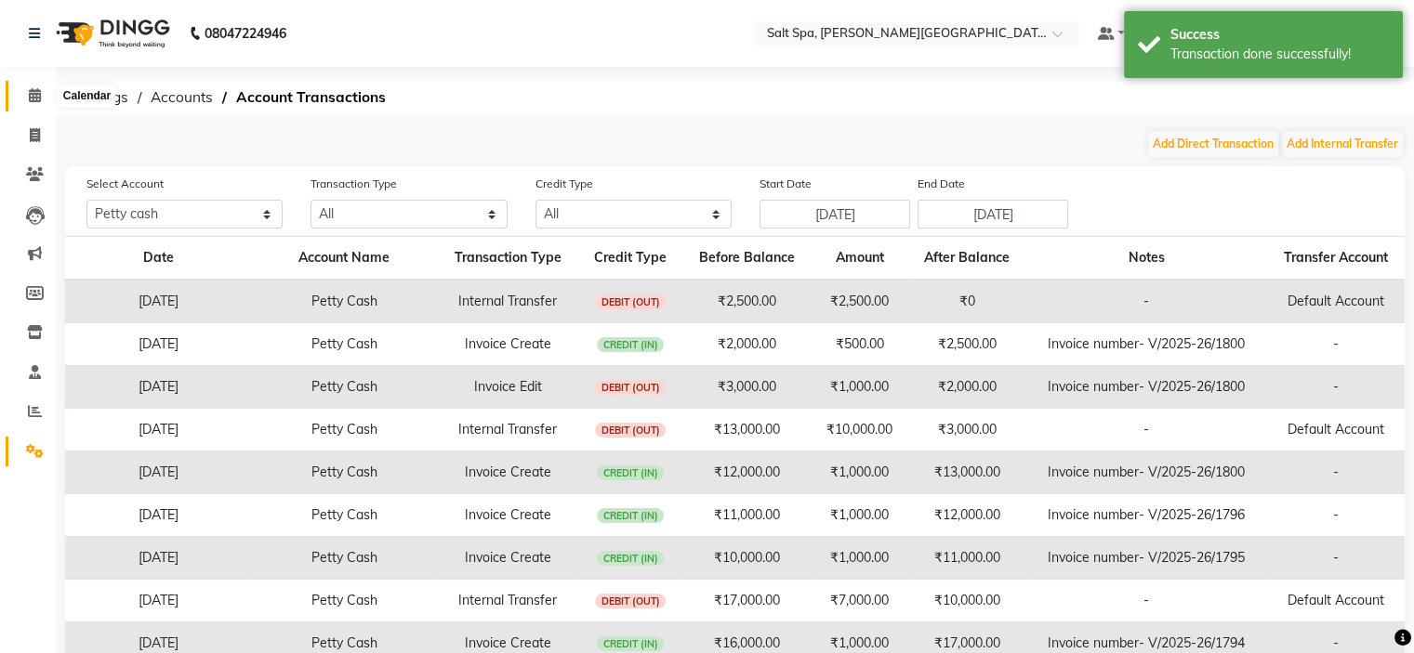
click at [32, 99] on icon at bounding box center [35, 95] width 12 height 14
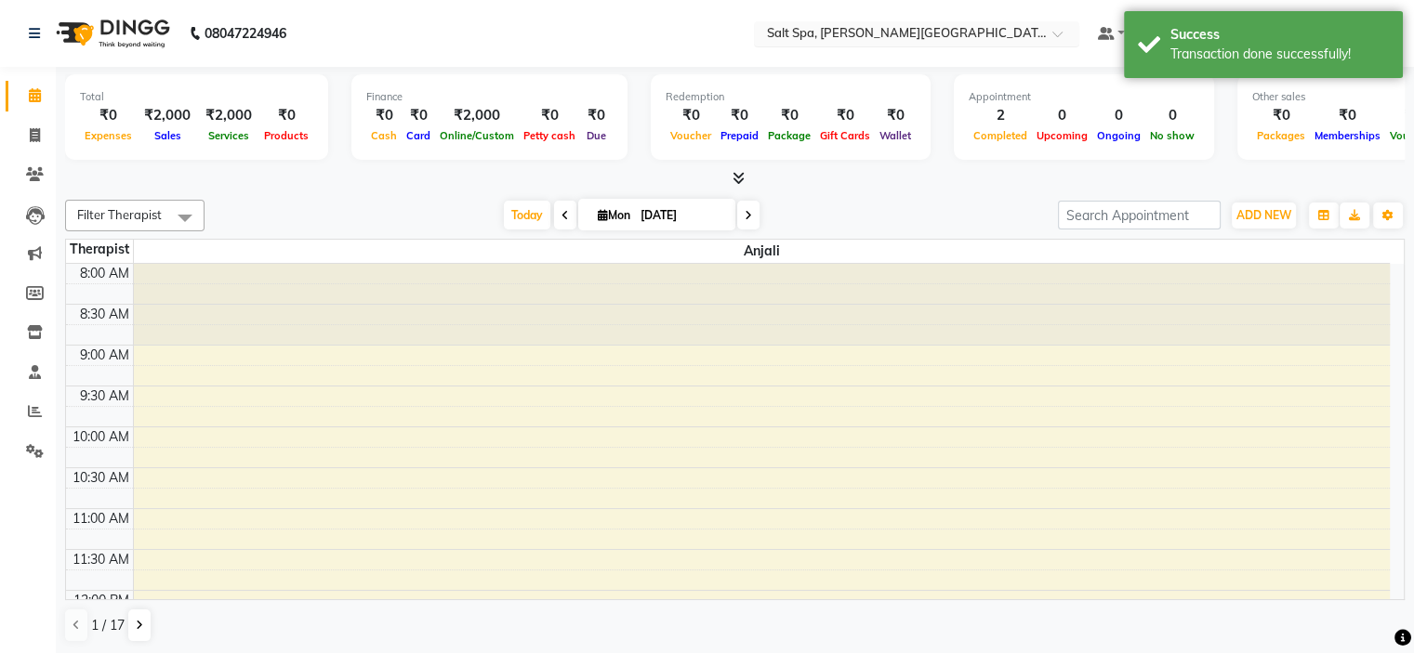
click at [850, 26] on input "text" at bounding box center [898, 35] width 270 height 19
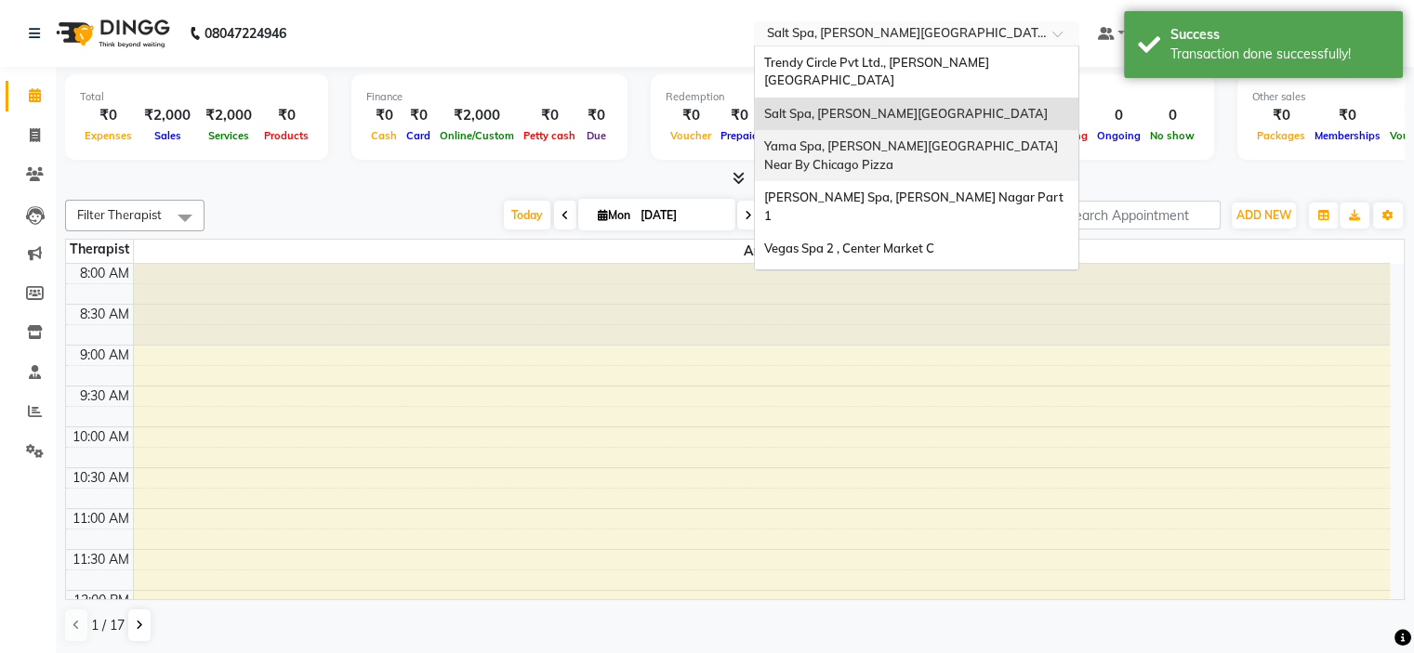
click at [855, 138] on span "Yama Spa, [PERSON_NAME][GEOGRAPHIC_DATA] Near By Chicago Pizza" at bounding box center [912, 154] width 296 height 33
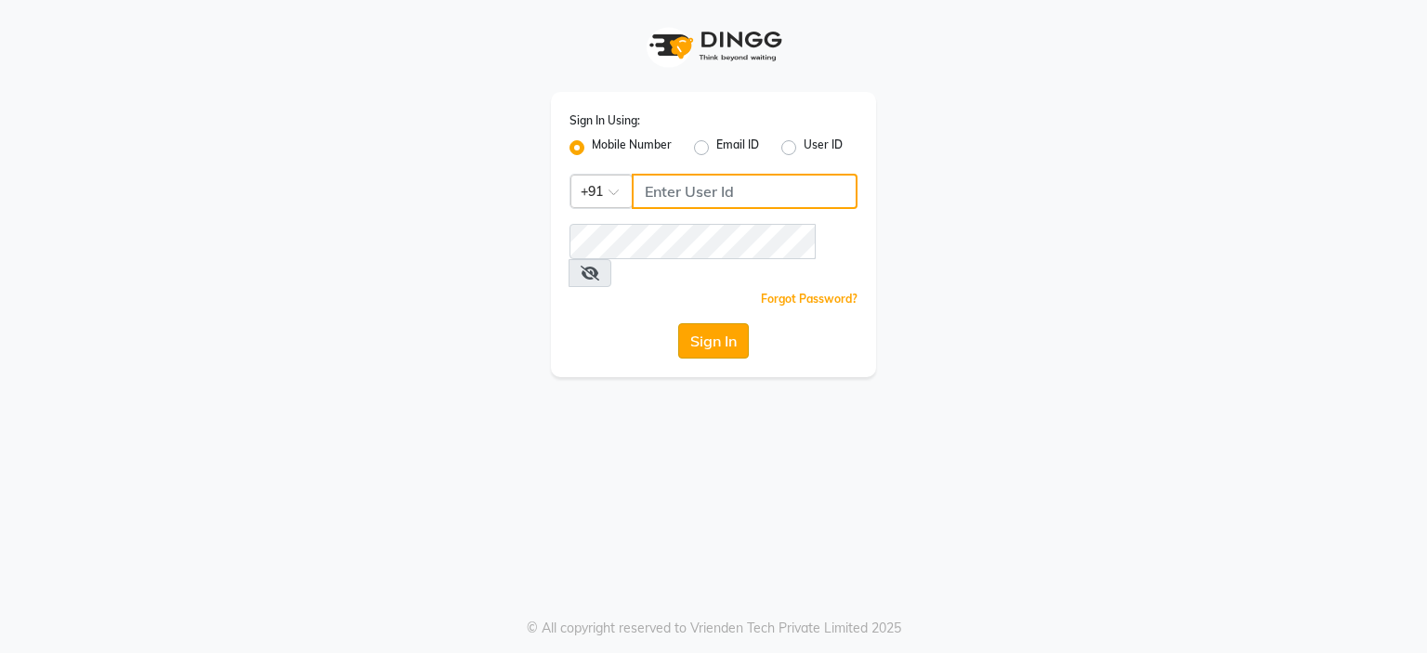
type input "9899525358"
click at [735, 323] on button "Sign In" at bounding box center [713, 340] width 71 height 35
